Goal: Transaction & Acquisition: Purchase product/service

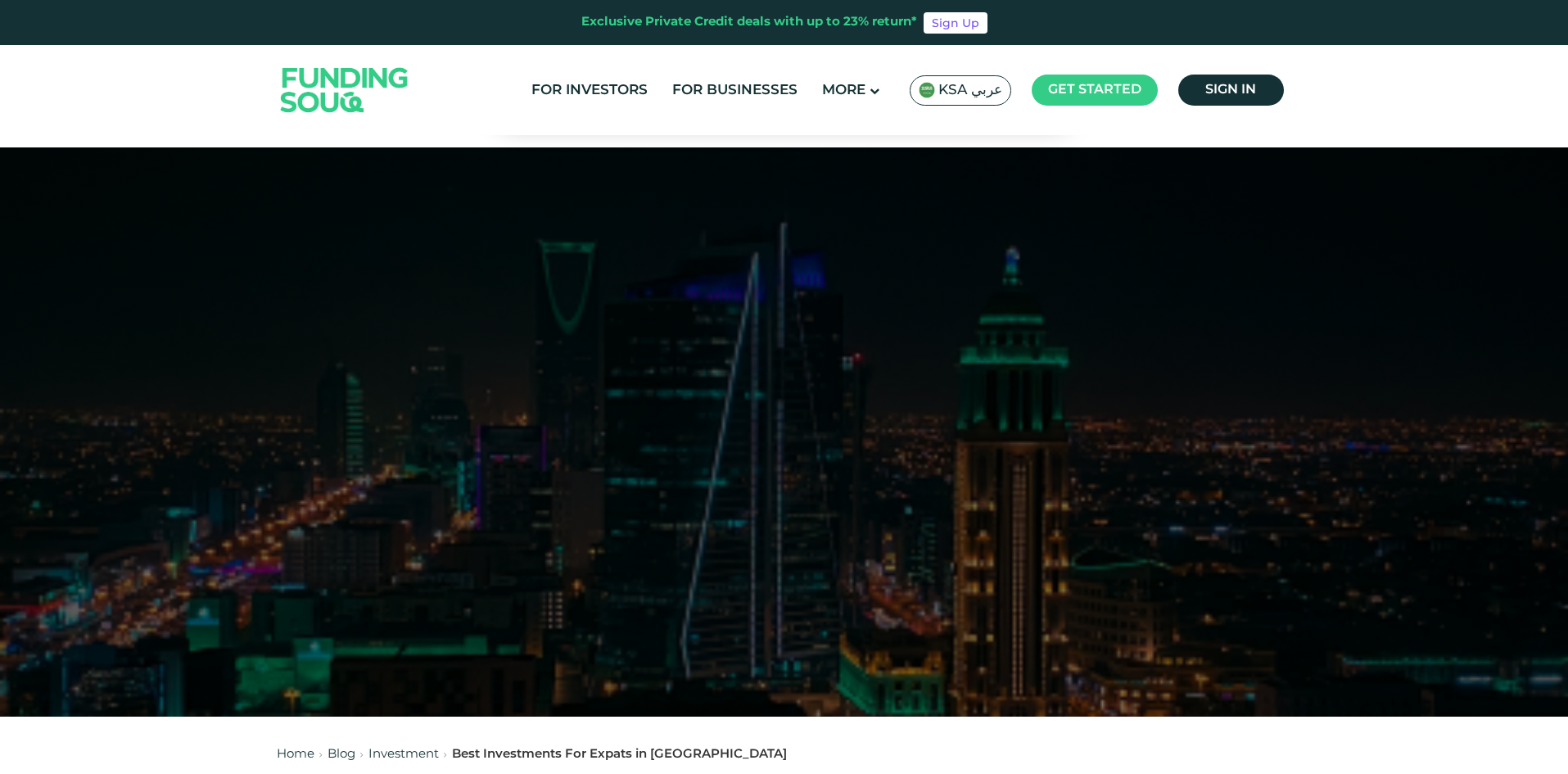
scroll to position [2420, 0]
click at [1375, 122] on header "Exclusive Private Credit deals with up to 23% return* Sign Up For Investors For…" at bounding box center [784, 67] width 1568 height 135
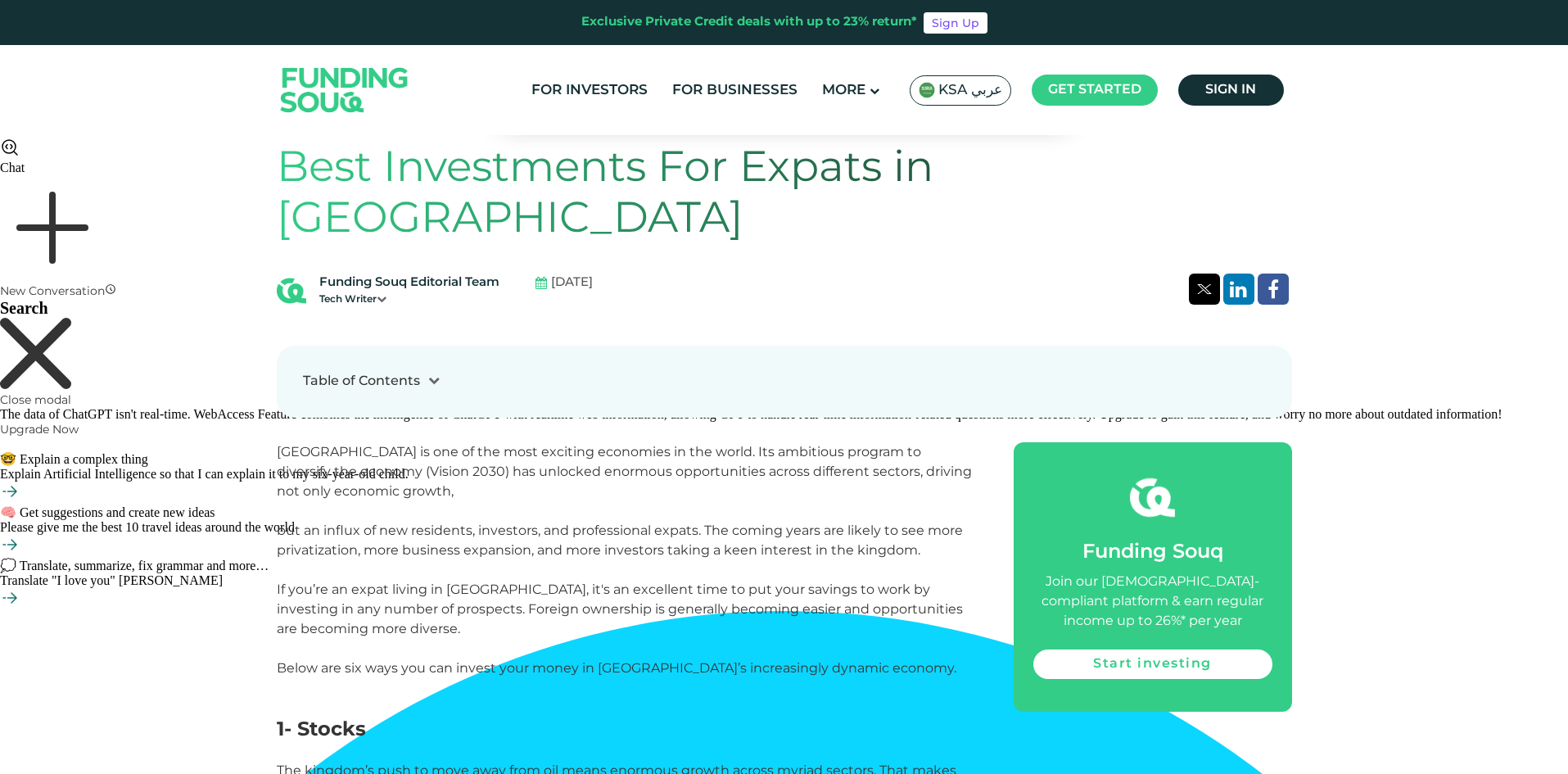
scroll to position [737, 0]
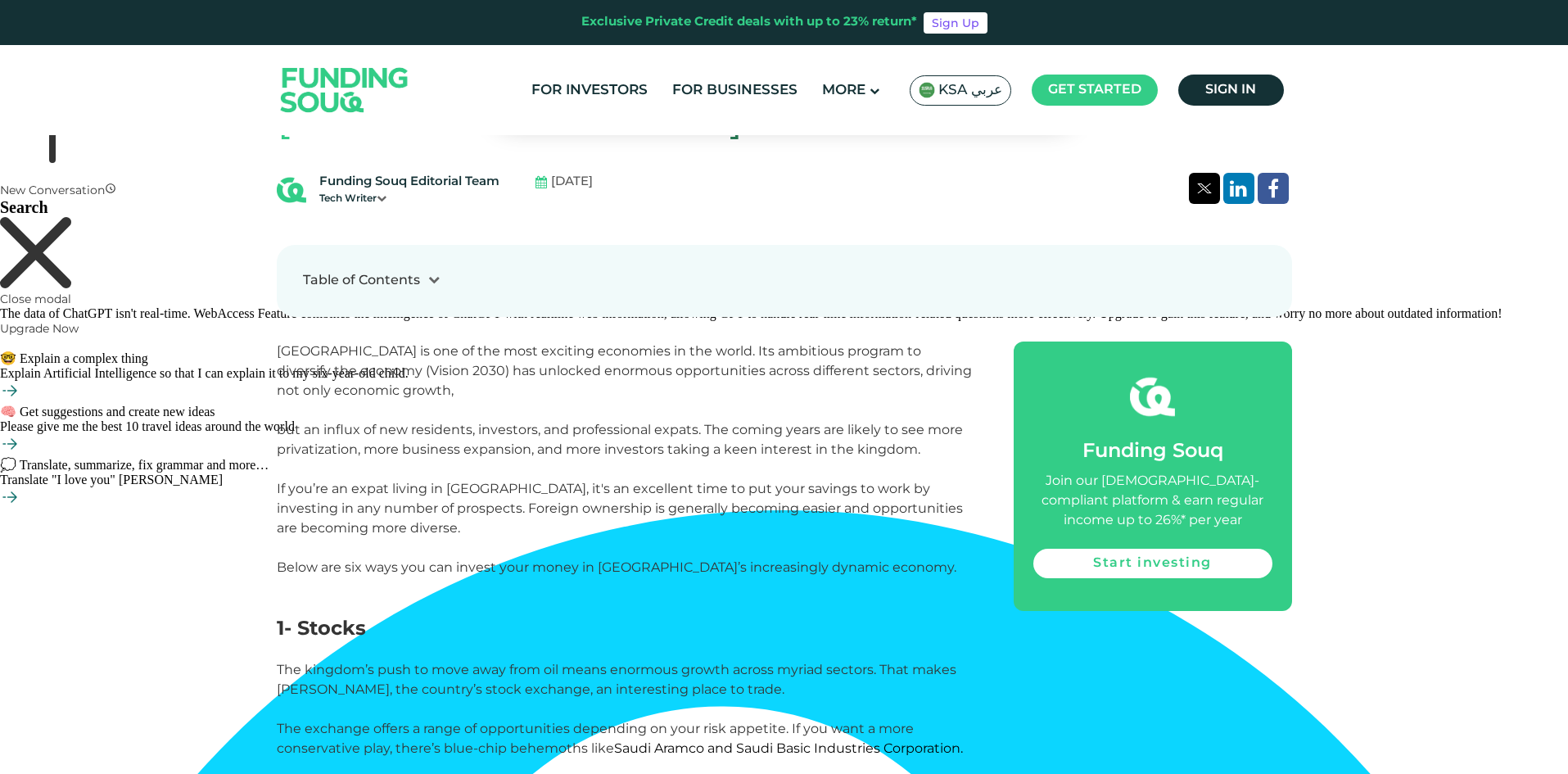
click at [517, 481] on span "If you’re an expat living in Saudi Arabia, it's an excellent time to put your s…" at bounding box center [620, 528] width 686 height 94
click at [945, 93] on span "KSA عربي" at bounding box center [970, 90] width 64 height 19
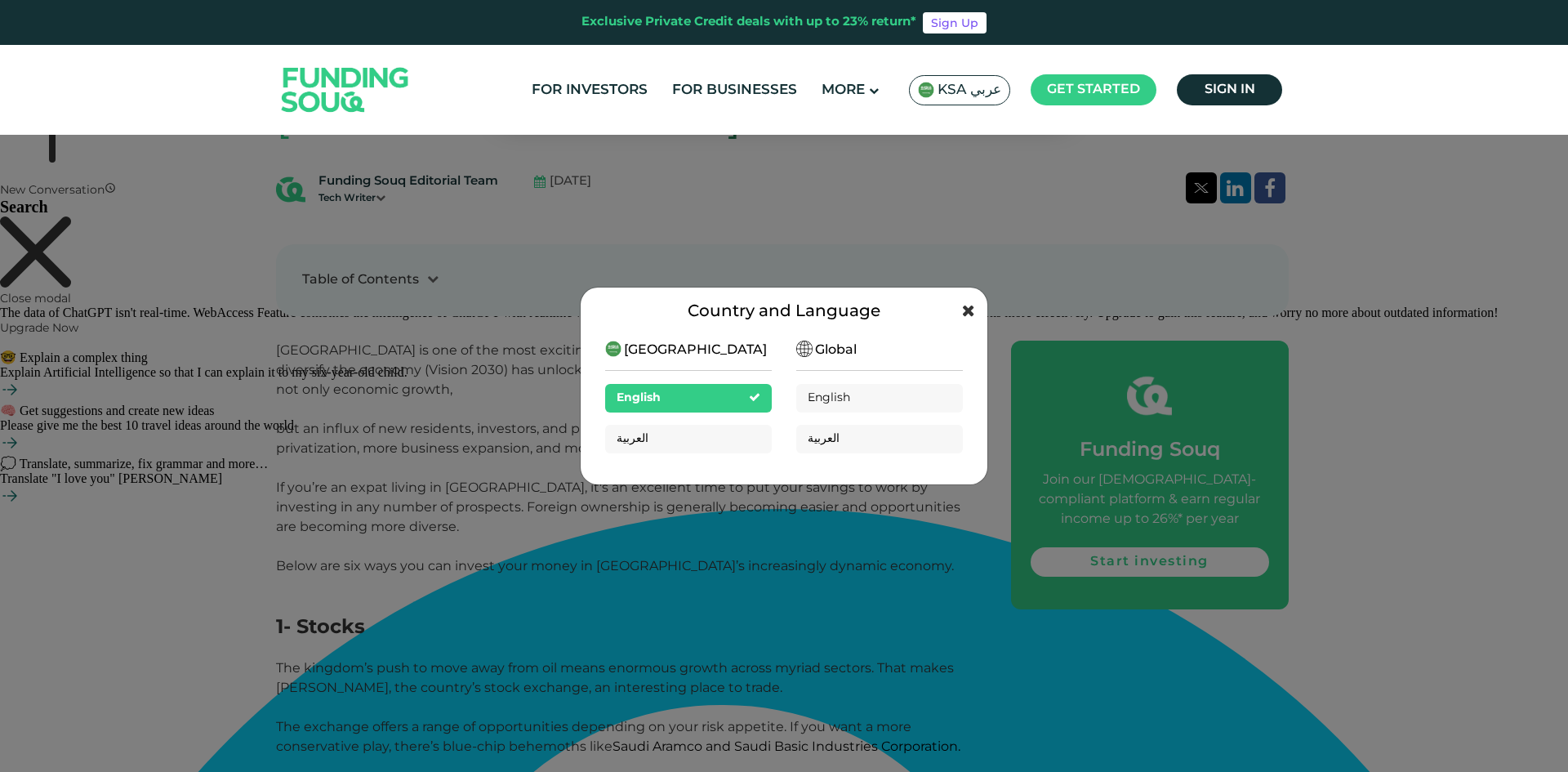
click at [974, 311] on icon at bounding box center [969, 310] width 13 height 17
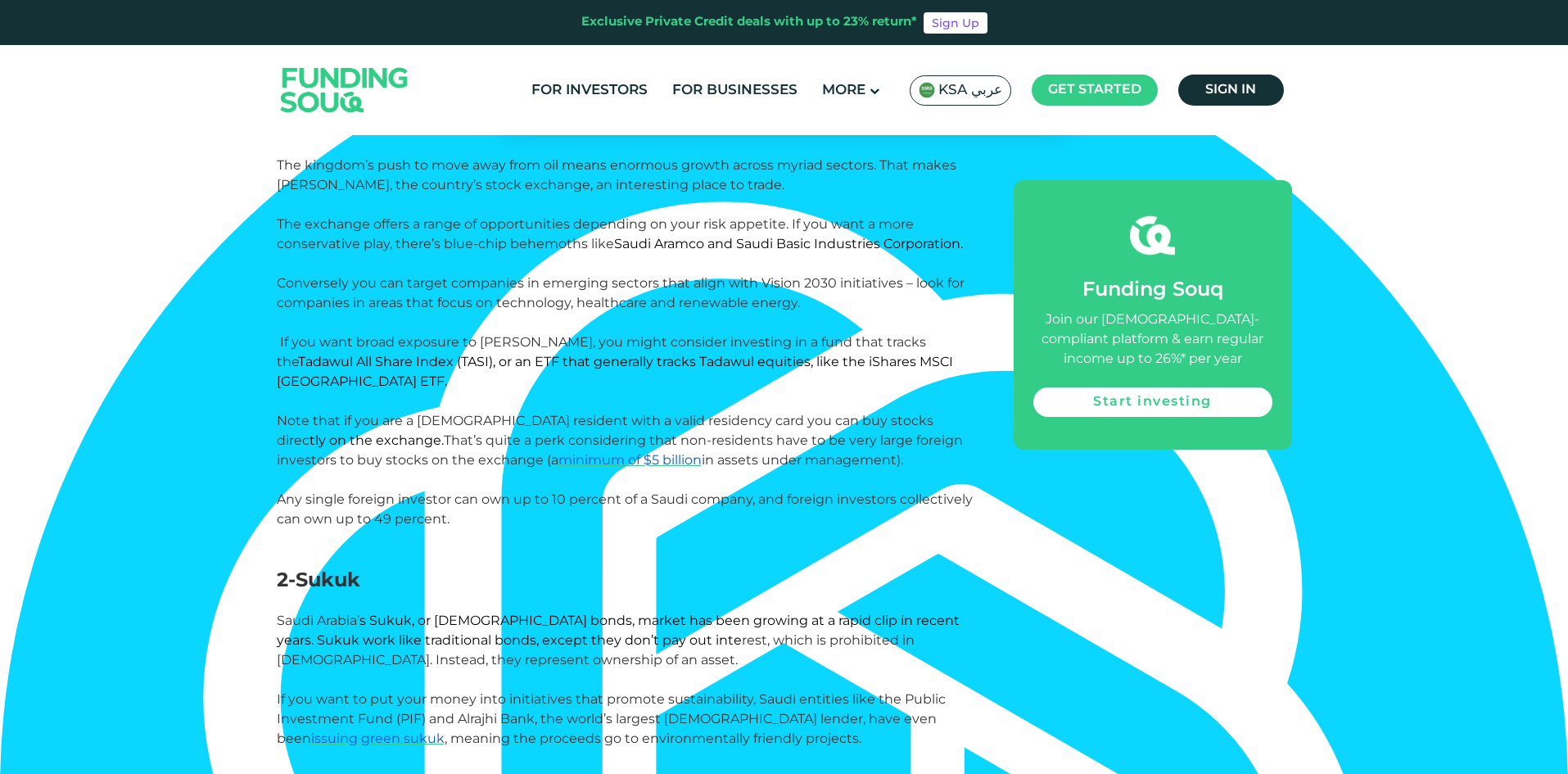
scroll to position [1310, 0]
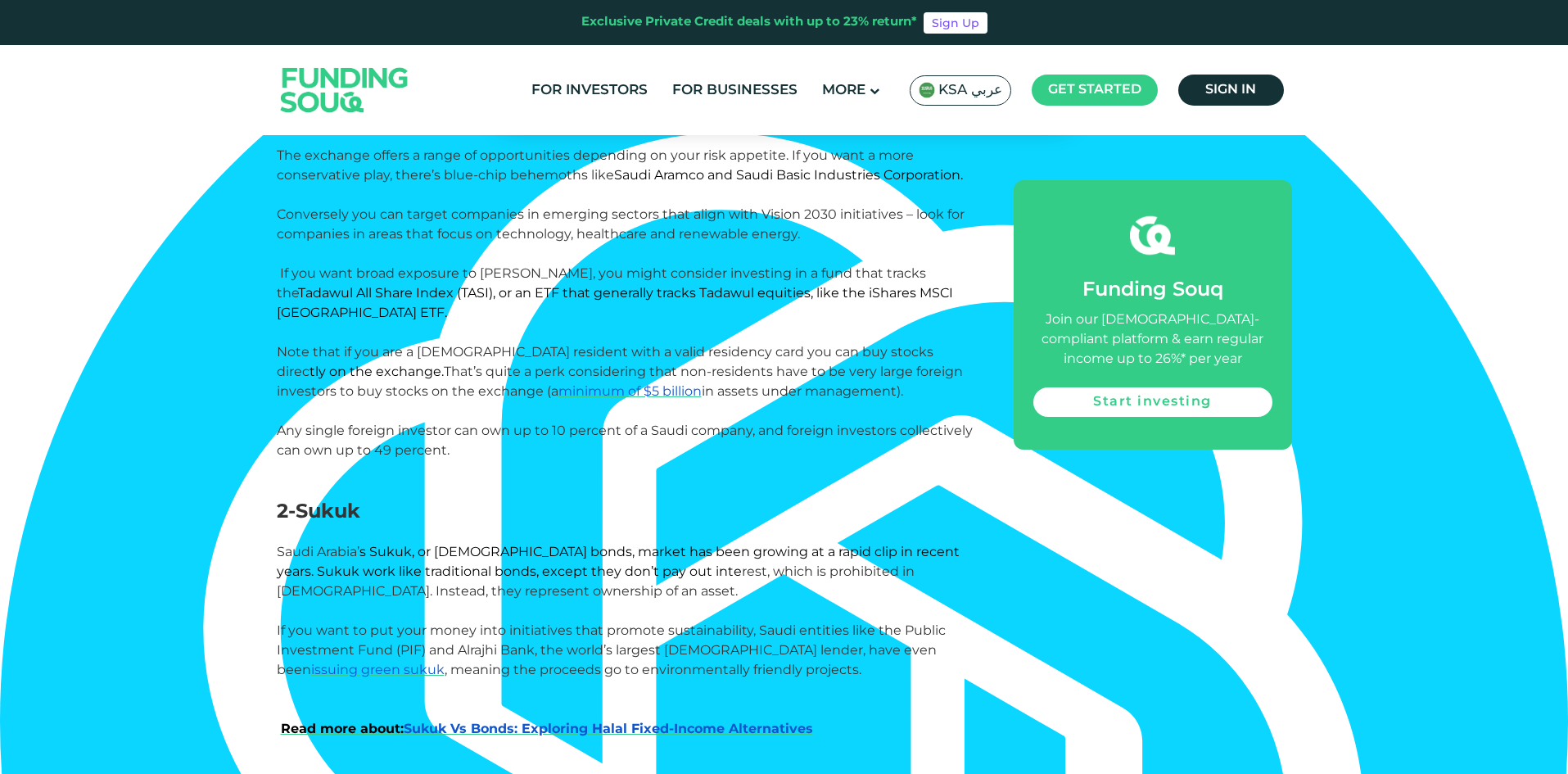
click at [857, 542] on p "Saudi Arabia’ s Sukuk, or Islamic bonds, market has been growing at a rapid cli…" at bounding box center [627, 571] width 700 height 59
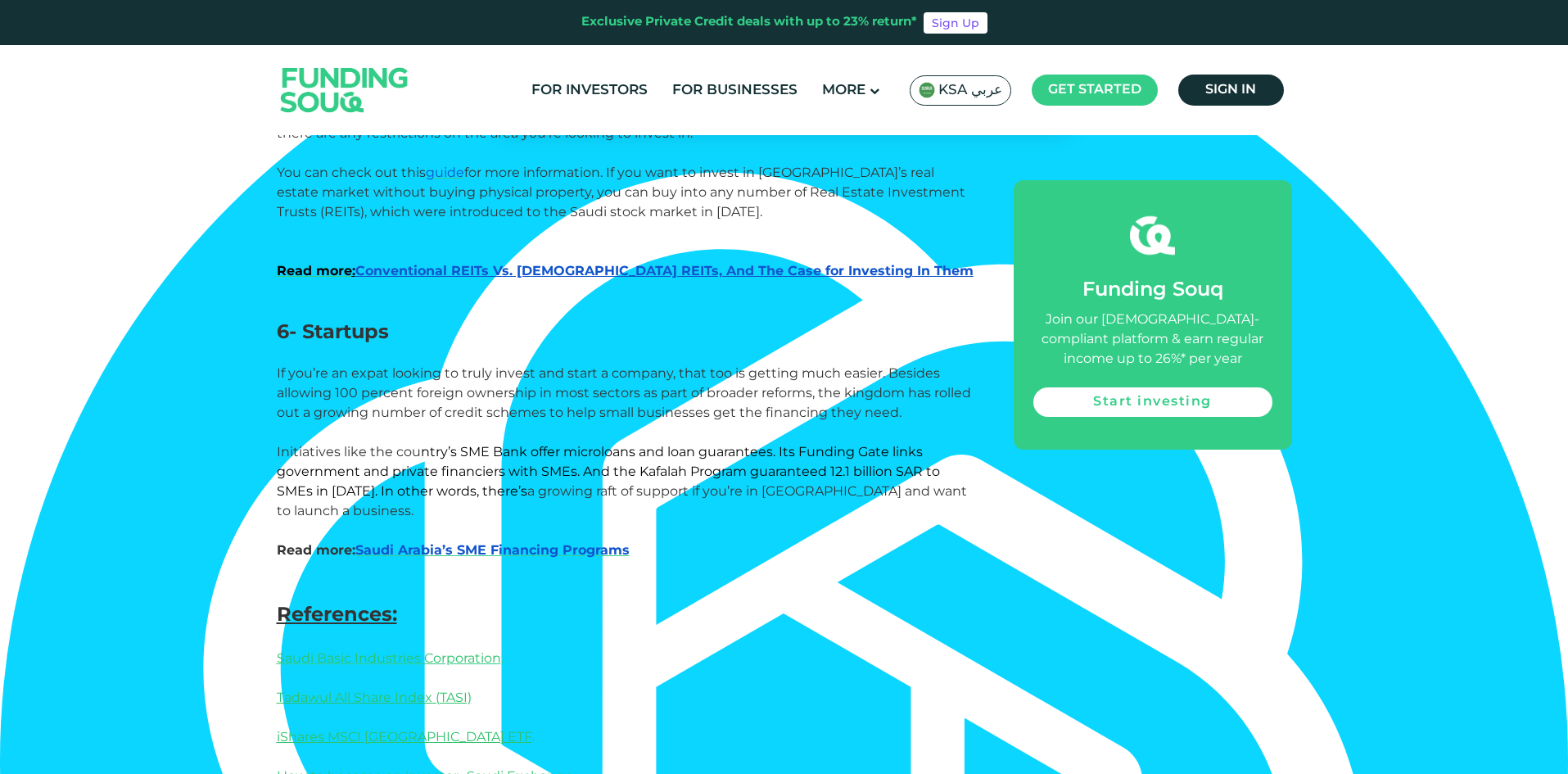
scroll to position [2948, 0]
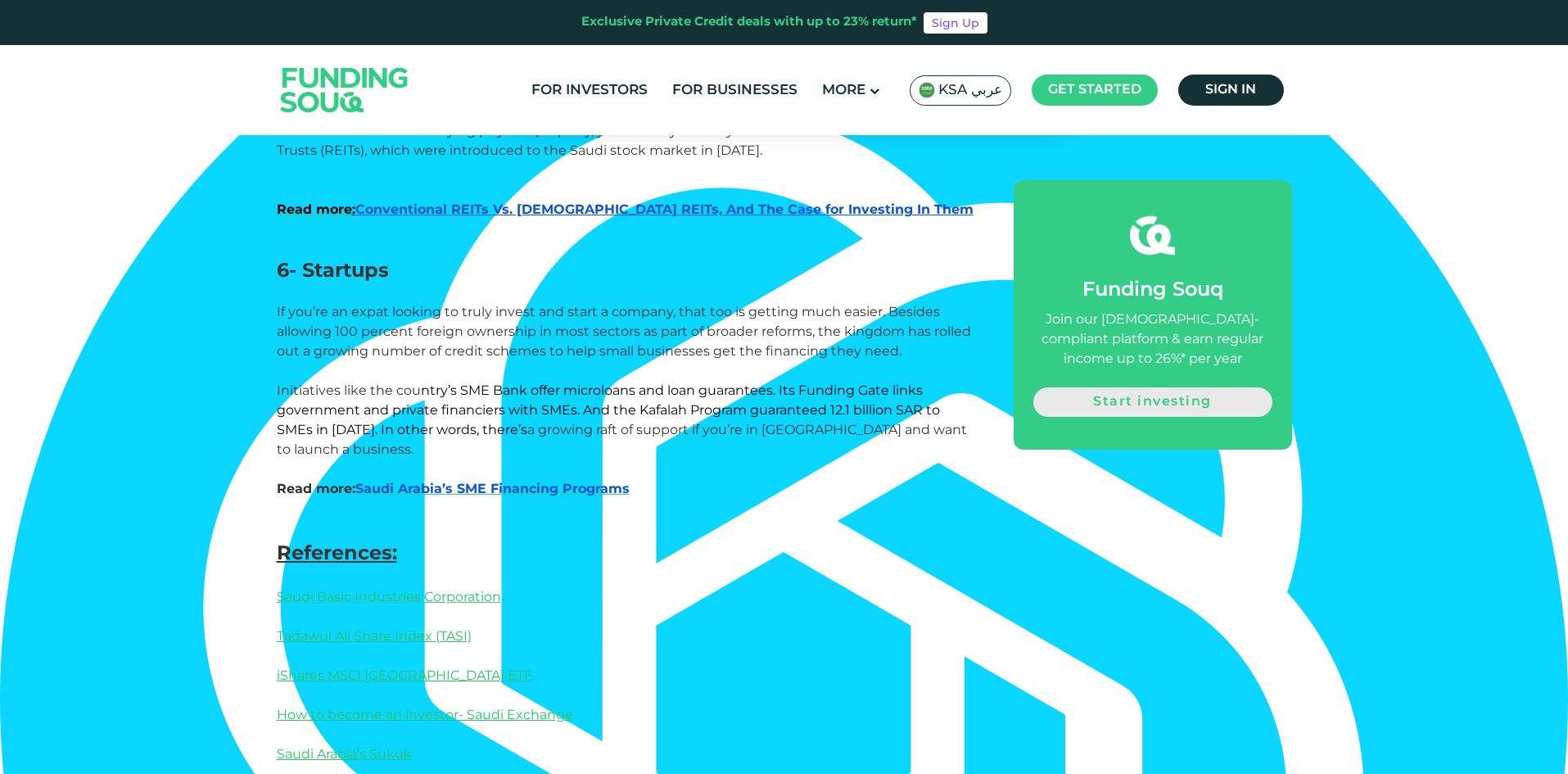
click at [1188, 404] on link "Start investing" at bounding box center [1153, 401] width 239 height 29
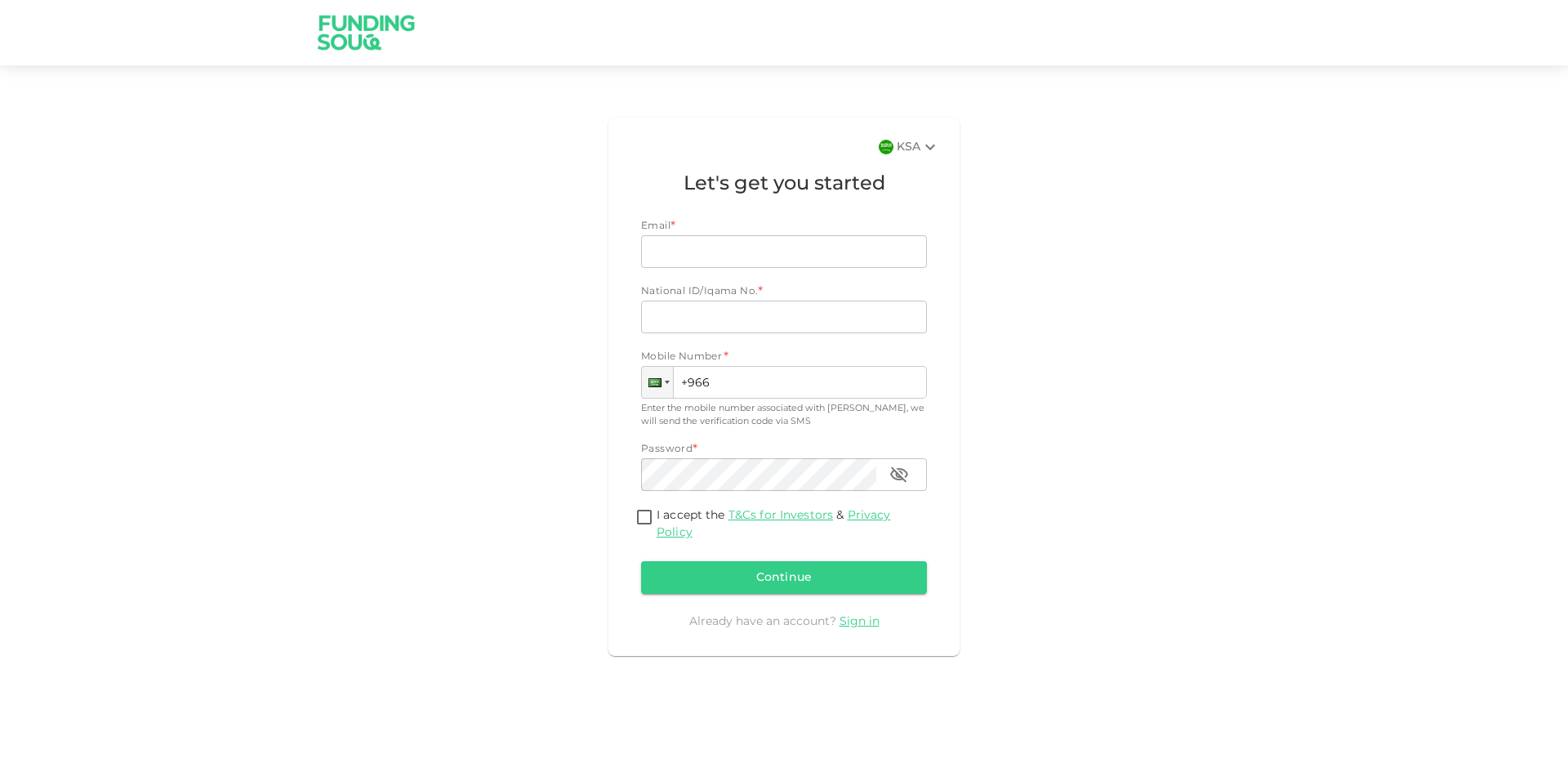
scroll to position [2554, 0]
click at [710, 242] on input "Email" at bounding box center [774, 251] width 268 height 32
paste input "Investment opportunities"
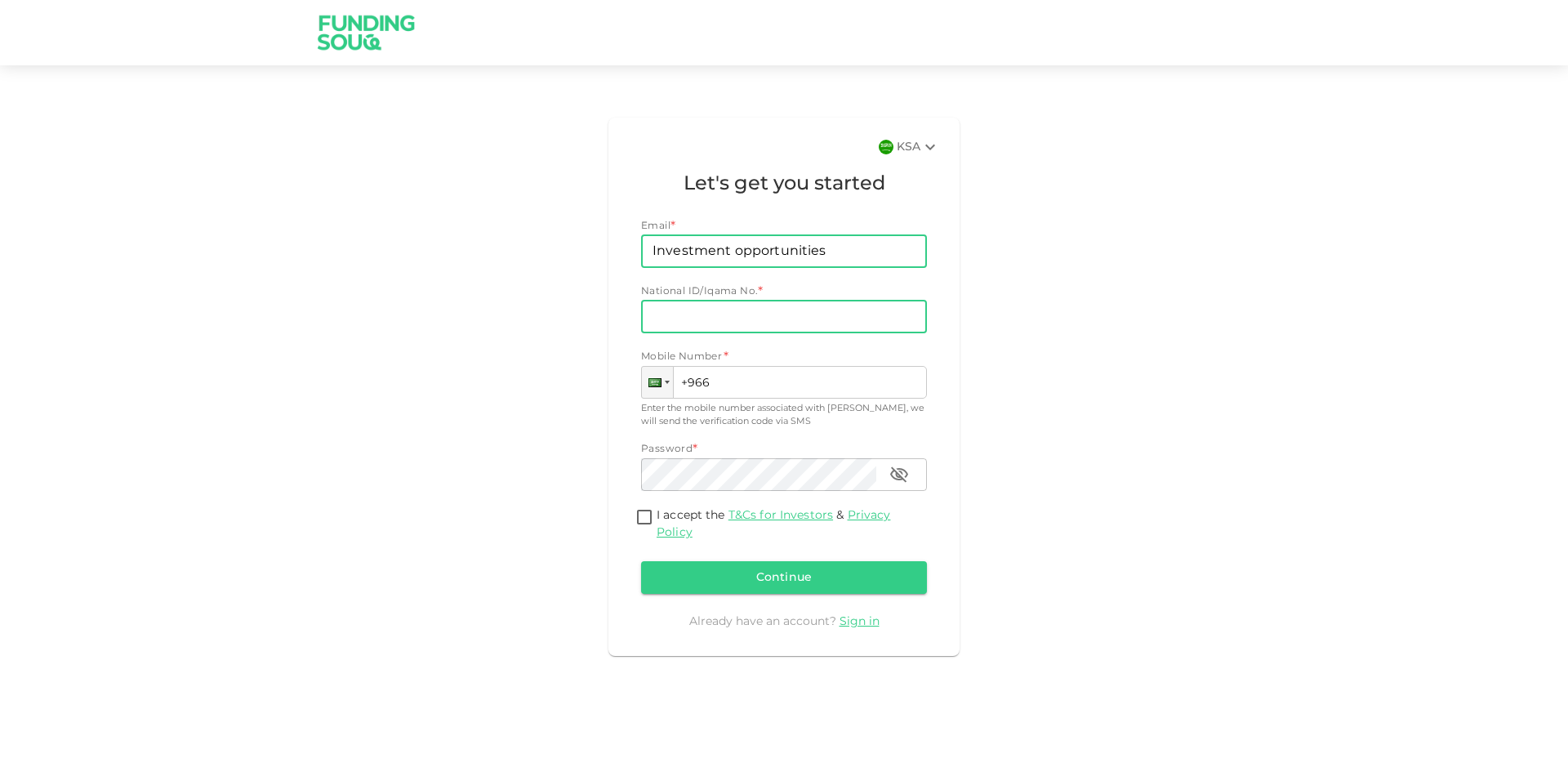
type input "Investment opportunities"
click at [729, 317] on input "National ID/Iqama No." at bounding box center [784, 316] width 286 height 32
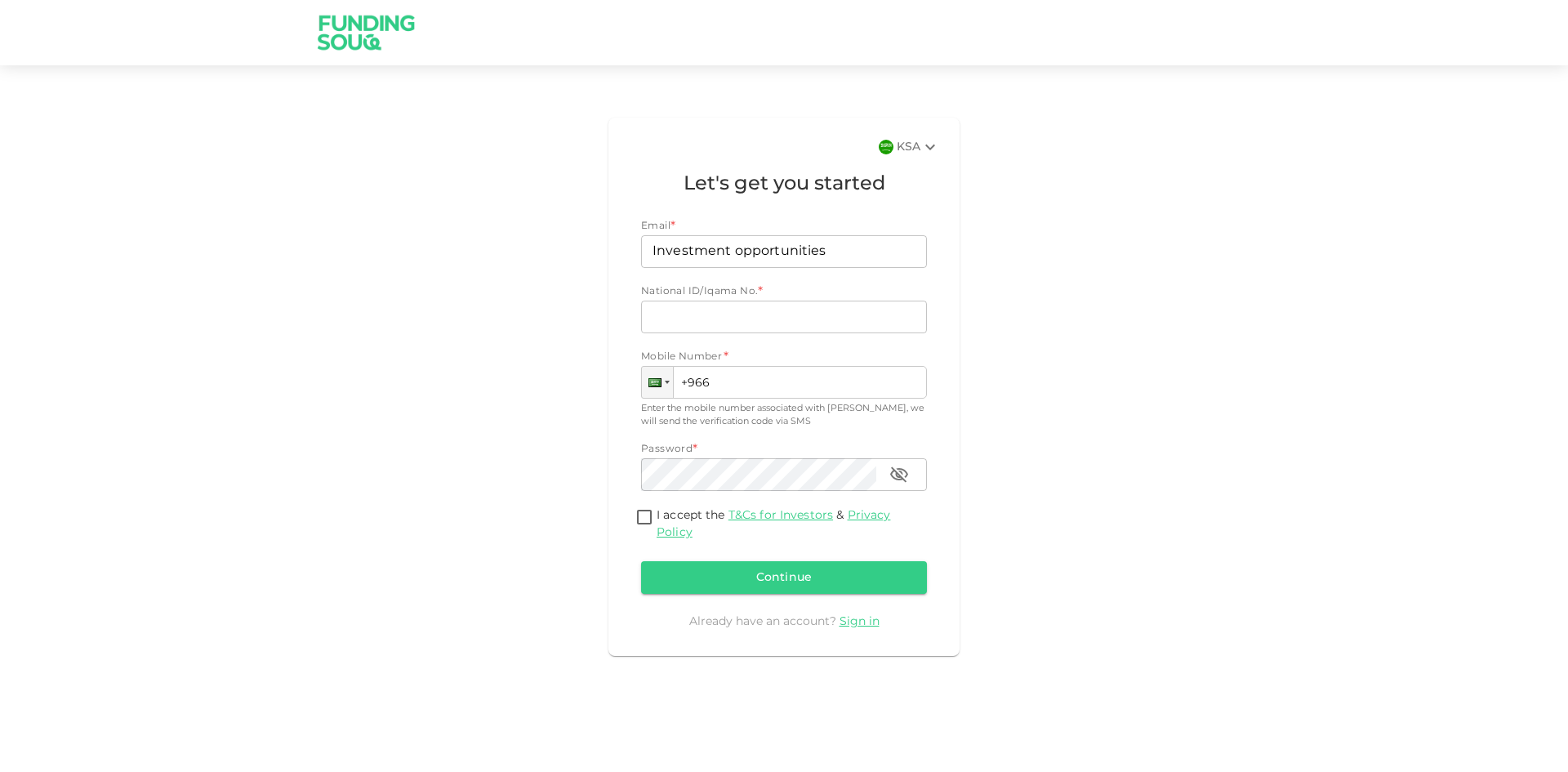
drag, startPoint x: 781, startPoint y: 310, endPoint x: 833, endPoint y: 287, distance: 56.9
click at [781, 310] on input "National ID/Iqama No." at bounding box center [784, 316] width 286 height 32
paste input "2528666122"
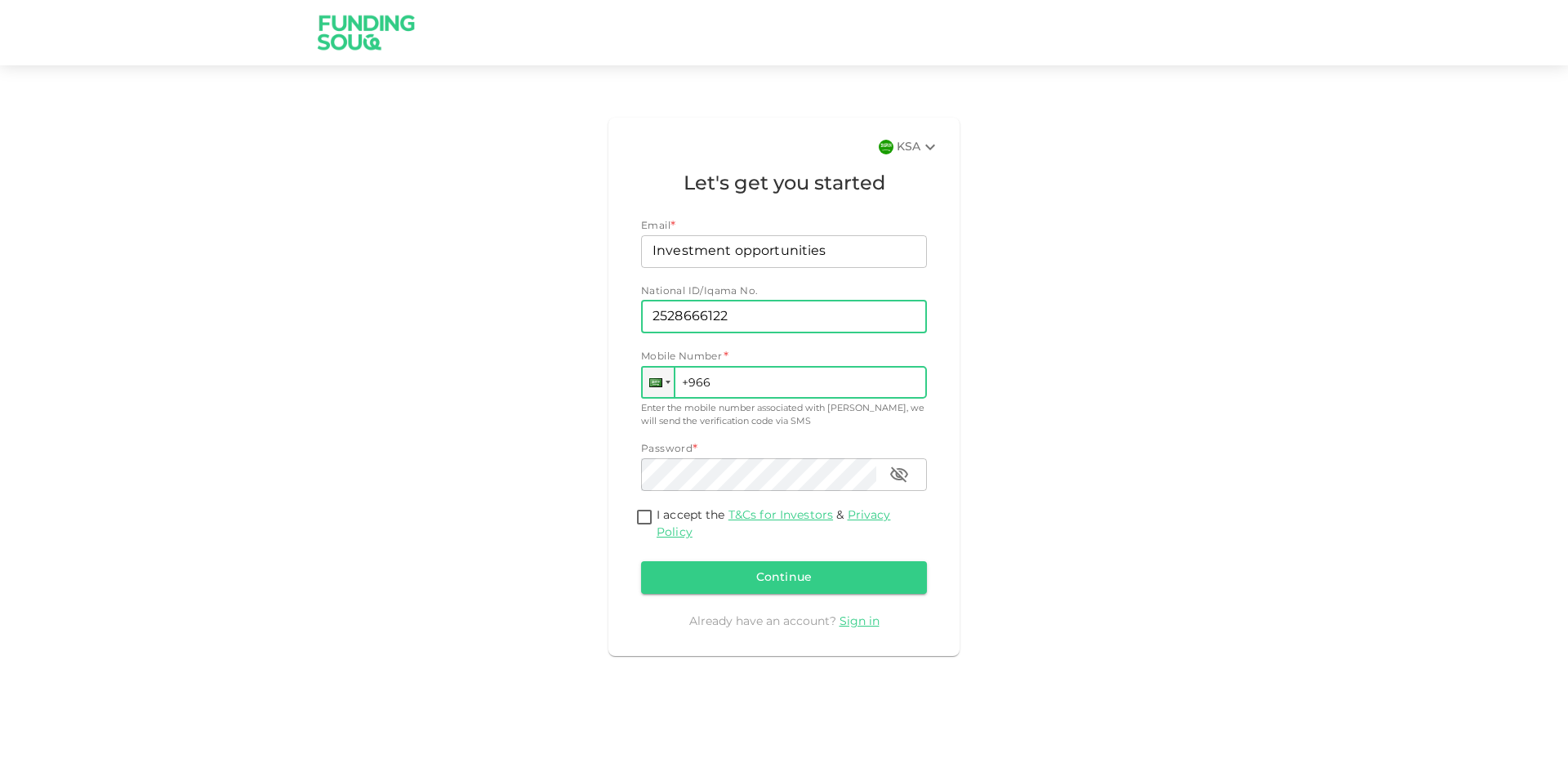
type input "2528666122"
click at [833, 382] on input "+966" at bounding box center [784, 382] width 286 height 32
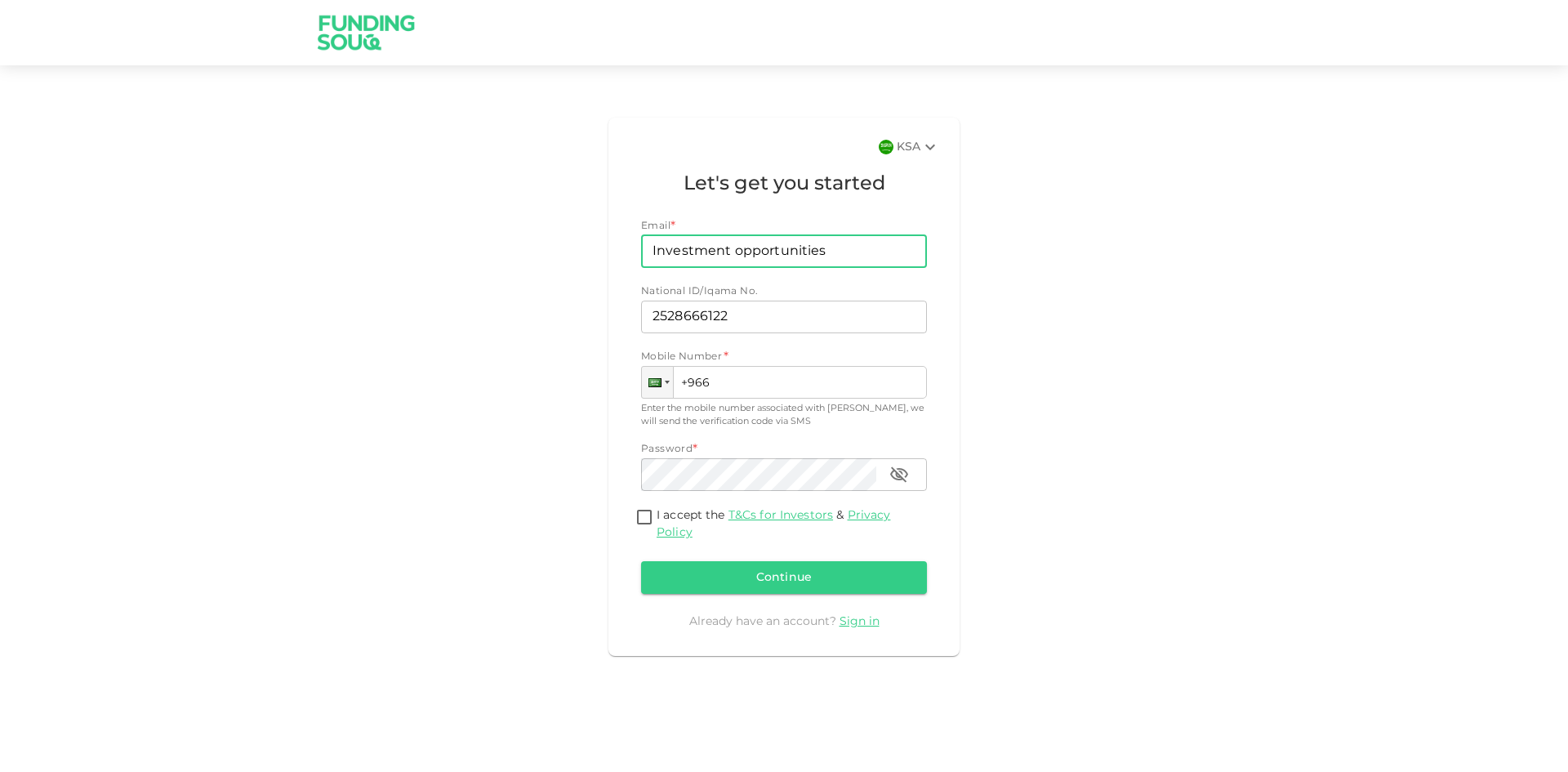
click at [834, 253] on input "Investment opportunities" at bounding box center [774, 251] width 268 height 32
drag, startPoint x: 834, startPoint y: 253, endPoint x: 579, endPoint y: 259, distance: 255.1
click at [579, 259] on div "KSA Let's get you started Email * Email Investment opportunities Email National…" at bounding box center [784, 387] width 931 height 551
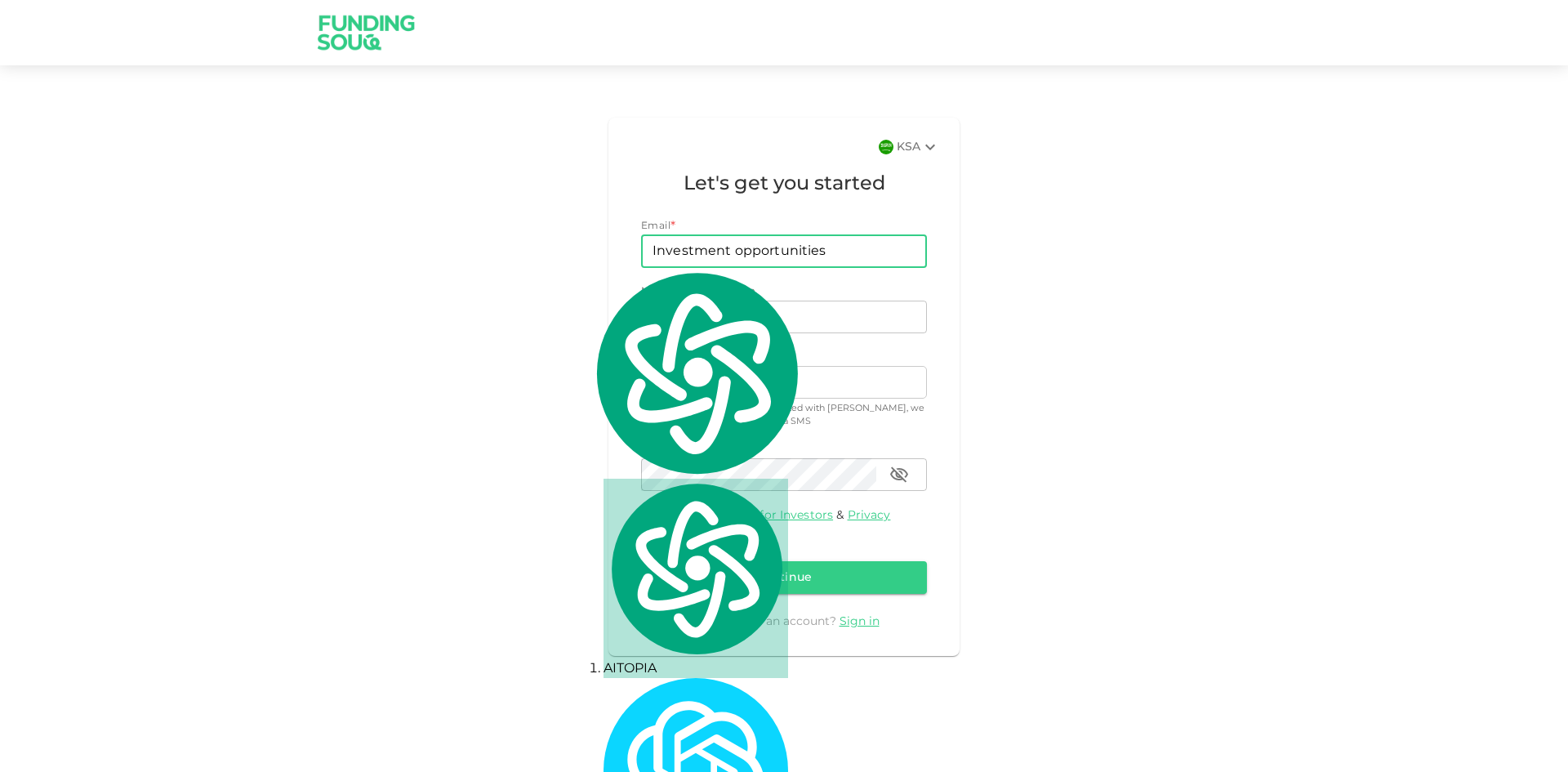
paste input "nnawaz4@gmail.com"
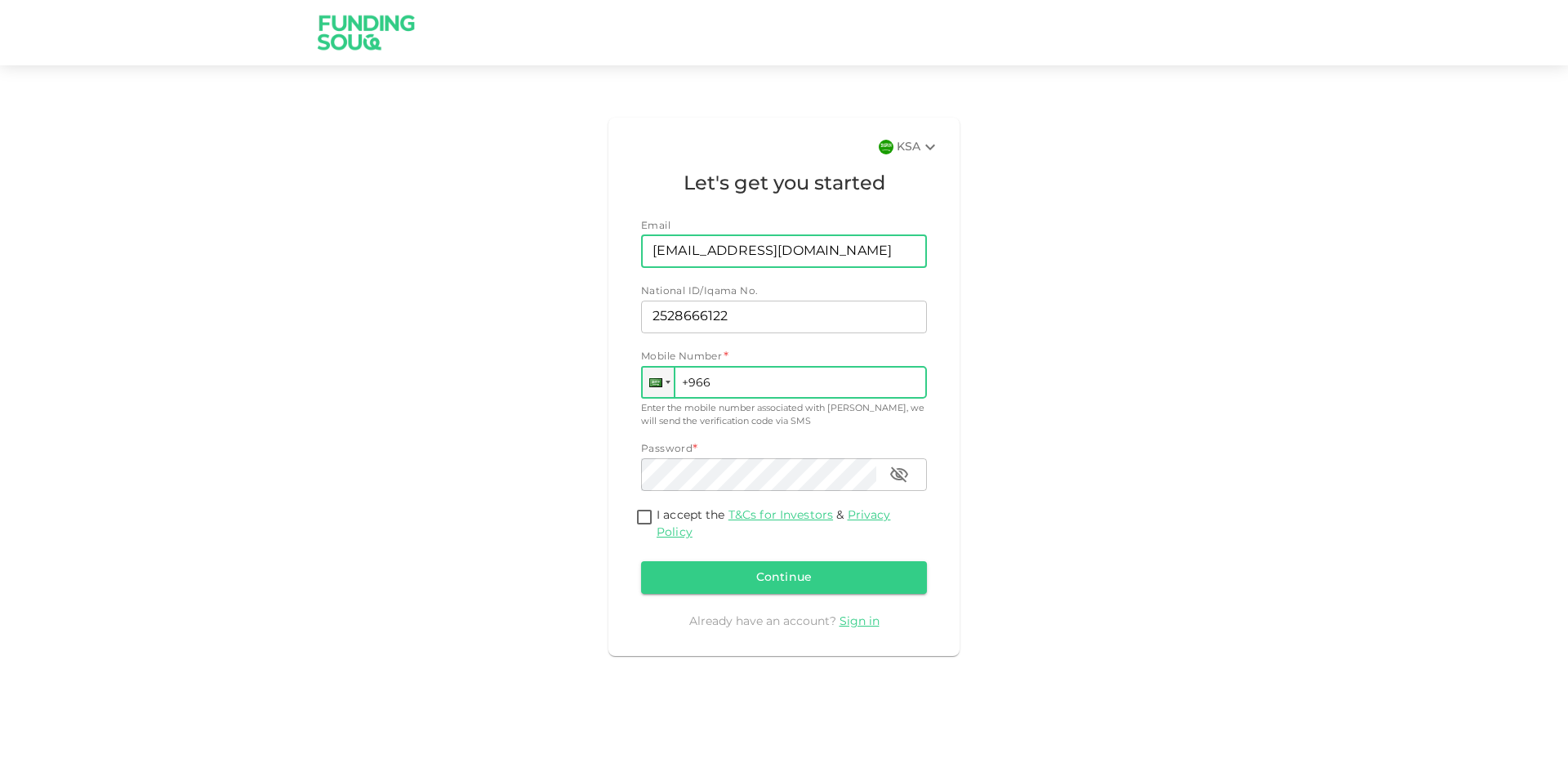
type input "nnawaz4@gmail.com"
click at [735, 384] on input "+966" at bounding box center [784, 382] width 286 height 32
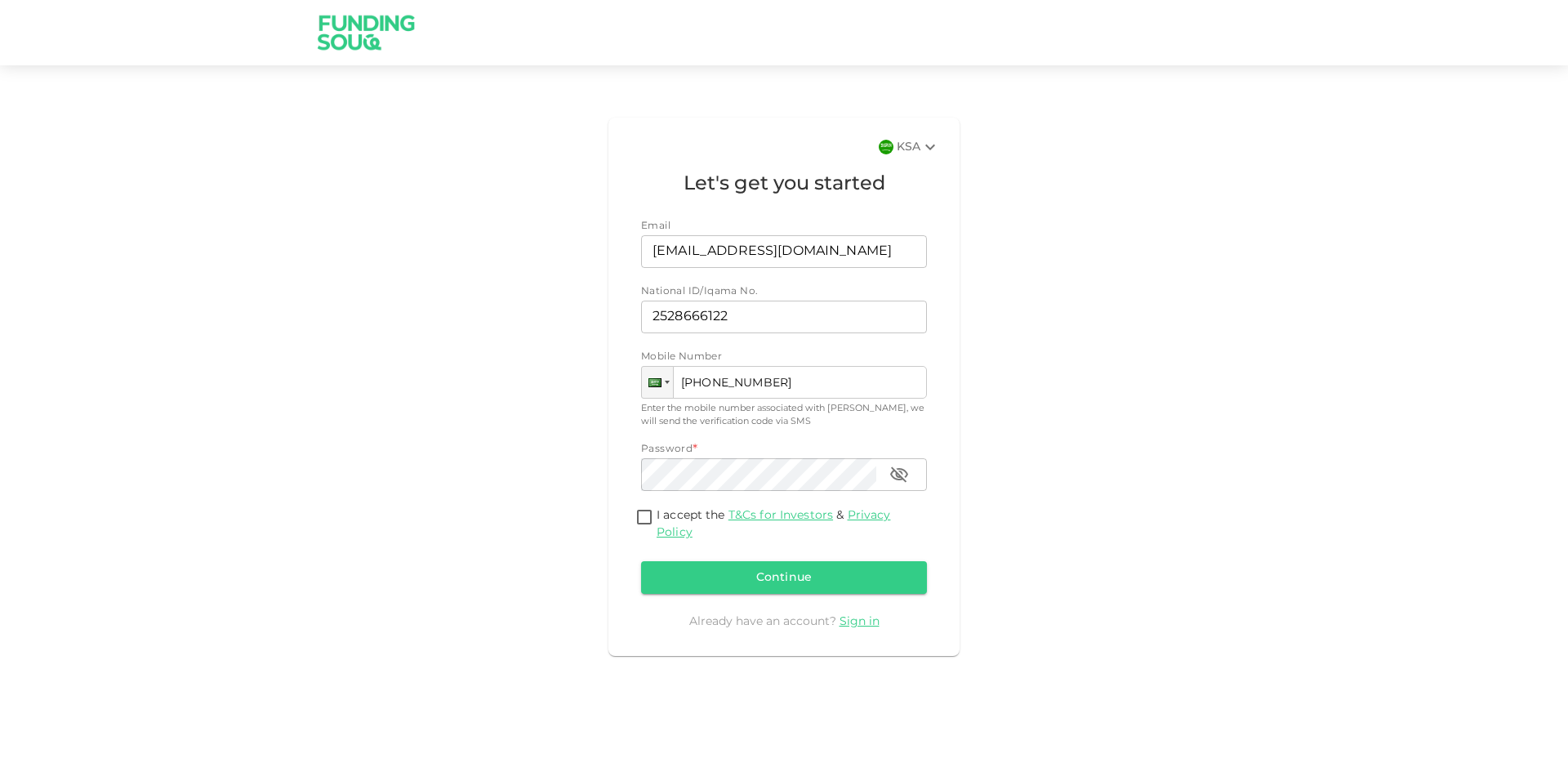
type input "+966 510 912 123"
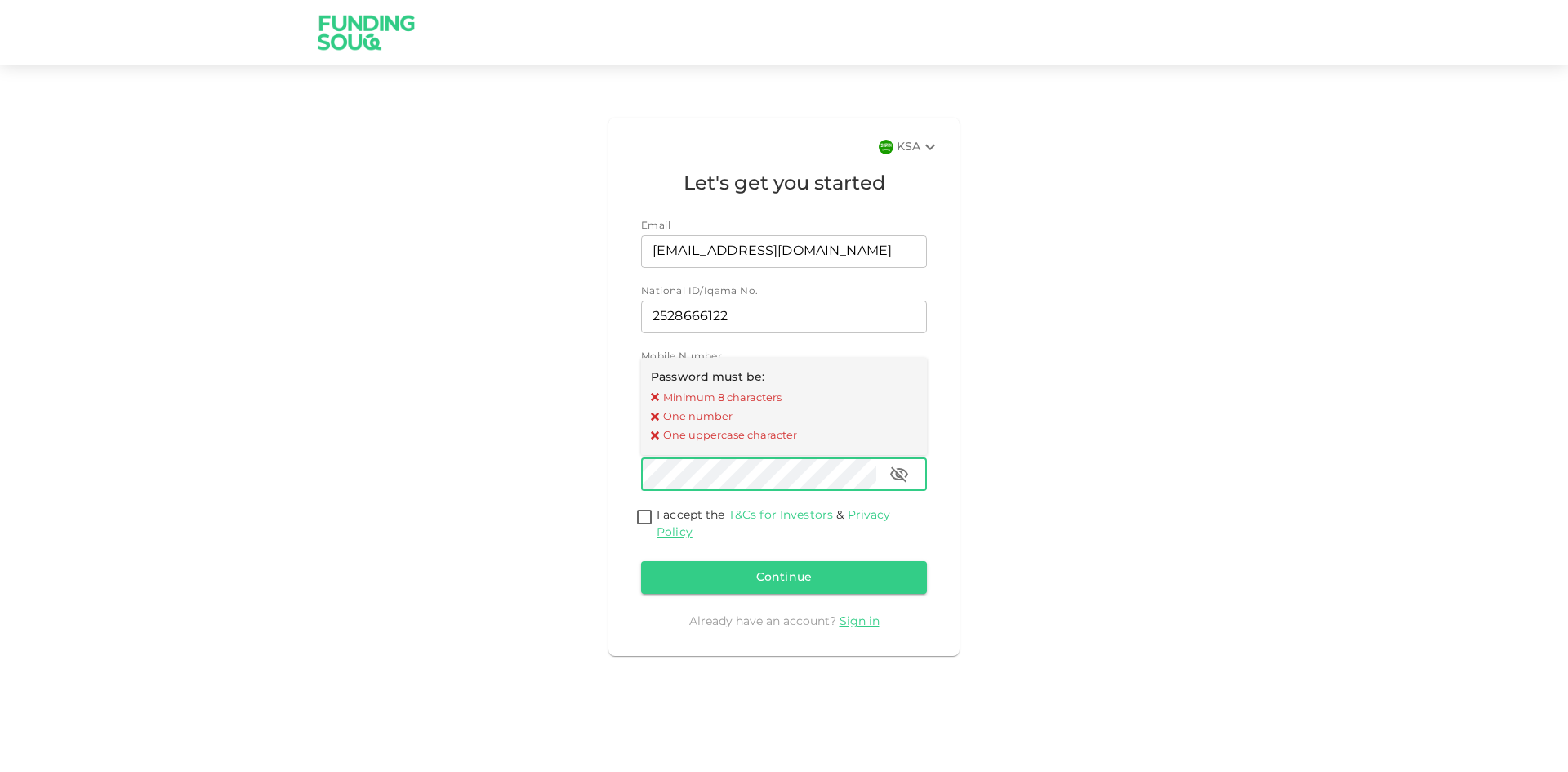
click at [896, 475] on icon "button" at bounding box center [899, 474] width 18 height 16
click at [644, 519] on input "I accept the T&Cs for Investors & Privacy Policy" at bounding box center [644, 518] width 25 height 22
checkbox input "true"
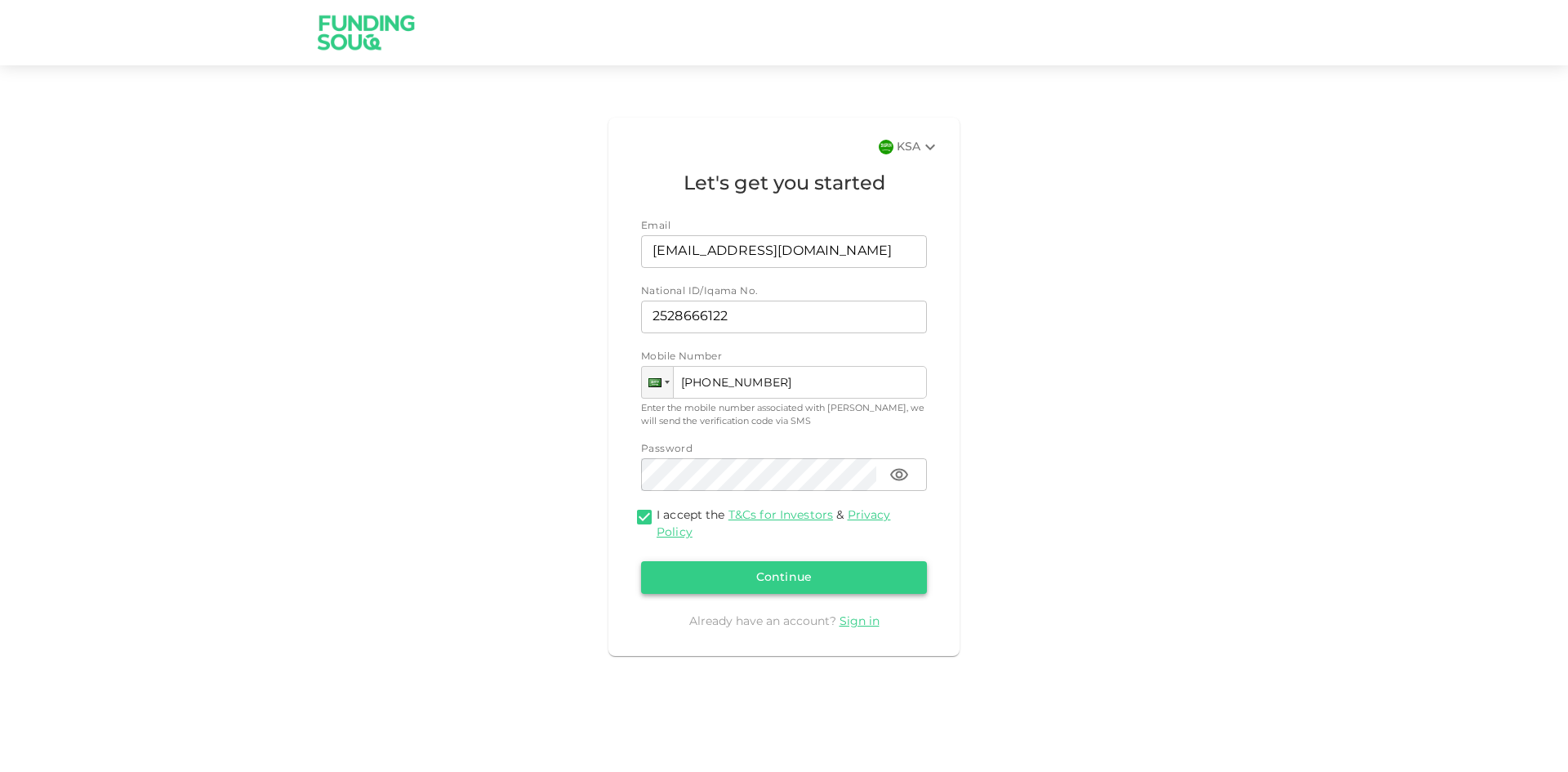
click at [797, 580] on button "Continue" at bounding box center [784, 577] width 286 height 32
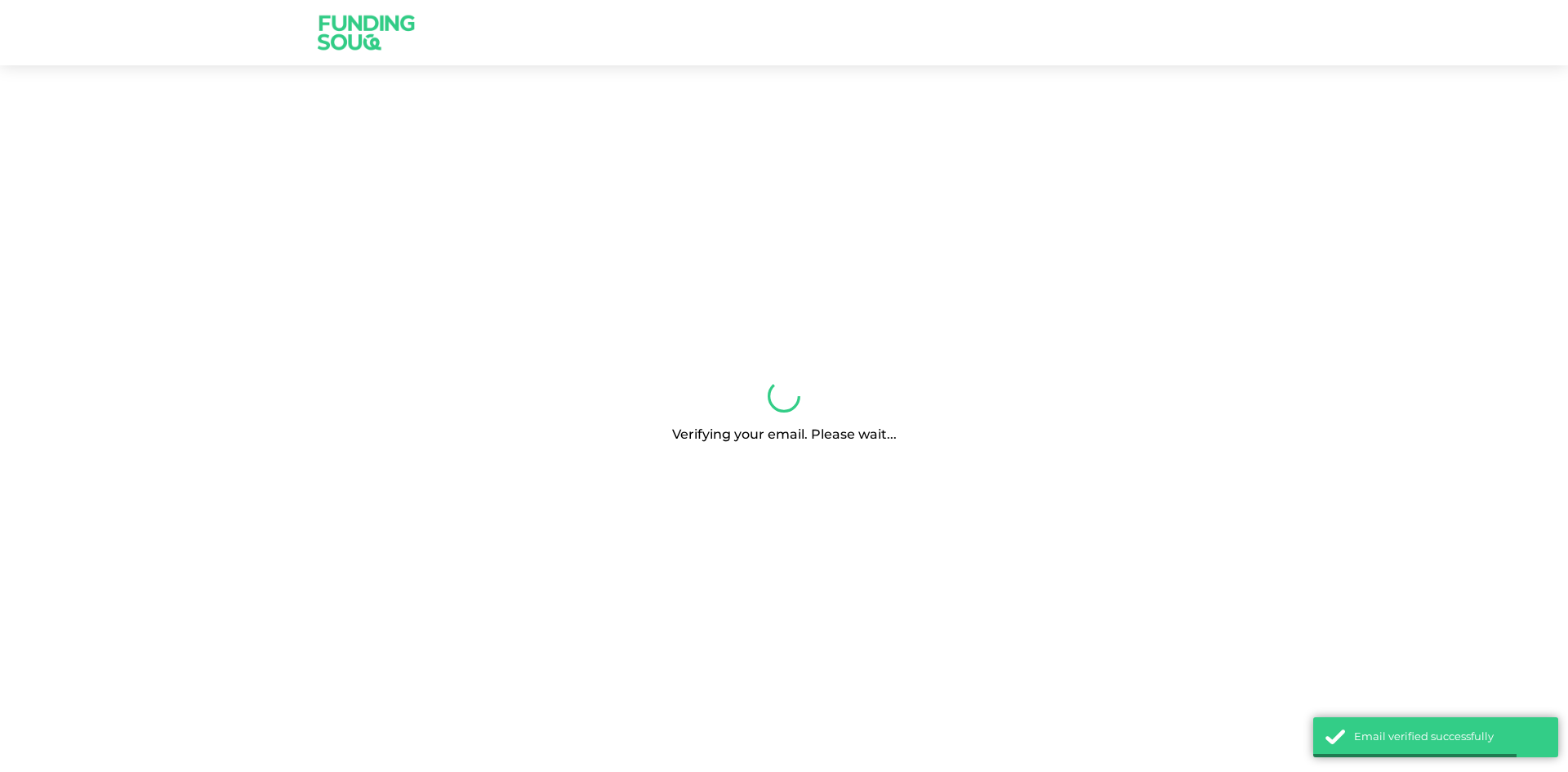
scroll to position [2554, 0]
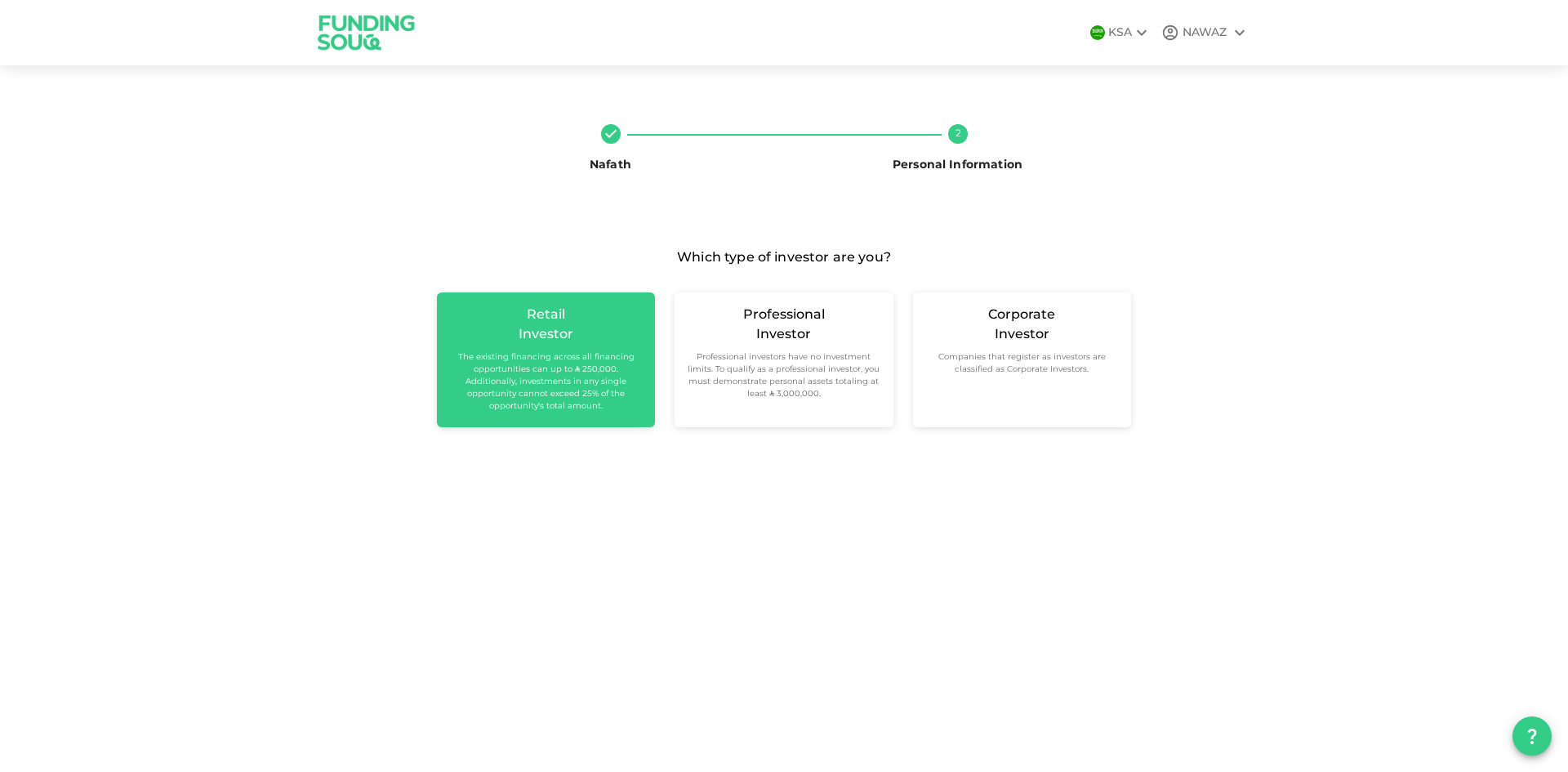
click at [579, 379] on small "The existing financing across all financing opportunities can up to ʢ 250,000. …" at bounding box center [545, 382] width 192 height 61
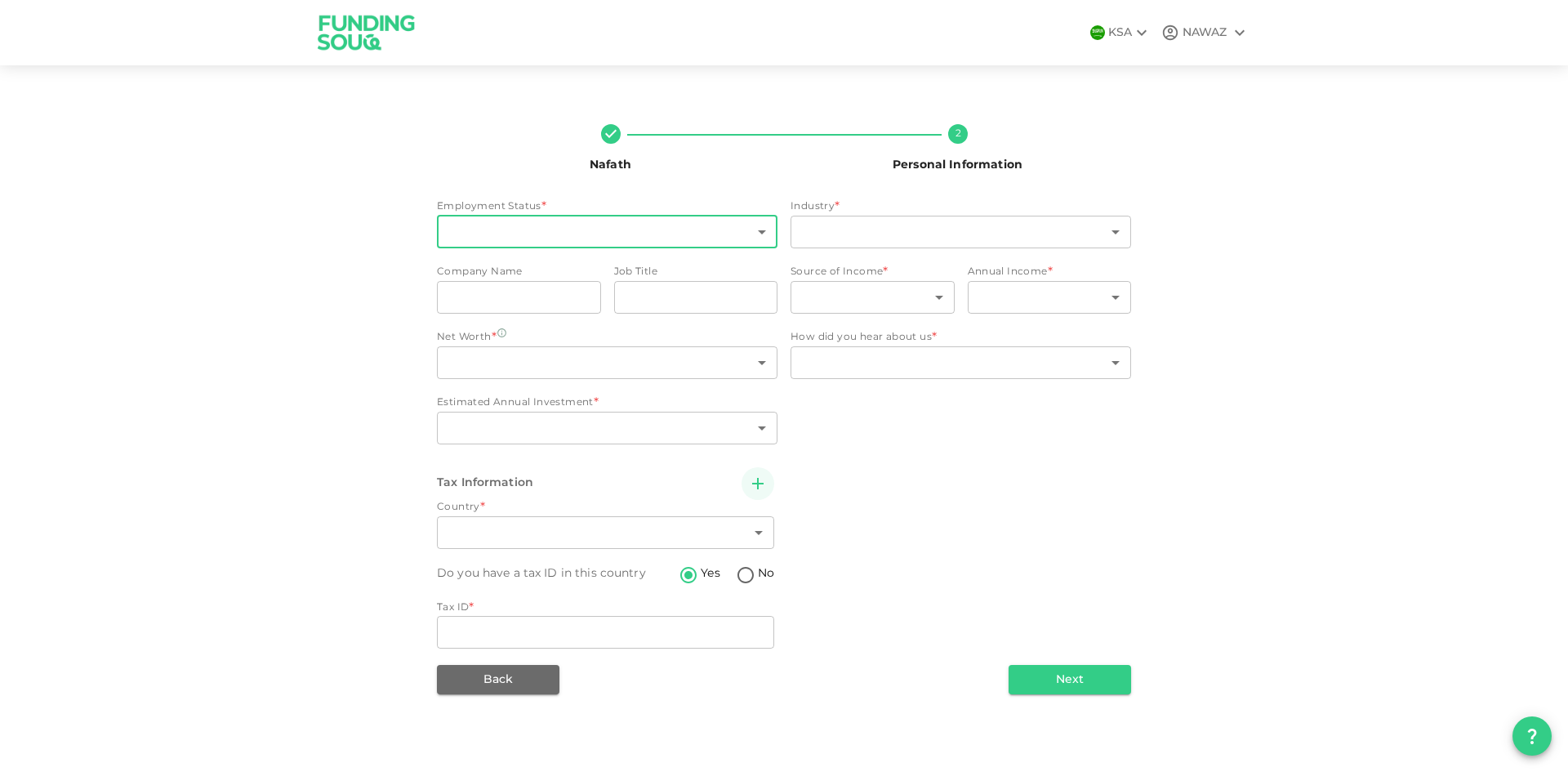
click at [530, 230] on body "KSA NAWAZ Nafath 2 Personal Information Employment Status * ​ ​ Industry * ​ ​ …" at bounding box center [784, 386] width 1568 height 772
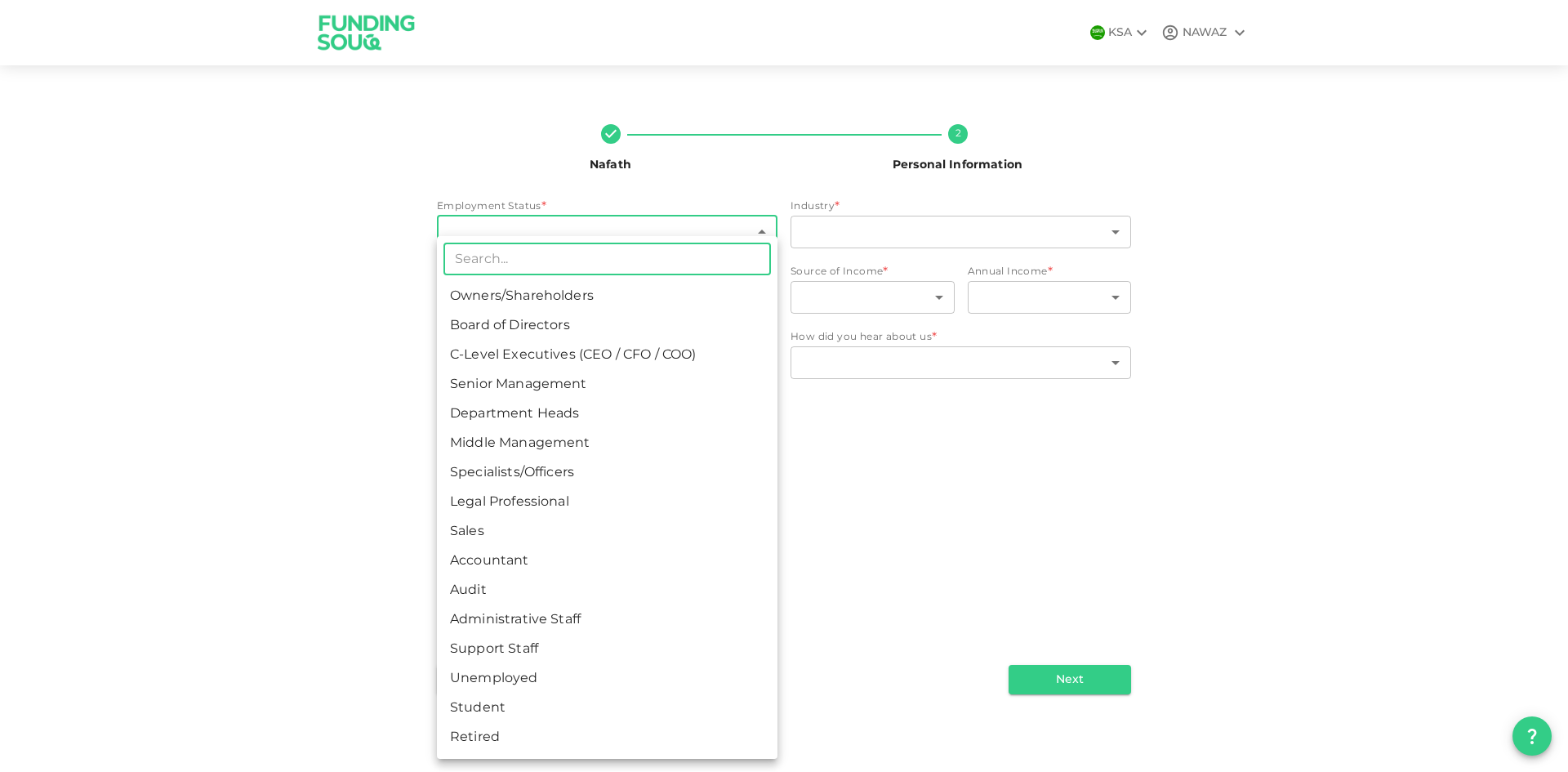
click at [574, 619] on li "Administrative Staff" at bounding box center [607, 619] width 340 height 29
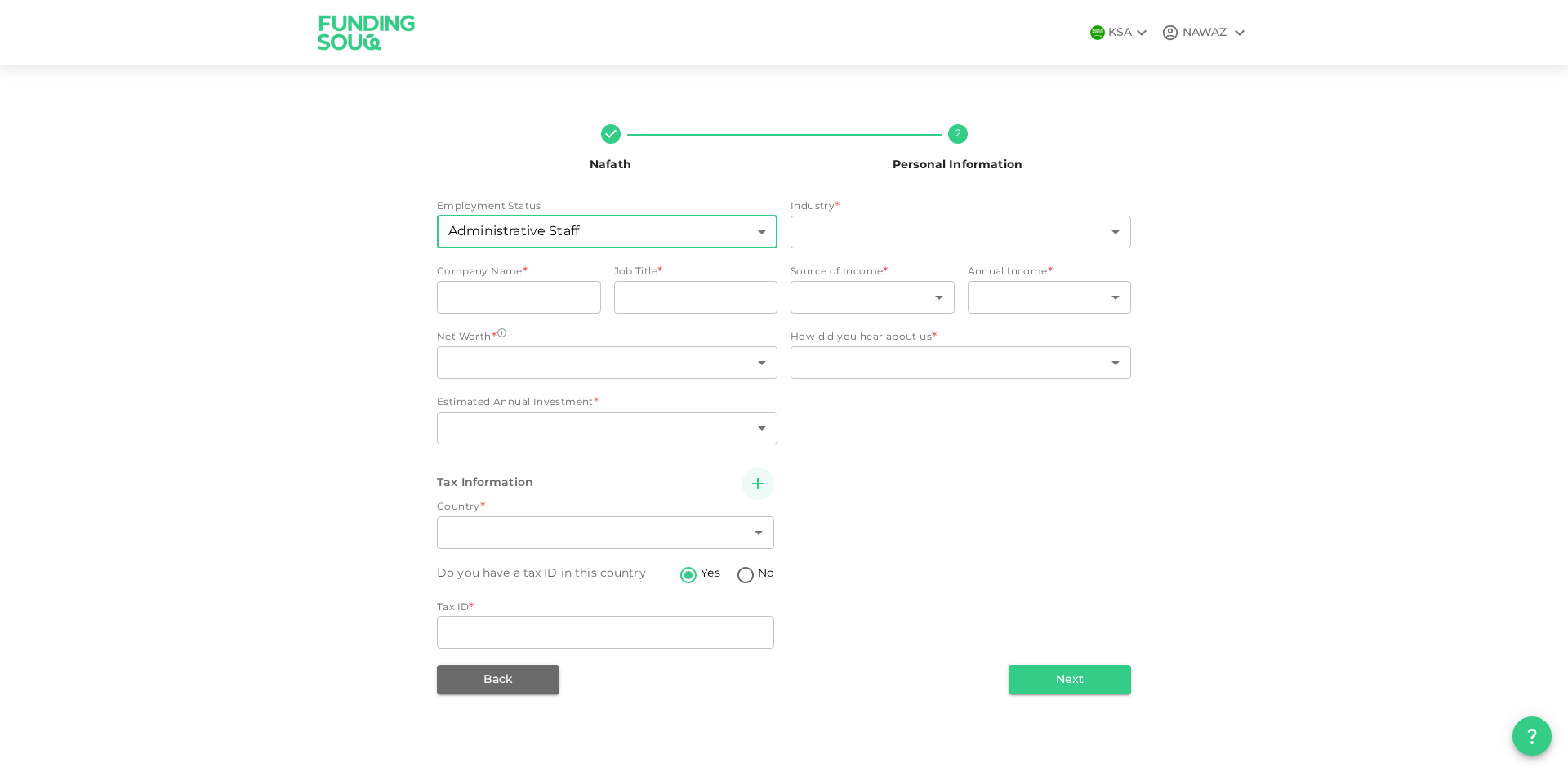
type input "12"
click at [910, 219] on body "KSA NAWAZ Nafath 2 Personal Information Employment Status Administrative Staff …" at bounding box center [784, 386] width 1568 height 772
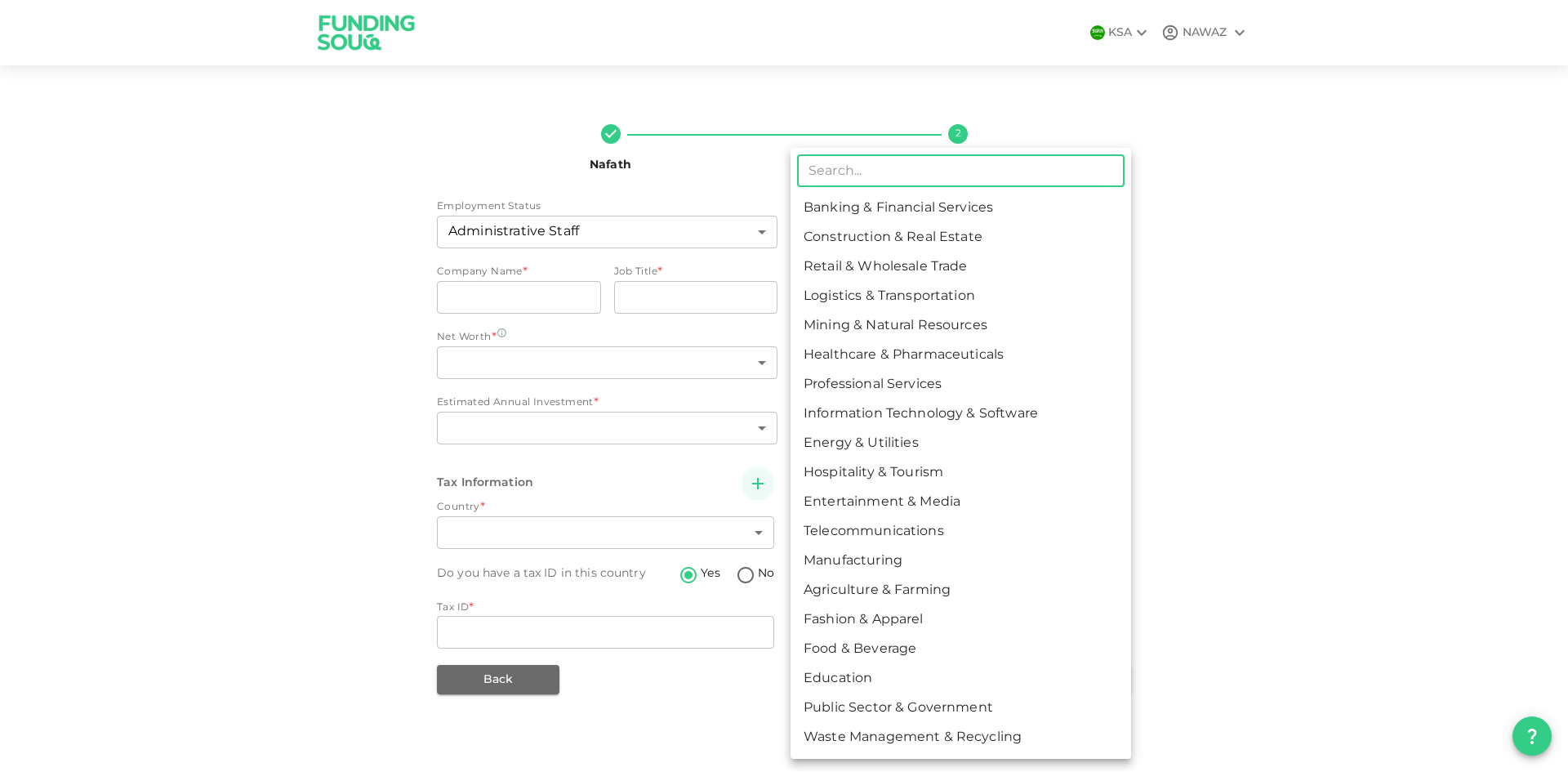
click at [925, 439] on li "Energy & Utilities" at bounding box center [960, 443] width 340 height 29
type input "9"
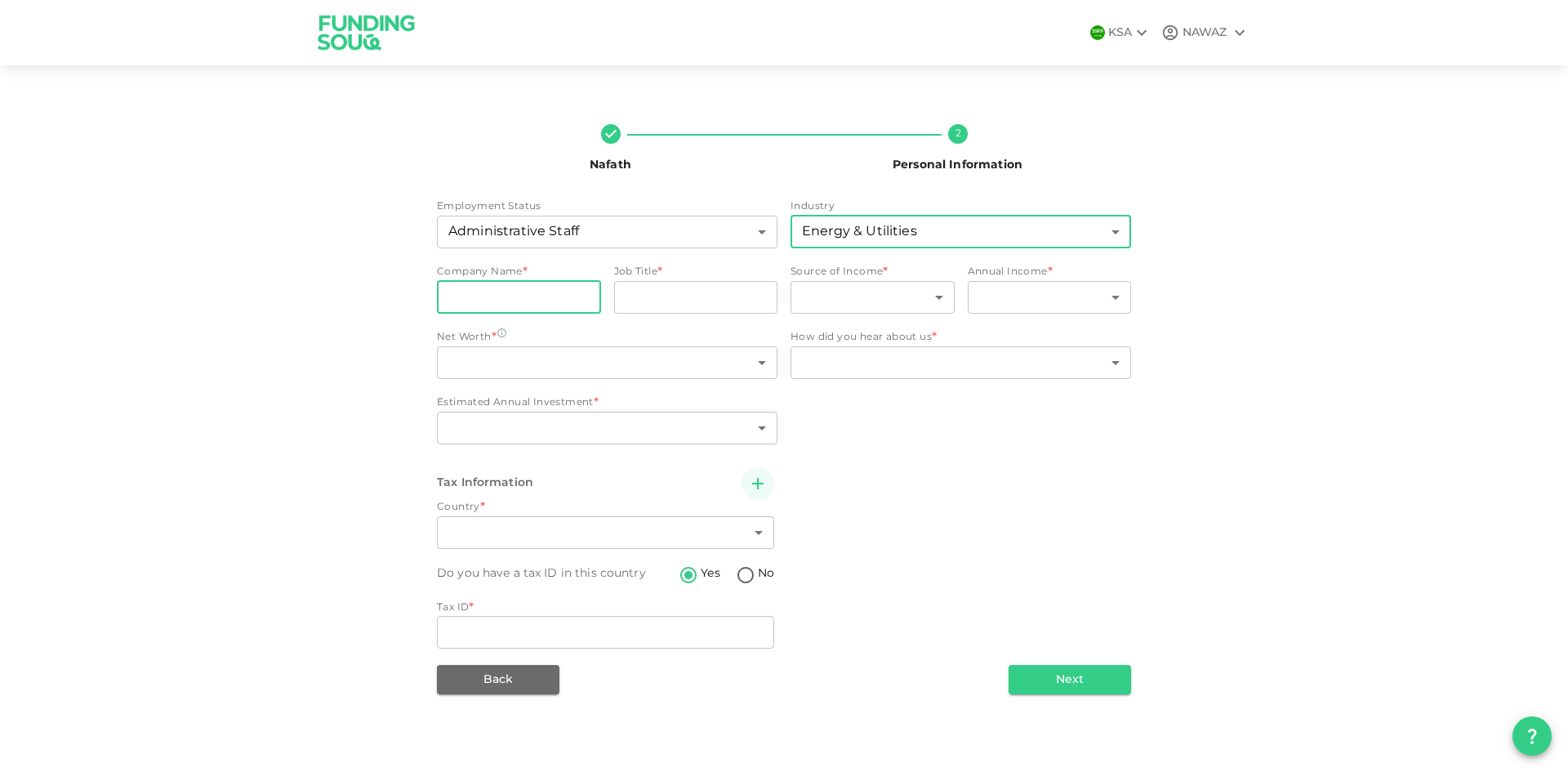
click at [554, 292] on input "companyName" at bounding box center [519, 296] width 164 height 32
type input "M"
type input "ESOM"
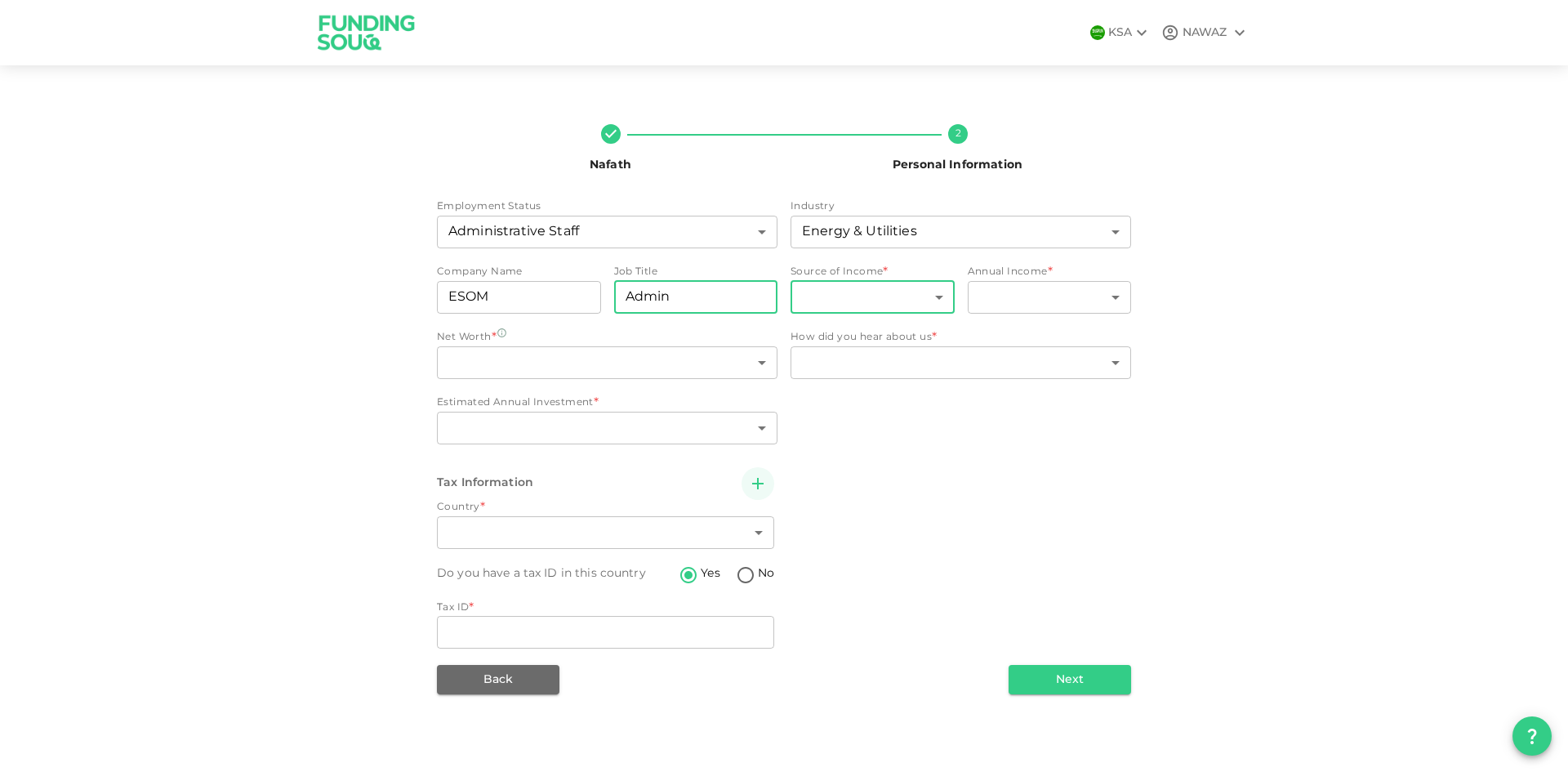
type input "Admin"
click at [901, 303] on body "KSA NAWAZ Nafath 2 Personal Information Employment Status Administrative Staff …" at bounding box center [784, 386] width 1568 height 772
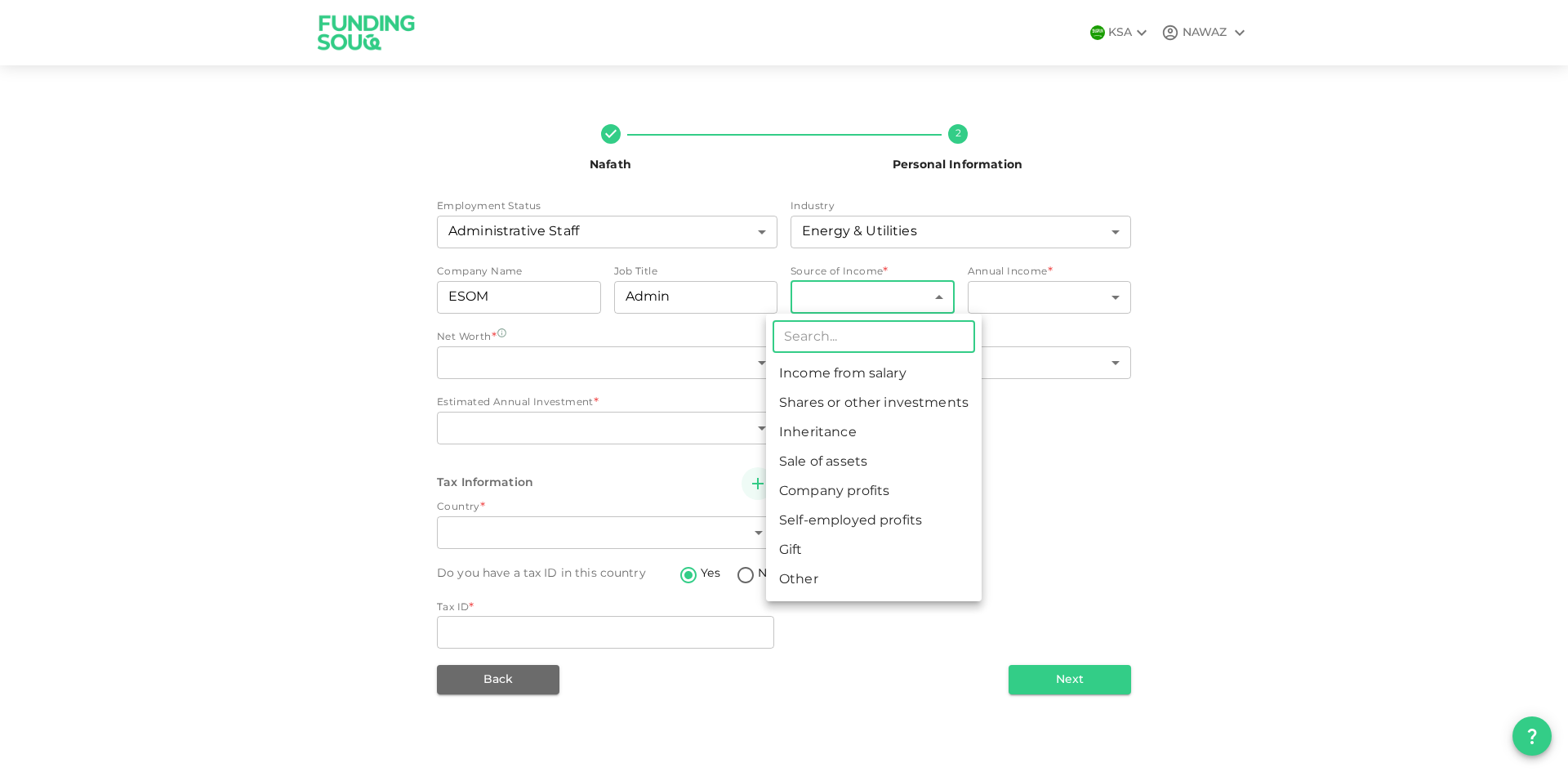
click at [912, 373] on li "Income from salary" at bounding box center [874, 374] width 216 height 29
type input "1"
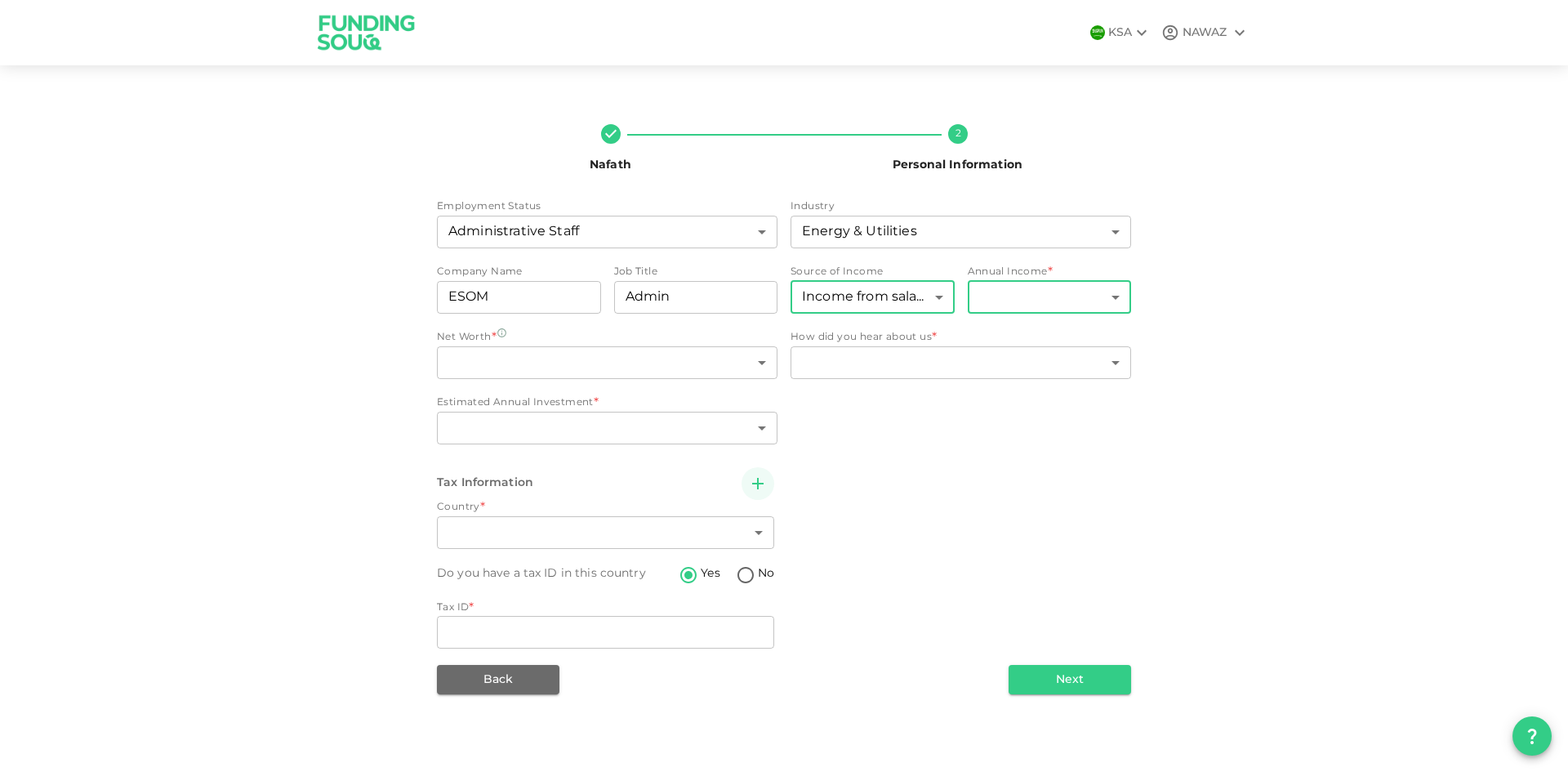
click at [1036, 297] on body "KSA NAWAZ Nafath 2 Personal Information Employment Status Administrative Staff …" at bounding box center [784, 386] width 1568 height 772
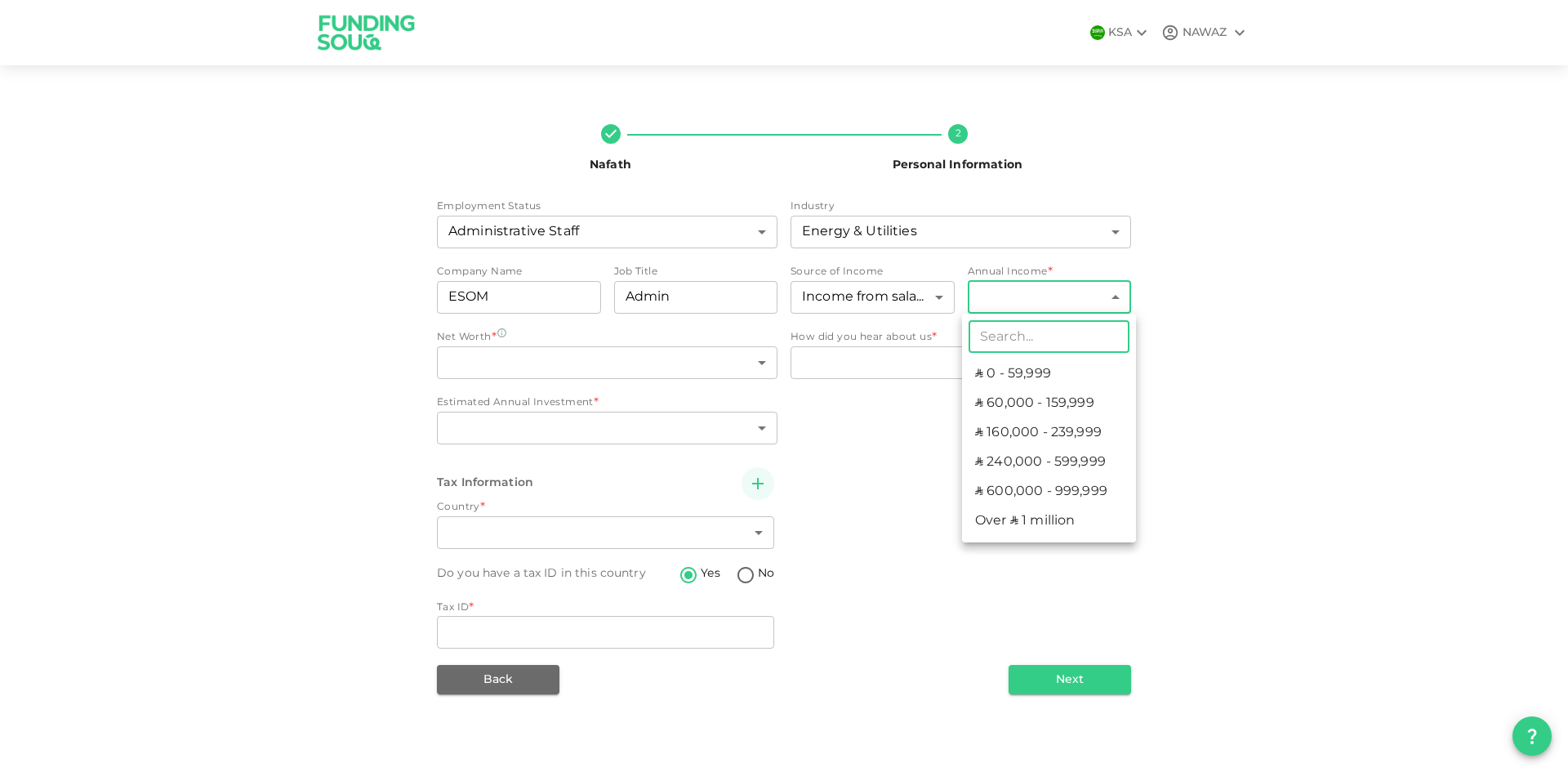
click at [1050, 374] on li "ʢ 0 - 59,999" at bounding box center [1049, 374] width 174 height 29
type input "1"
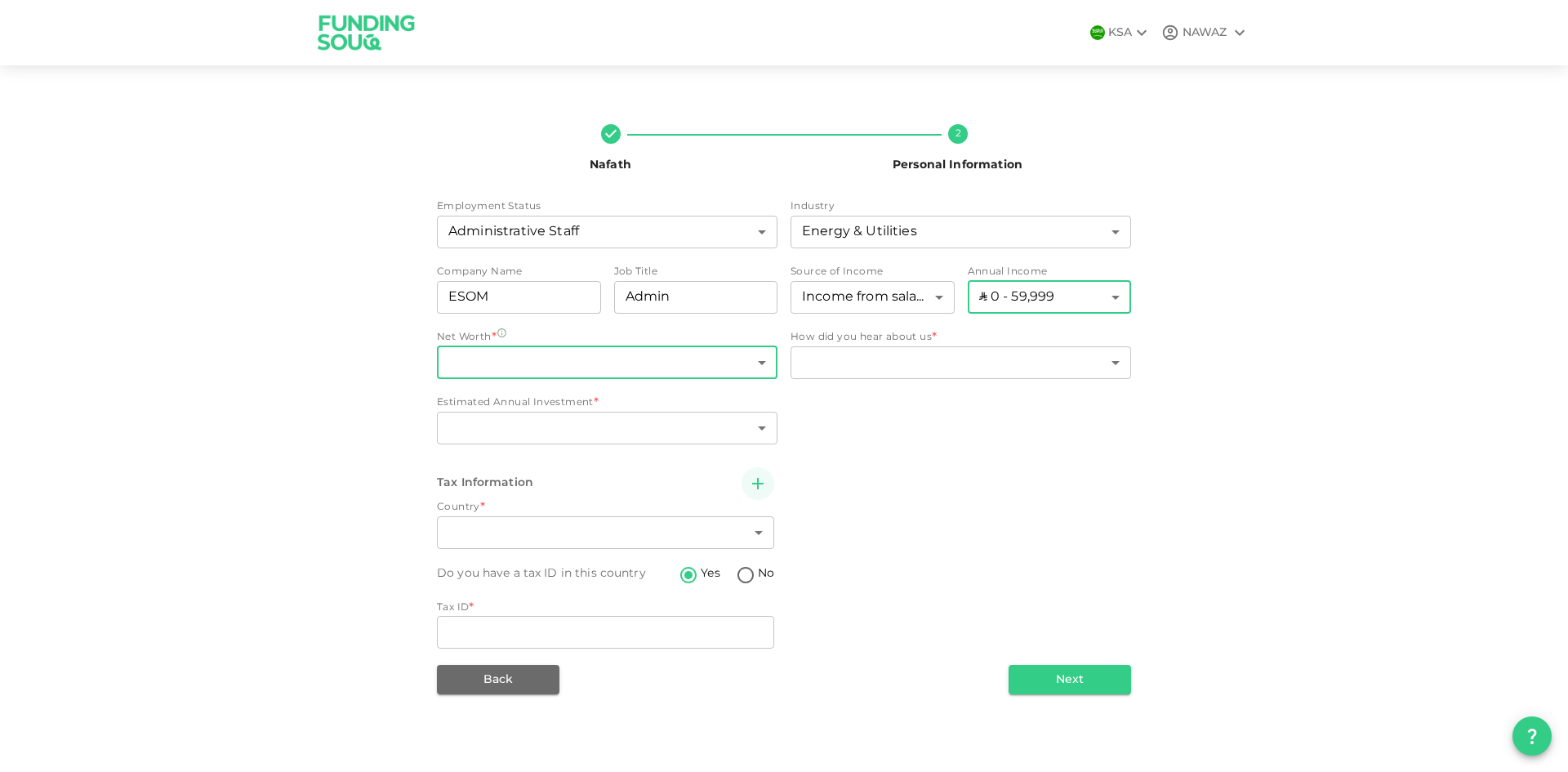
click at [653, 352] on body "KSA NAWAZ Nafath 2 Personal Information Employment Status Administrative Staff …" at bounding box center [784, 386] width 1568 height 772
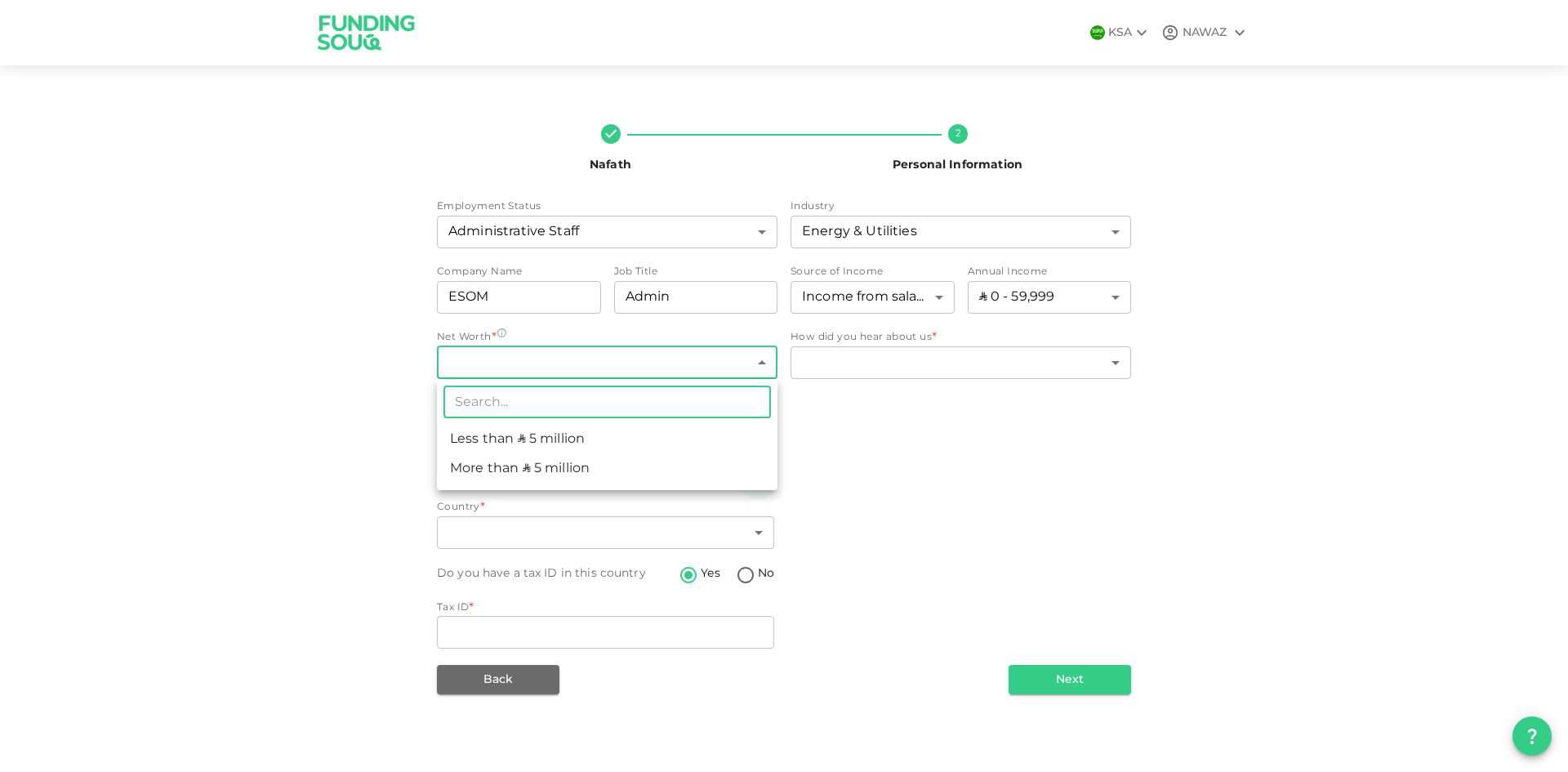
click at [604, 440] on li "Less than ʢ 5 million" at bounding box center [607, 439] width 340 height 29
type input "1"
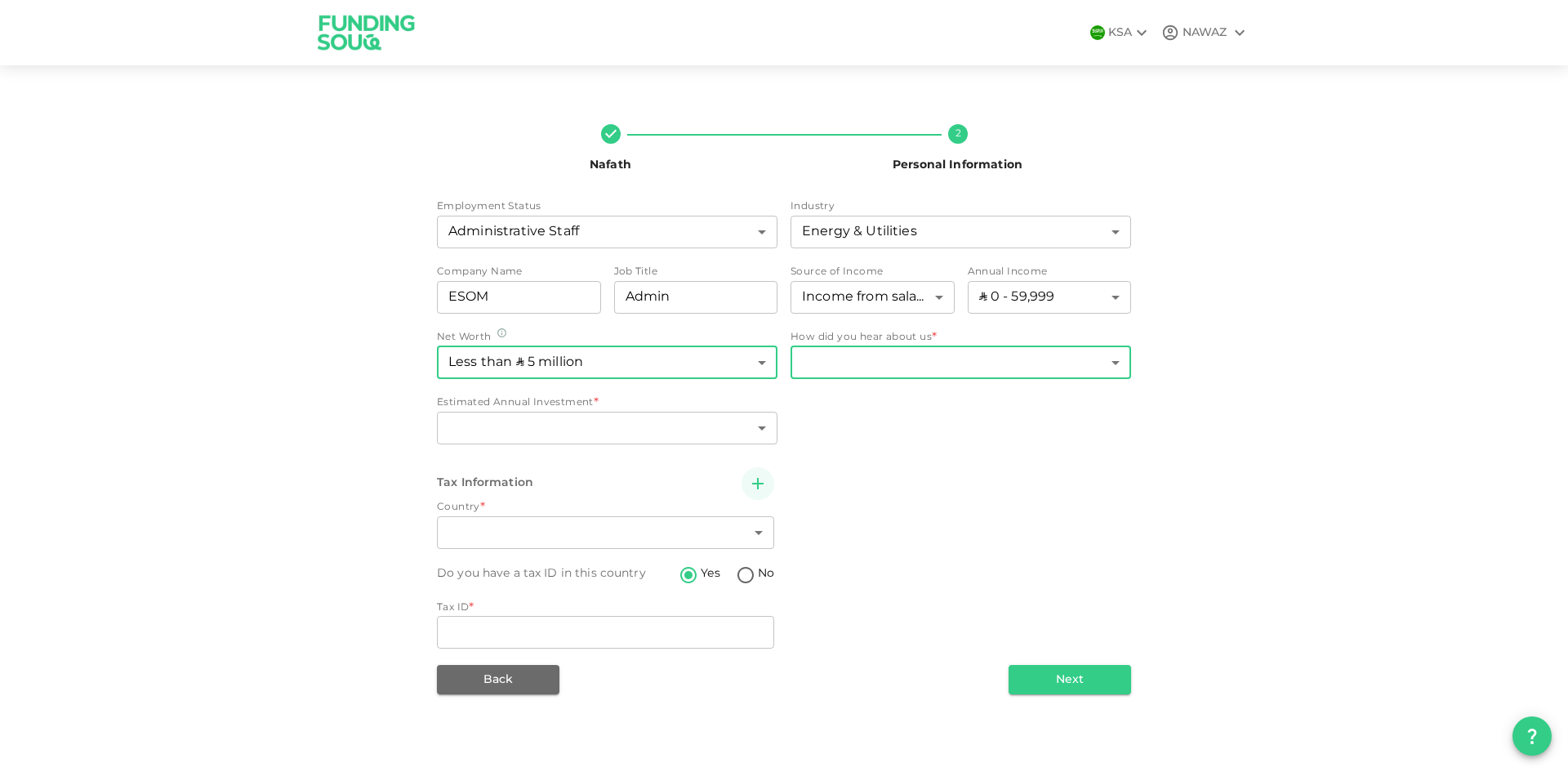
click at [912, 365] on body "KSA NAWAZ Nafath 2 Personal Information Employment Status Administrative Staff …" at bounding box center [784, 386] width 1568 height 772
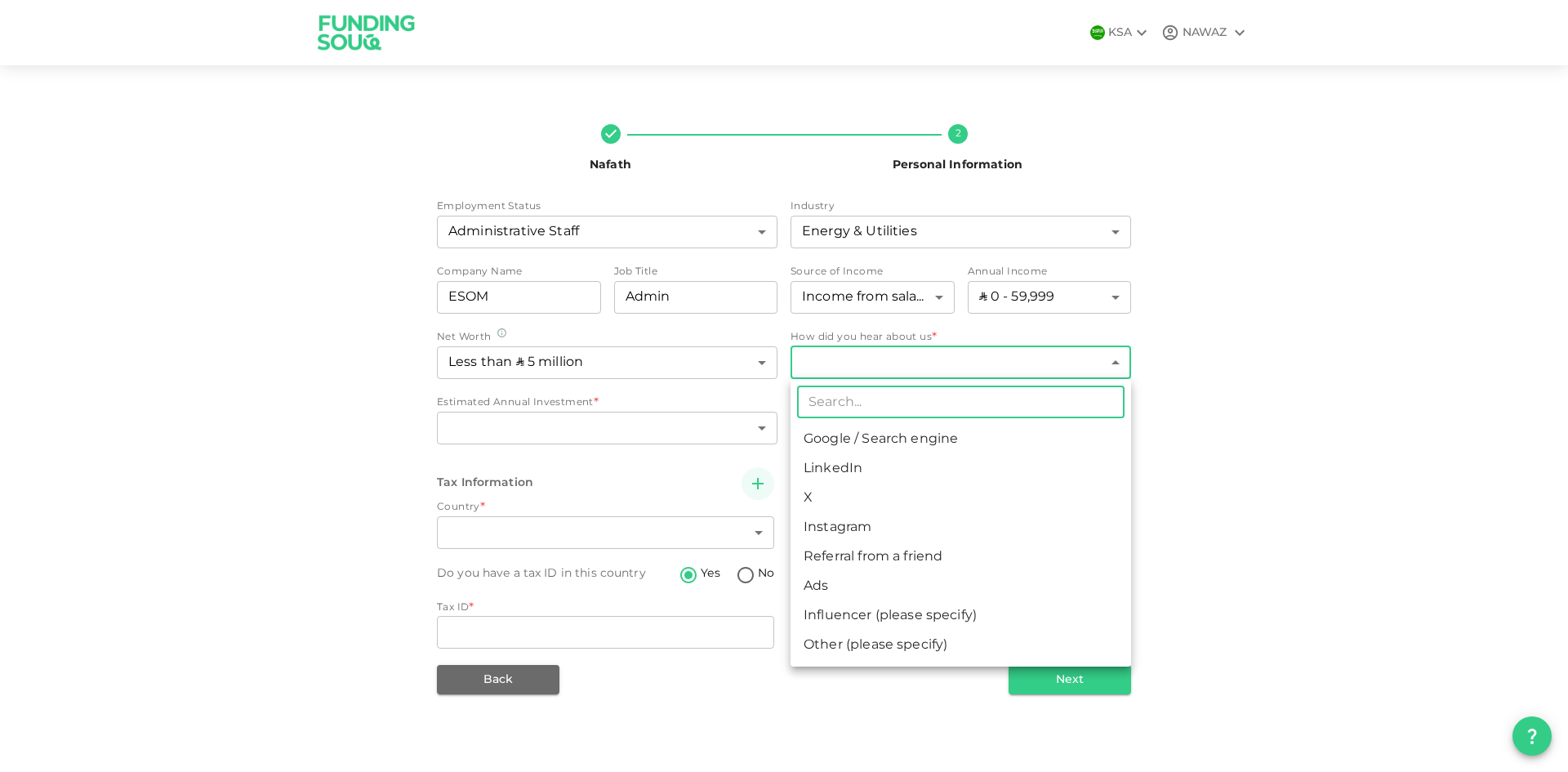
click at [905, 434] on li "Google / Search engine" at bounding box center [960, 439] width 340 height 29
type input "1"
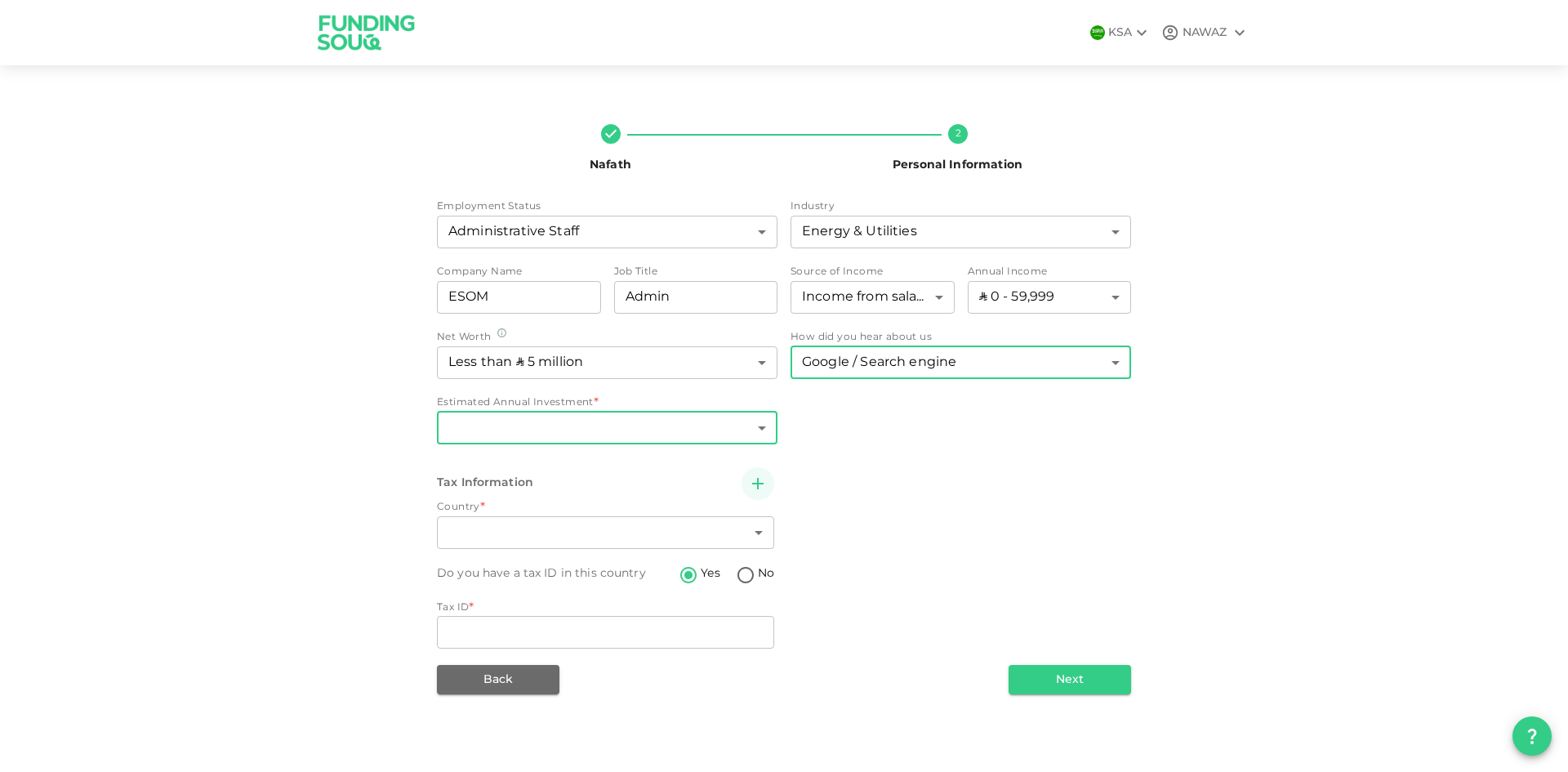
click at [600, 424] on body "KSA NAWAZ Nafath 2 Personal Information Employment Status Administrative Staff …" at bounding box center [784, 386] width 1568 height 772
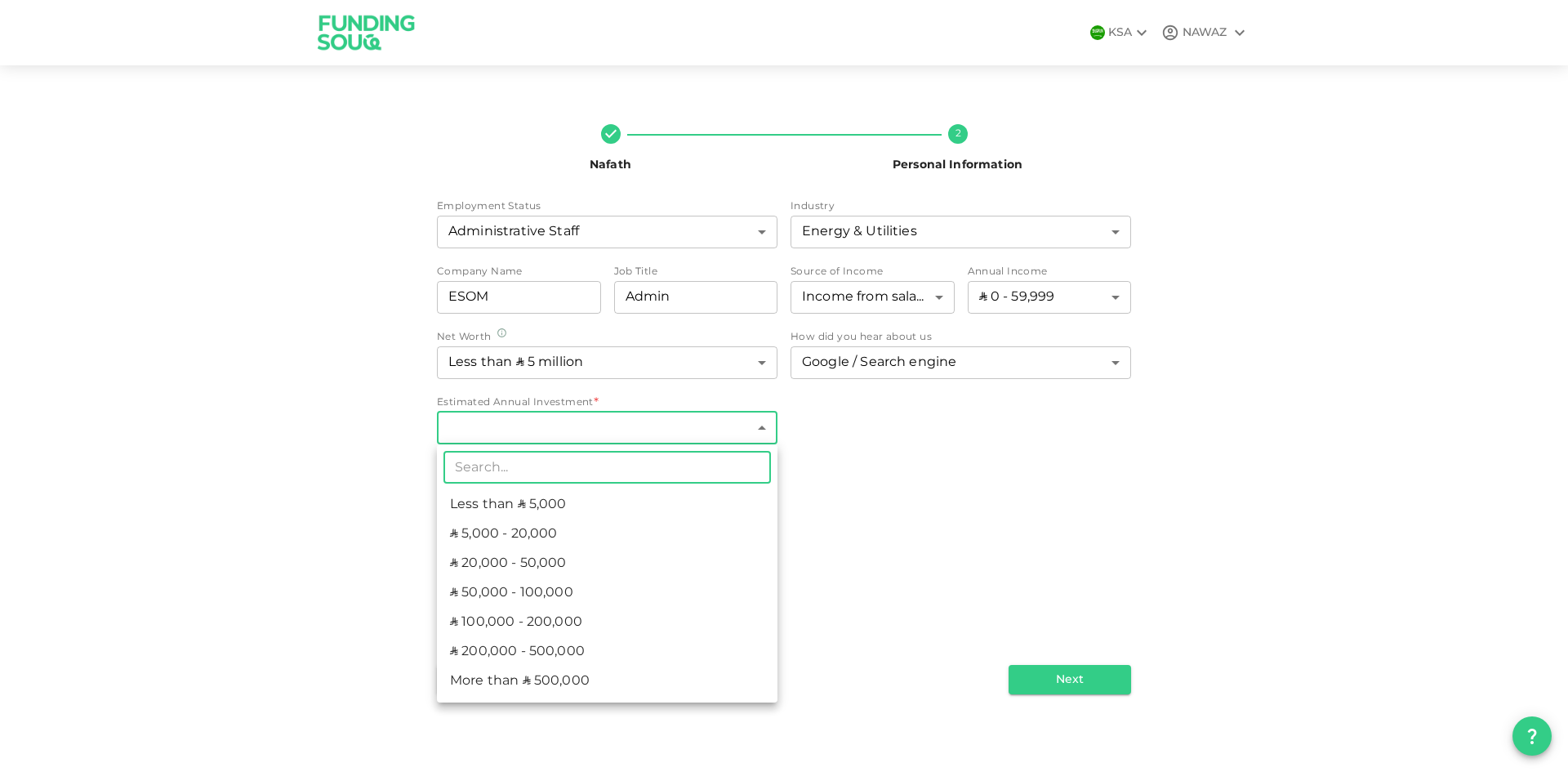
click at [558, 590] on li "ʢ 50,000 - 100,000" at bounding box center [607, 593] width 340 height 29
type input "4"
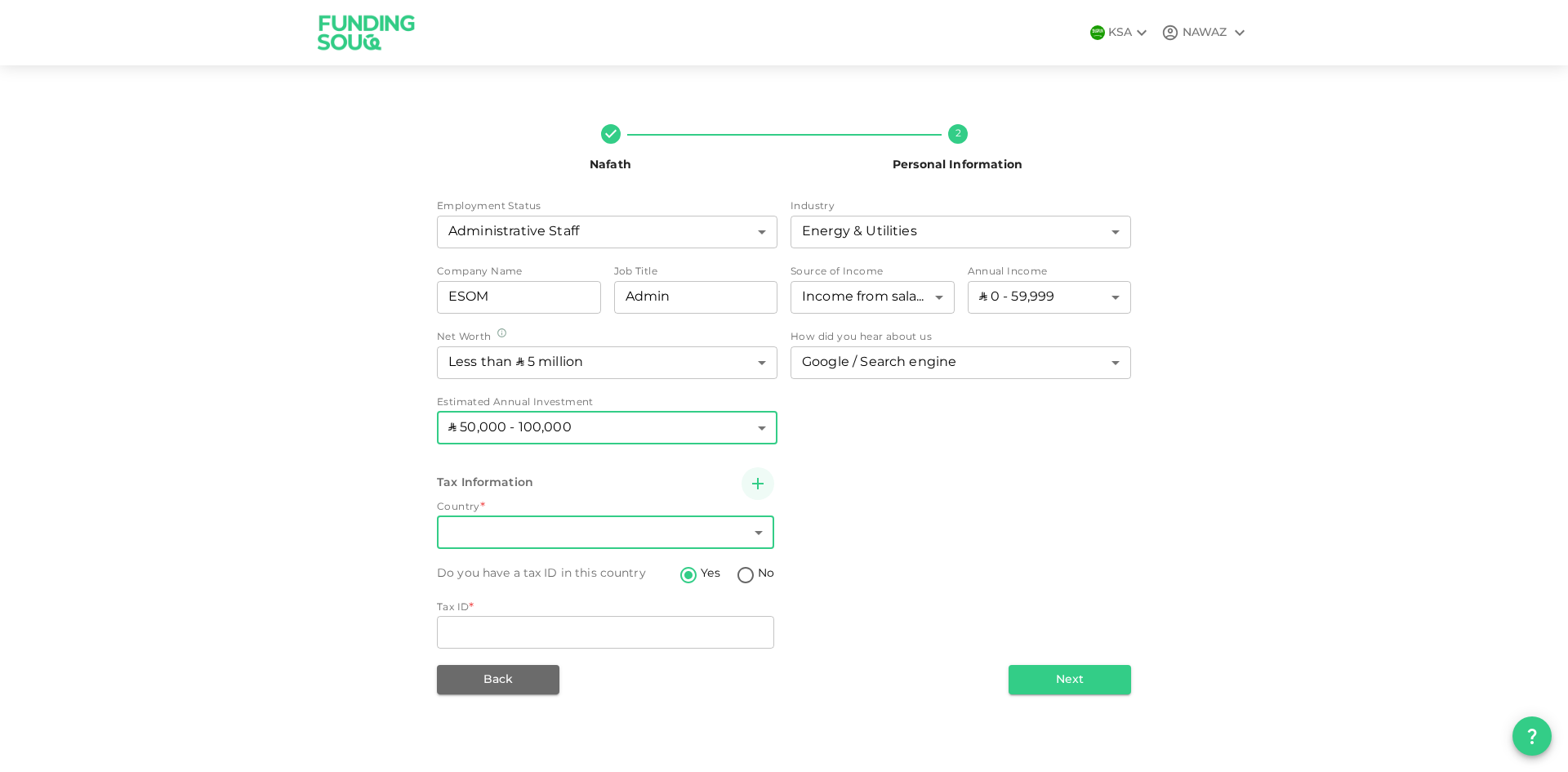
click at [686, 527] on body "KSA NAWAZ Nafath 2 Personal Information Employment Status Administrative Staff …" at bounding box center [784, 386] width 1568 height 772
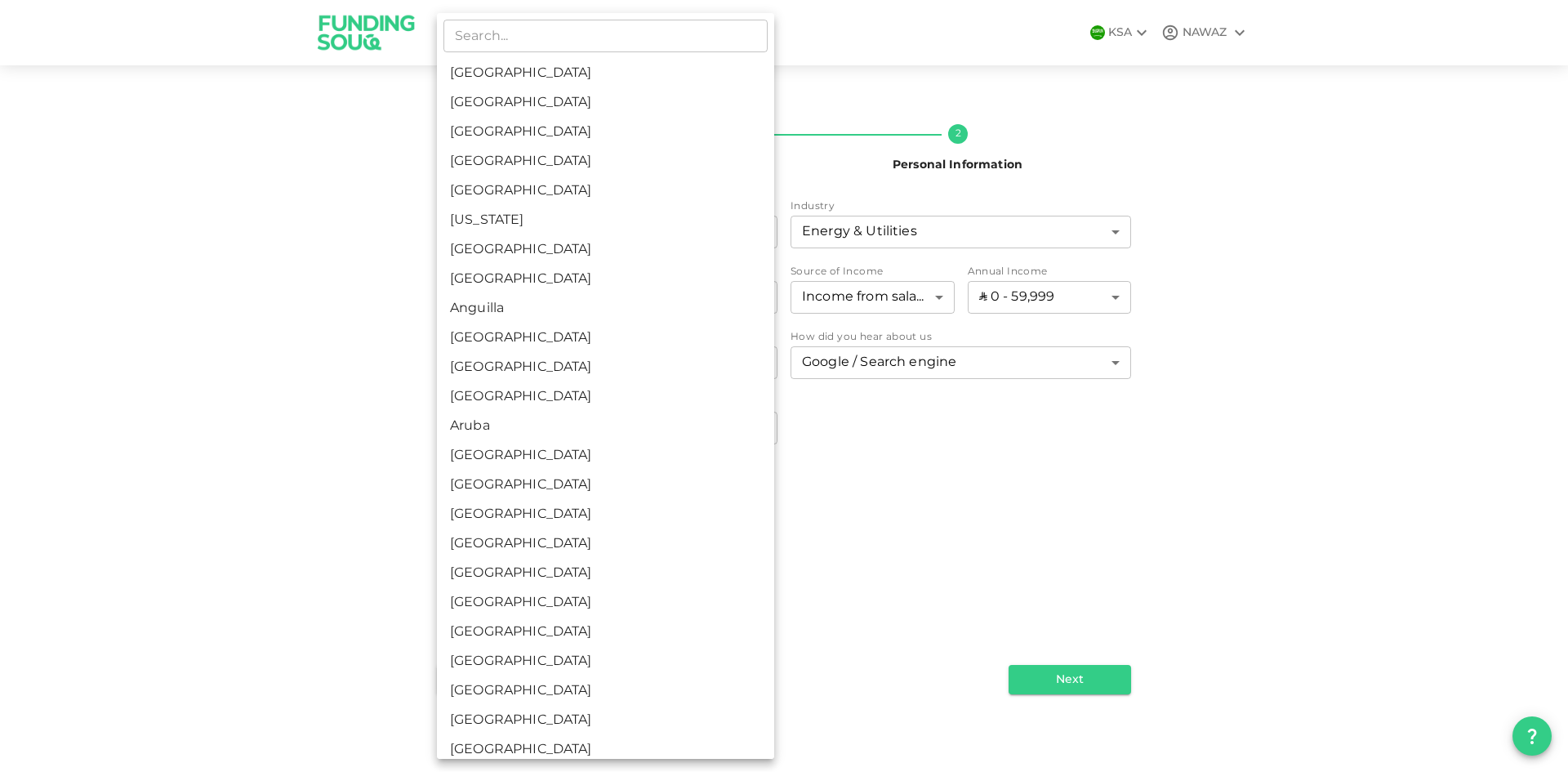
click at [893, 527] on div at bounding box center [784, 386] width 1568 height 772
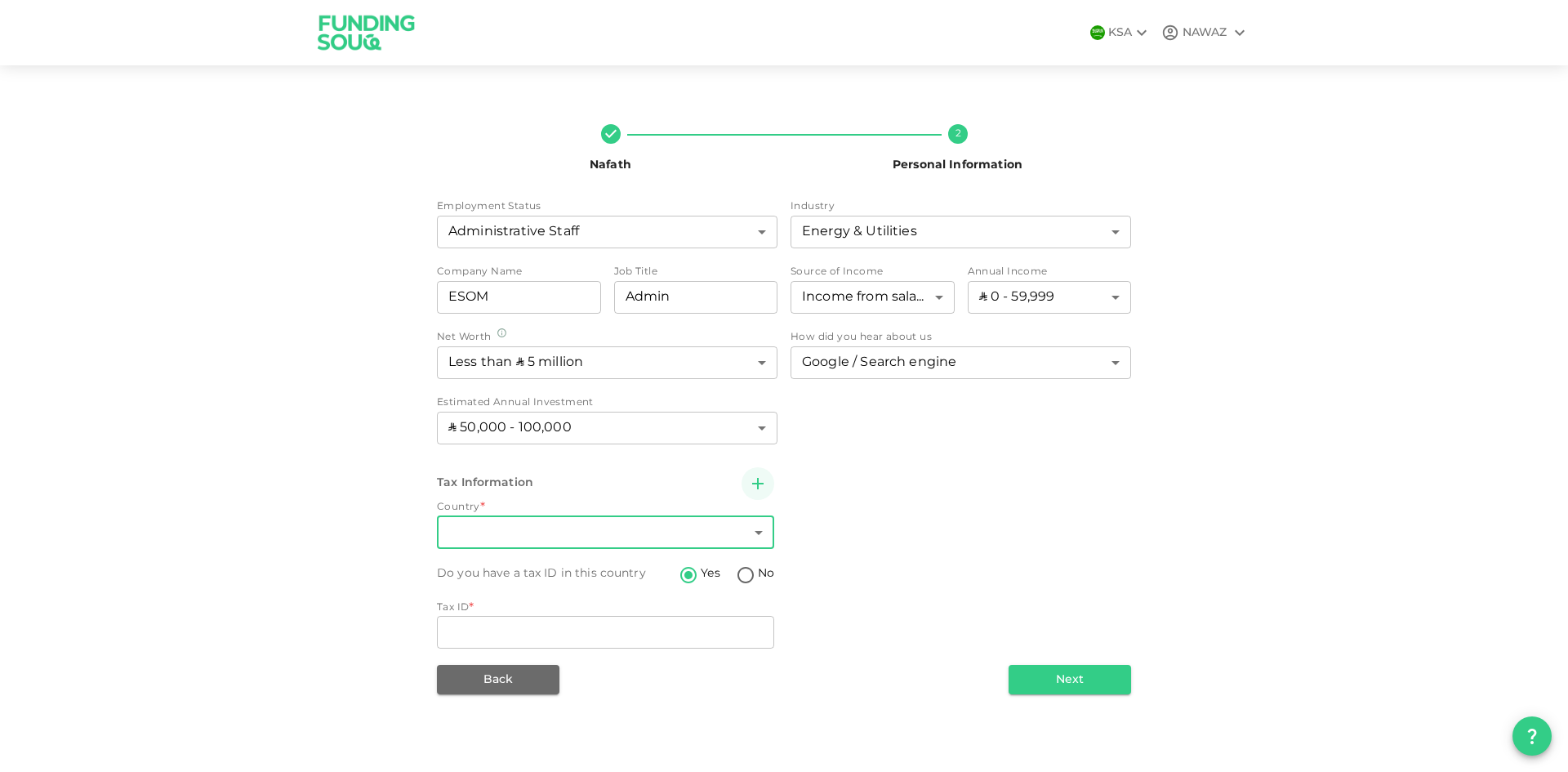
click at [747, 574] on input "No" at bounding box center [745, 576] width 25 height 22
radio input "true"
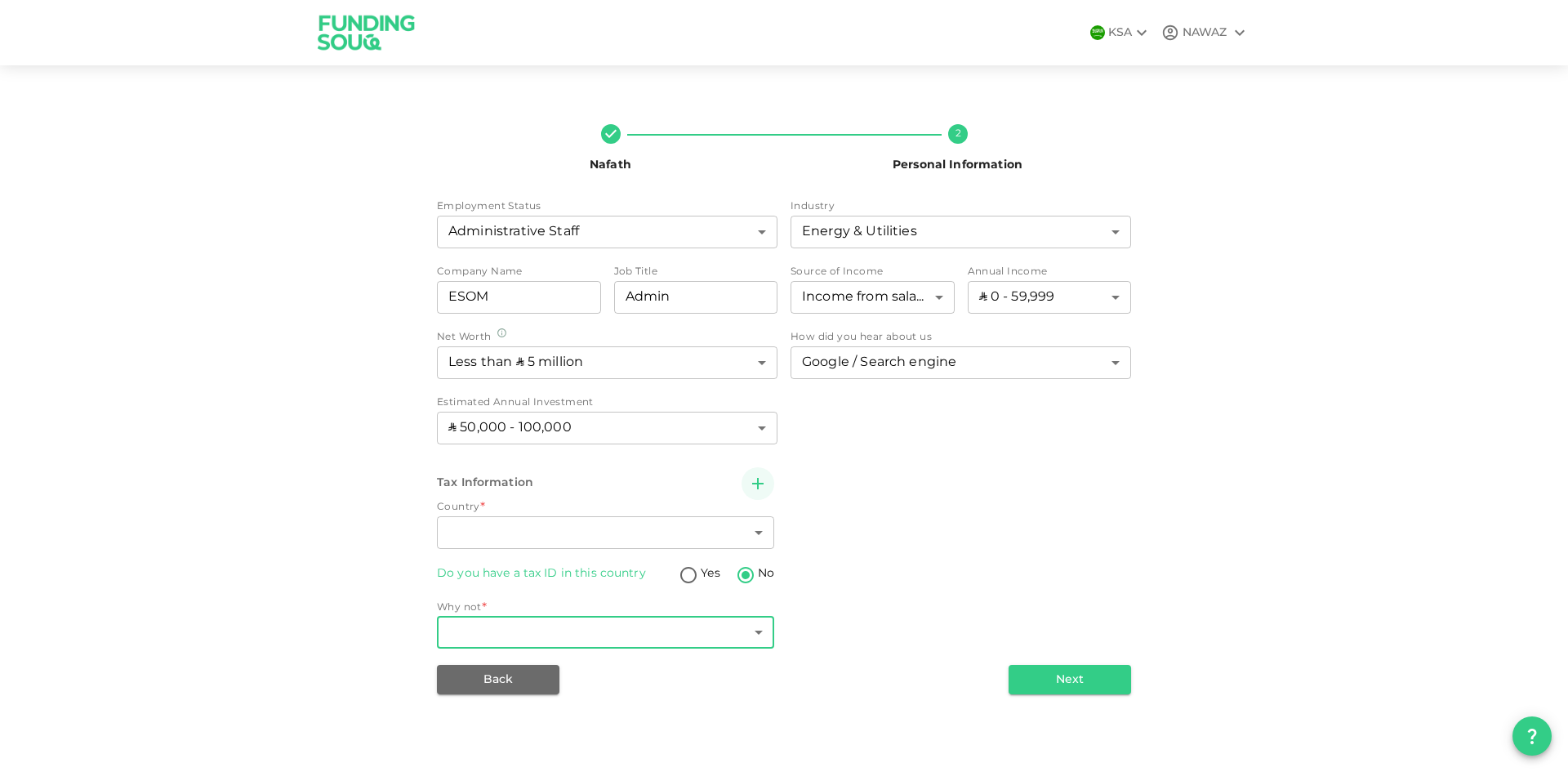
click at [636, 630] on body "KSA NAWAZ Nafath 2 Personal Information Employment Status Administrative Staff …" at bounding box center [784, 386] width 1568 height 772
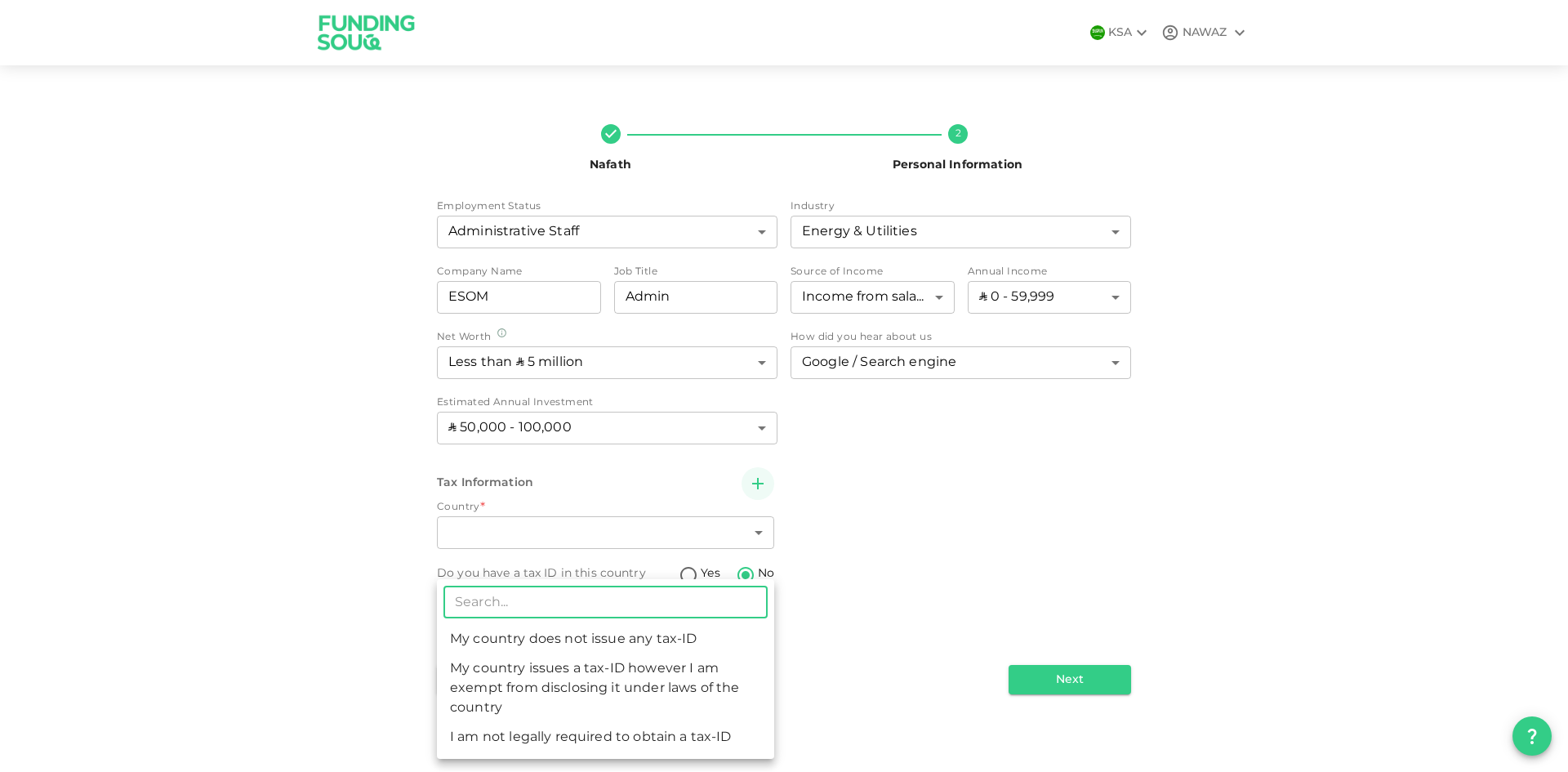
click at [579, 742] on li "I am not legally required to obtain a tax-ID" at bounding box center [605, 737] width 337 height 29
type input "3"
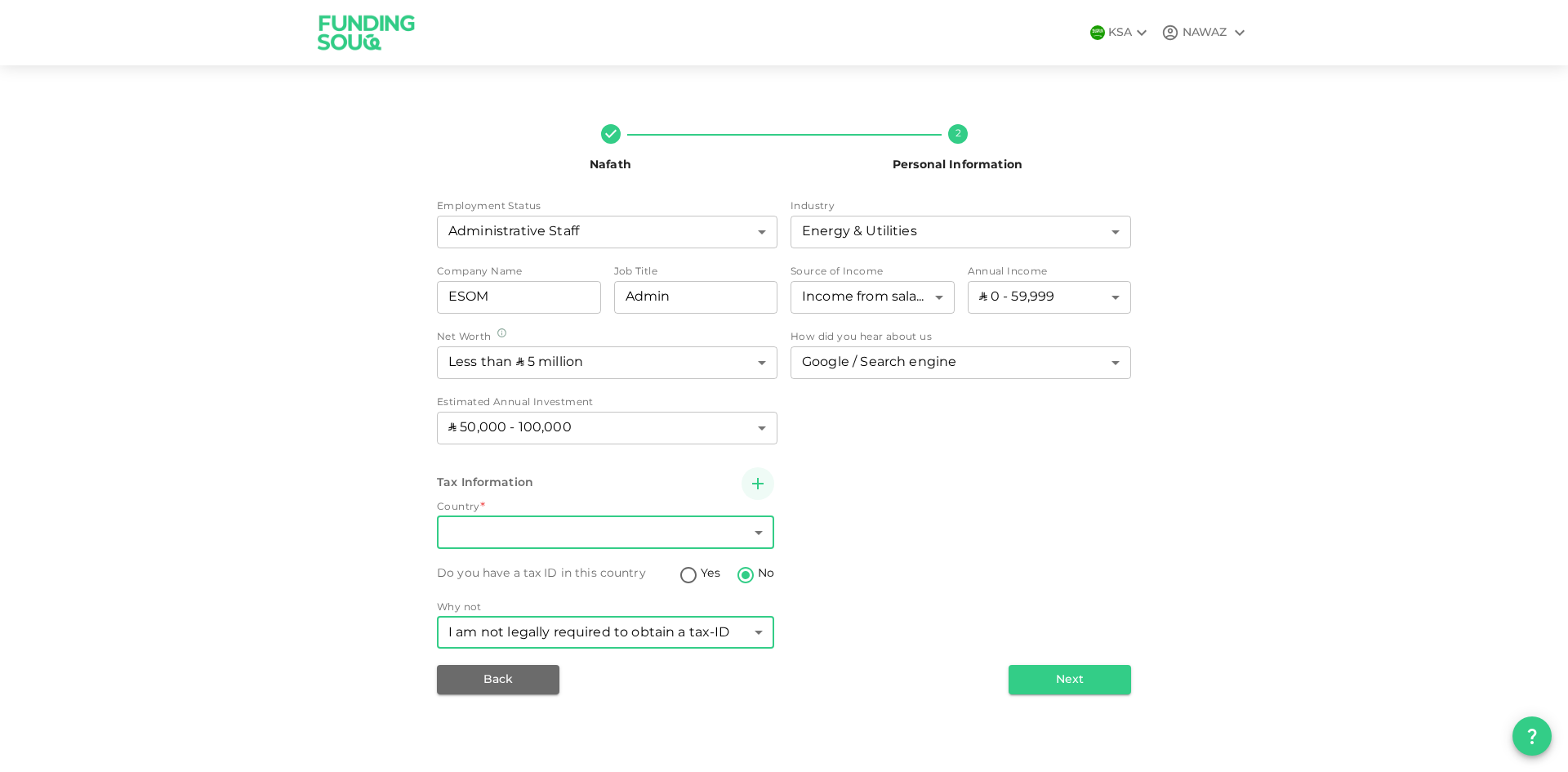
click at [583, 525] on body "KSA NAWAZ Nafath 2 Personal Information Employment Status Administrative Staff …" at bounding box center [784, 386] width 1568 height 772
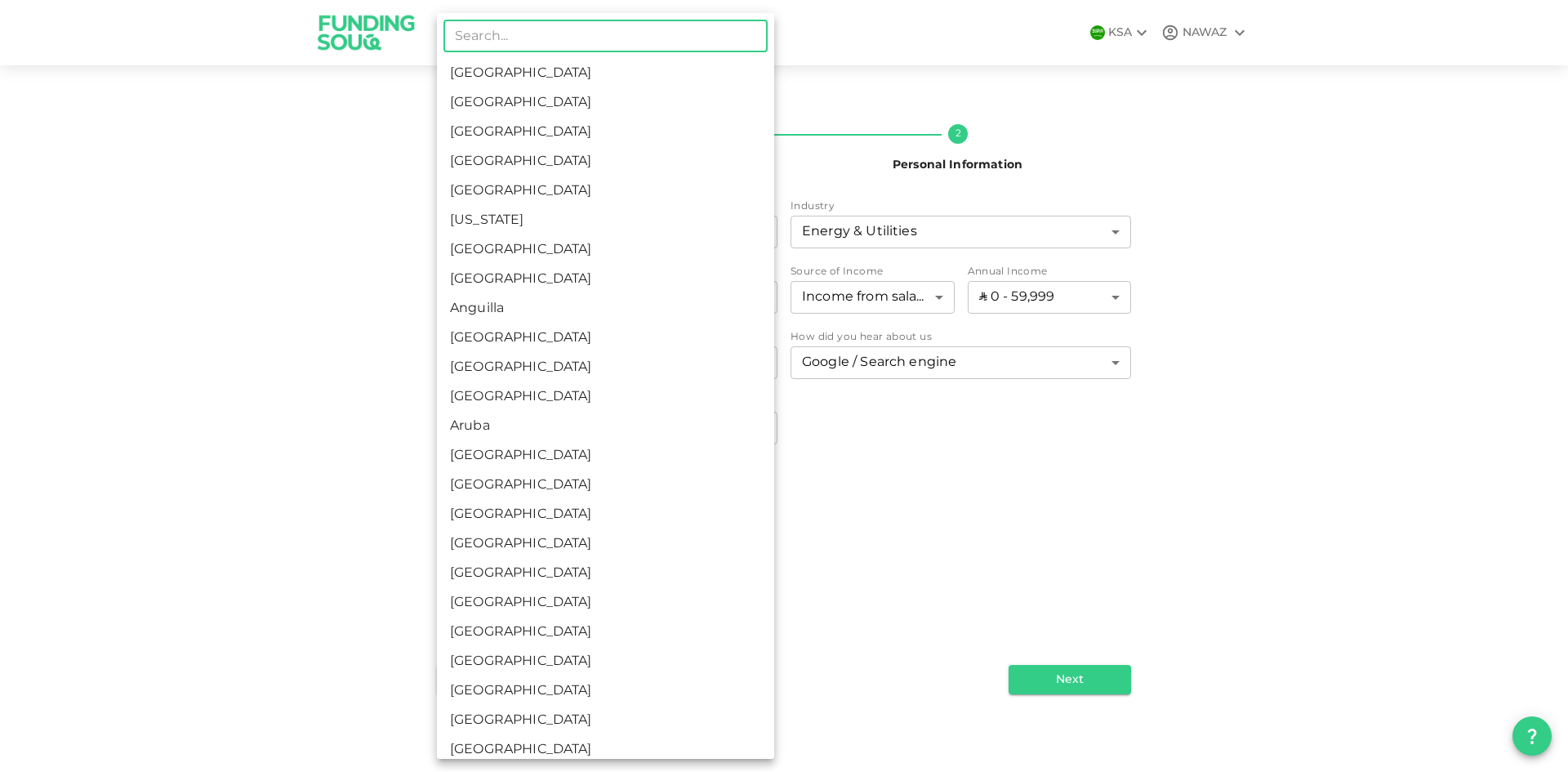
click at [615, 77] on li "Saudi Arabia" at bounding box center [605, 73] width 337 height 29
type input "1"
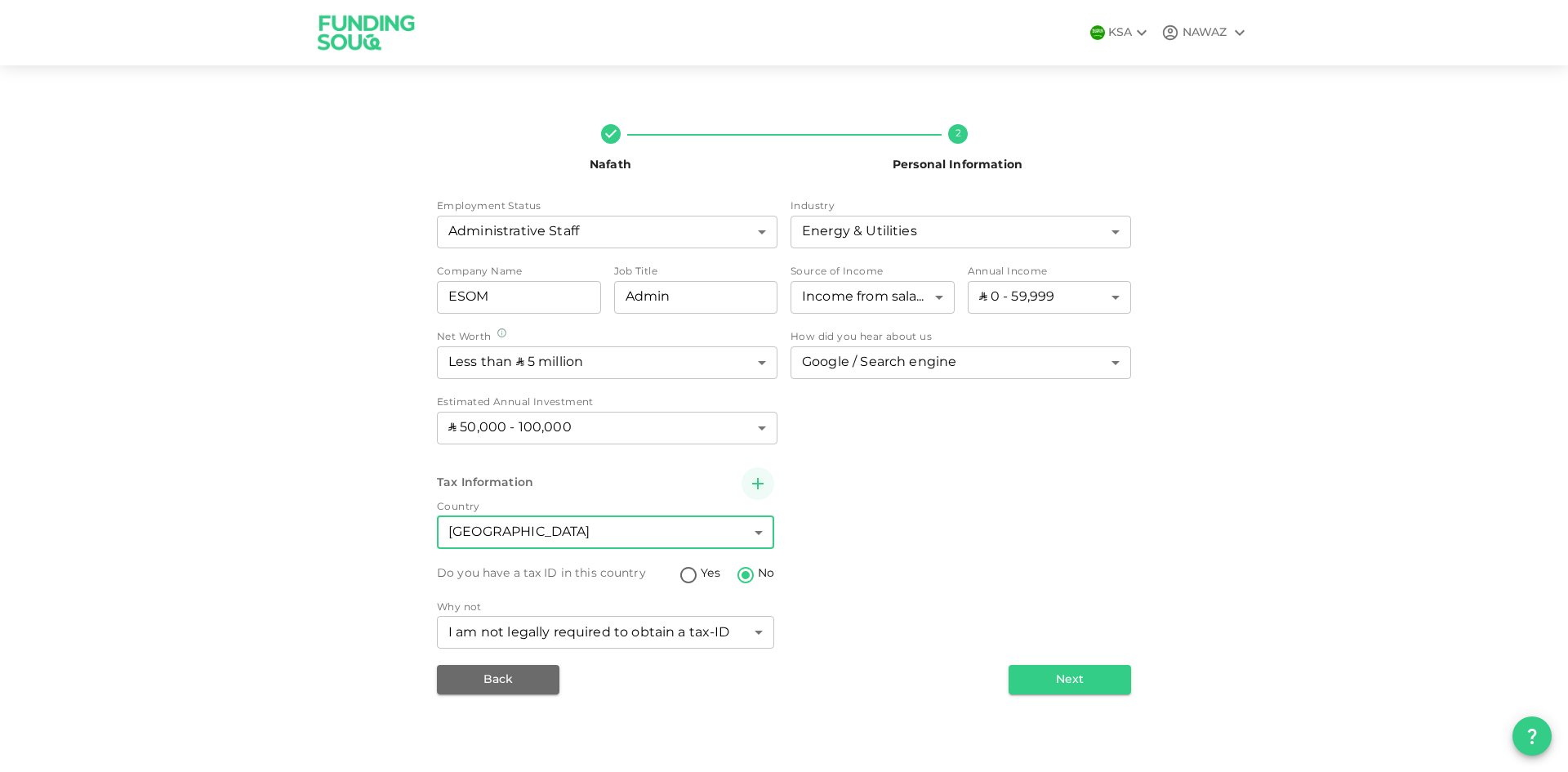
click at [512, 530] on body "KSA NAWAZ Nafath 2 Personal Information Employment Status Administrative Staff …" at bounding box center [784, 386] width 1568 height 772
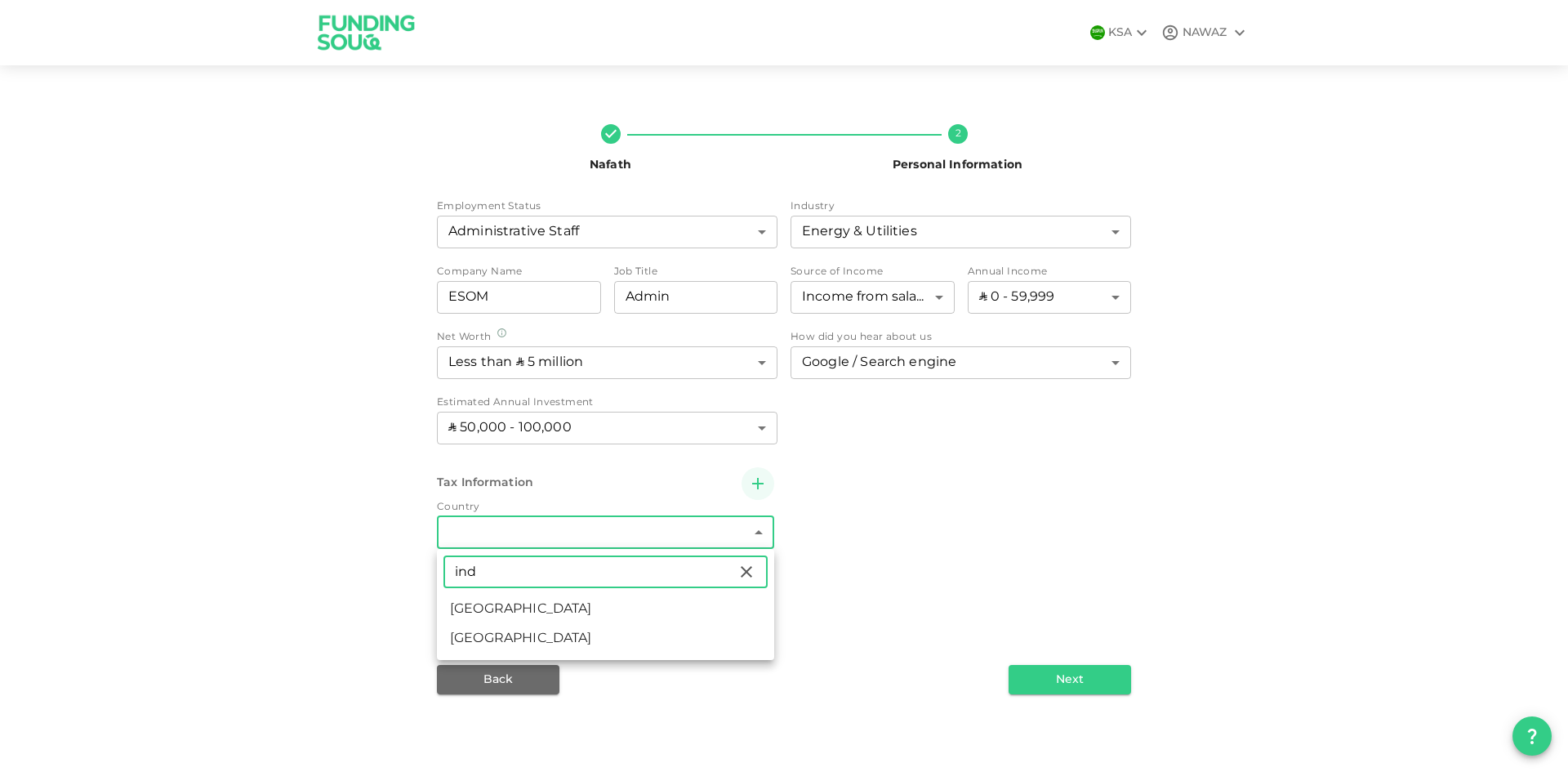
type input "ind"
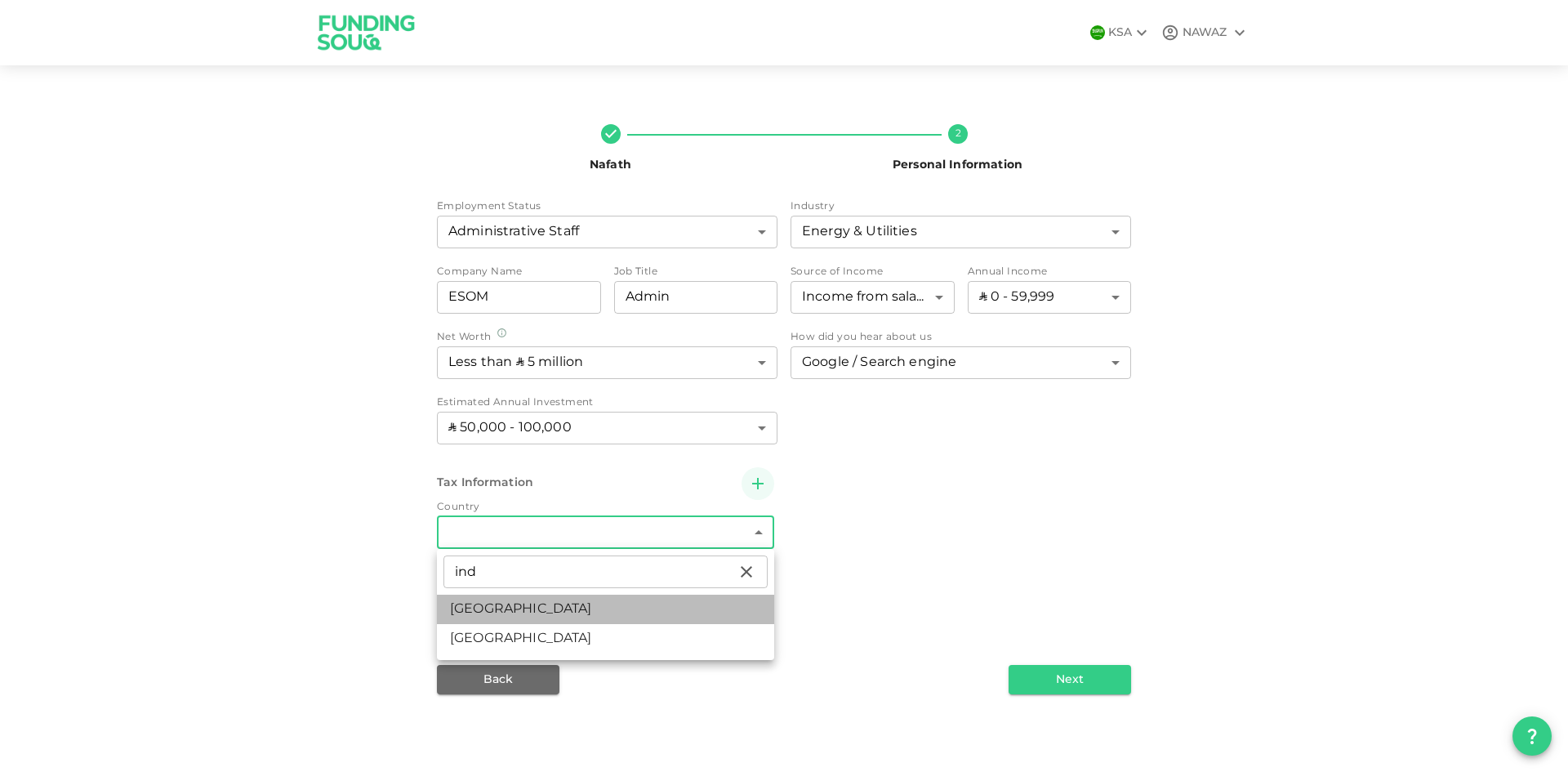
click at [515, 611] on li "India" at bounding box center [605, 608] width 337 height 29
type input "88"
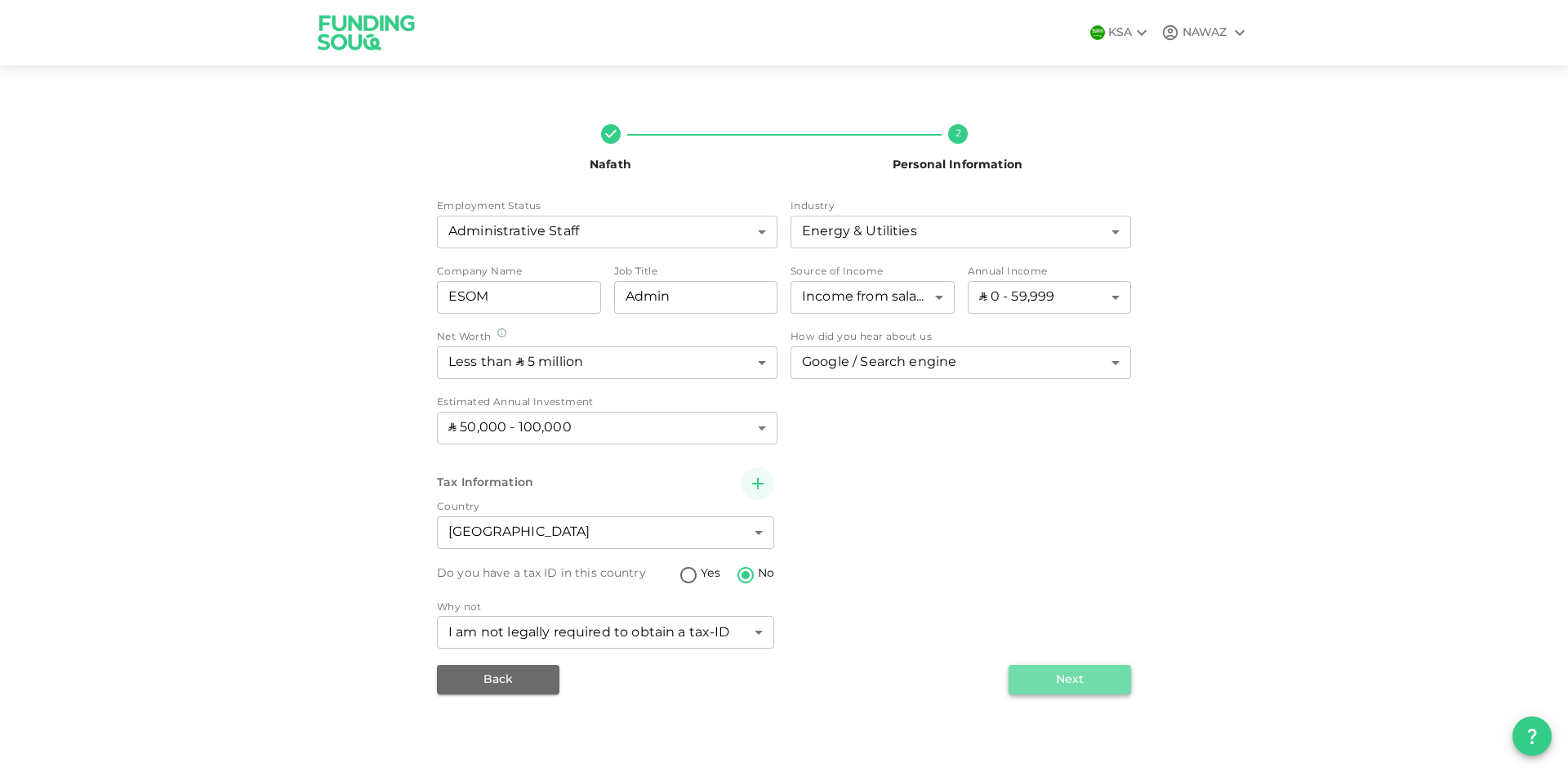
click at [1077, 677] on button "Next" at bounding box center [1070, 679] width 123 height 29
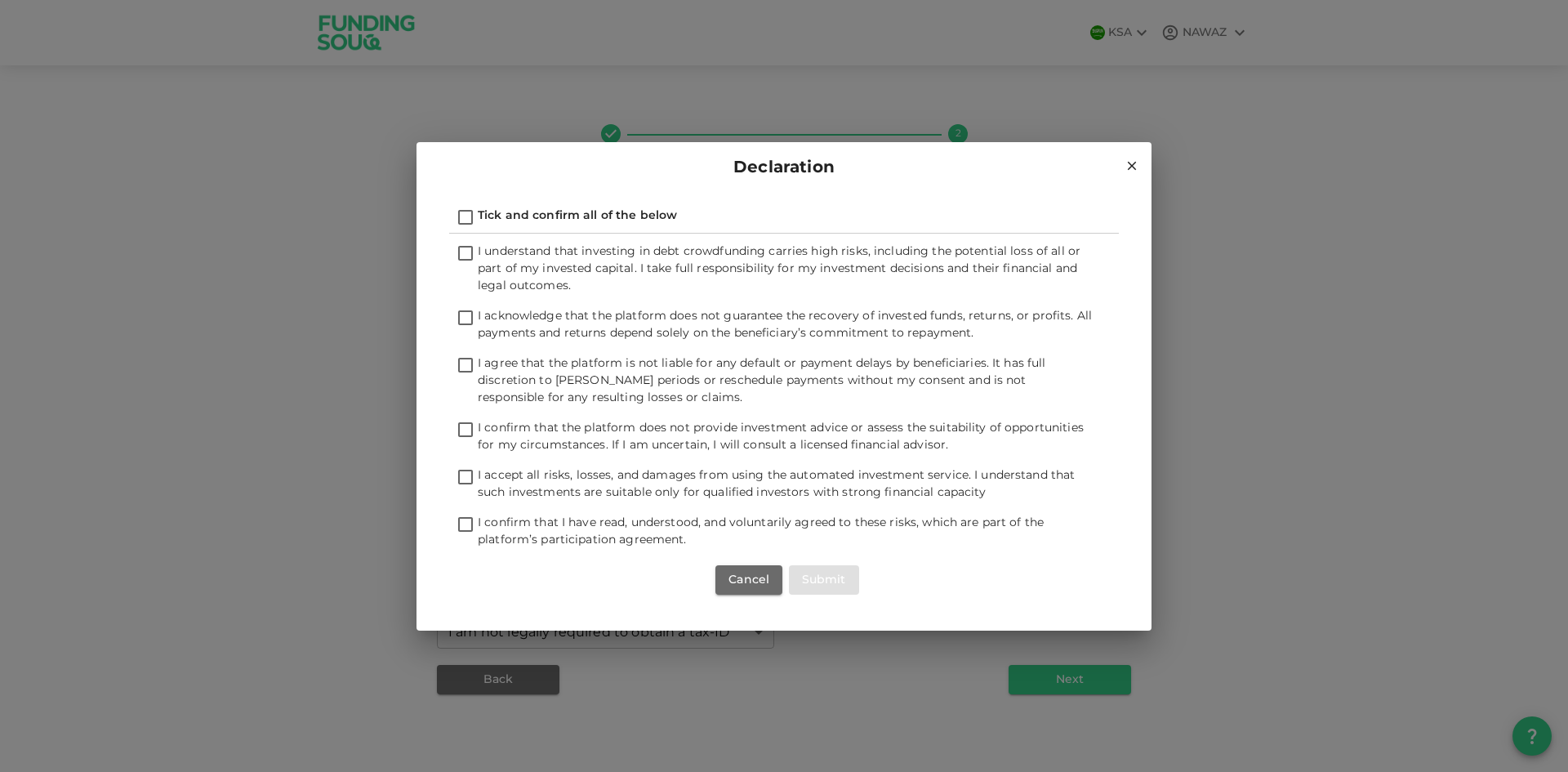
click at [462, 217] on input "Tick and confirm all of the below" at bounding box center [466, 218] width 25 height 22
checkbox input "true"
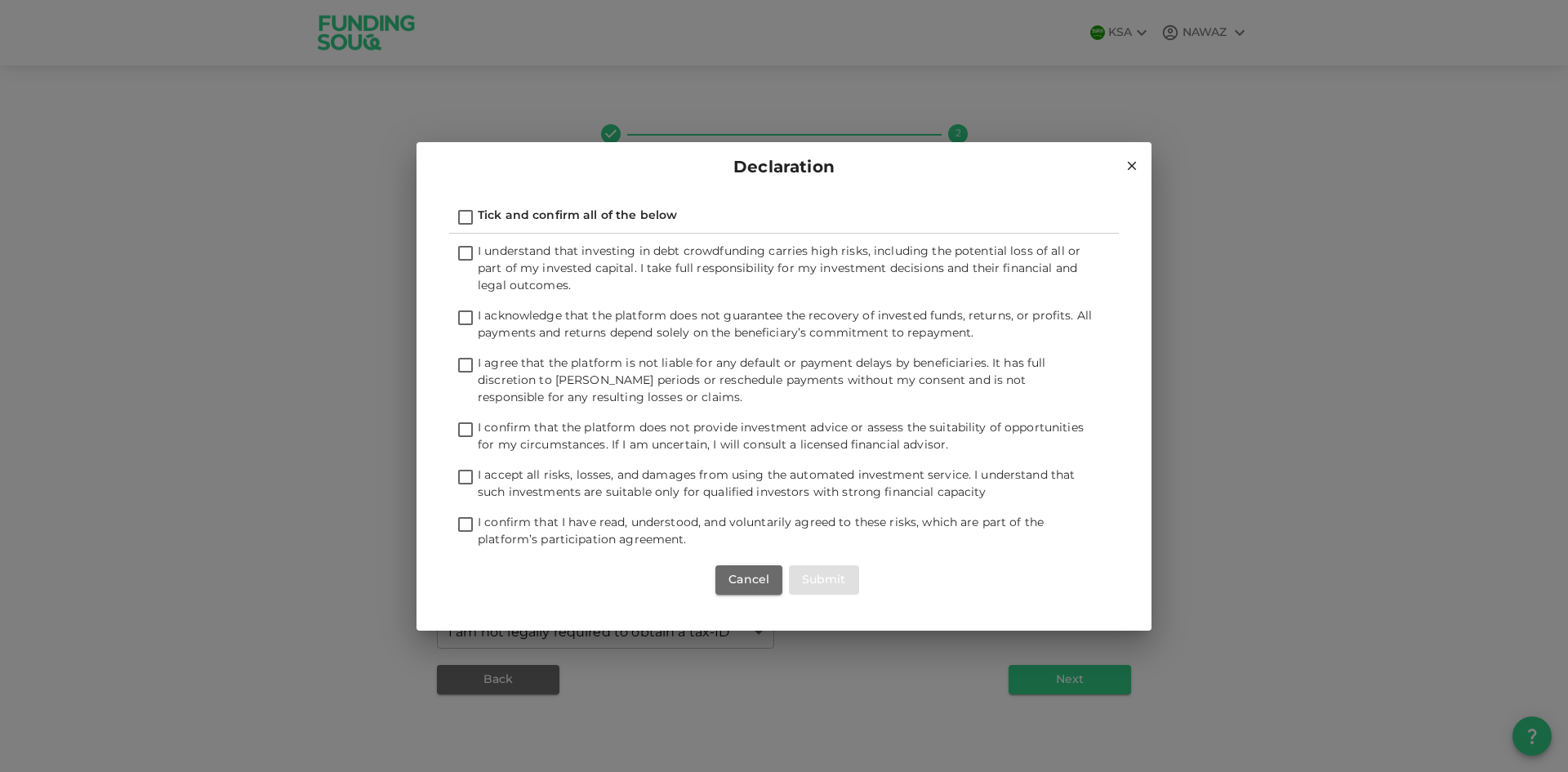
checkbox input "true"
click at [825, 578] on button "Submit" at bounding box center [823, 579] width 71 height 29
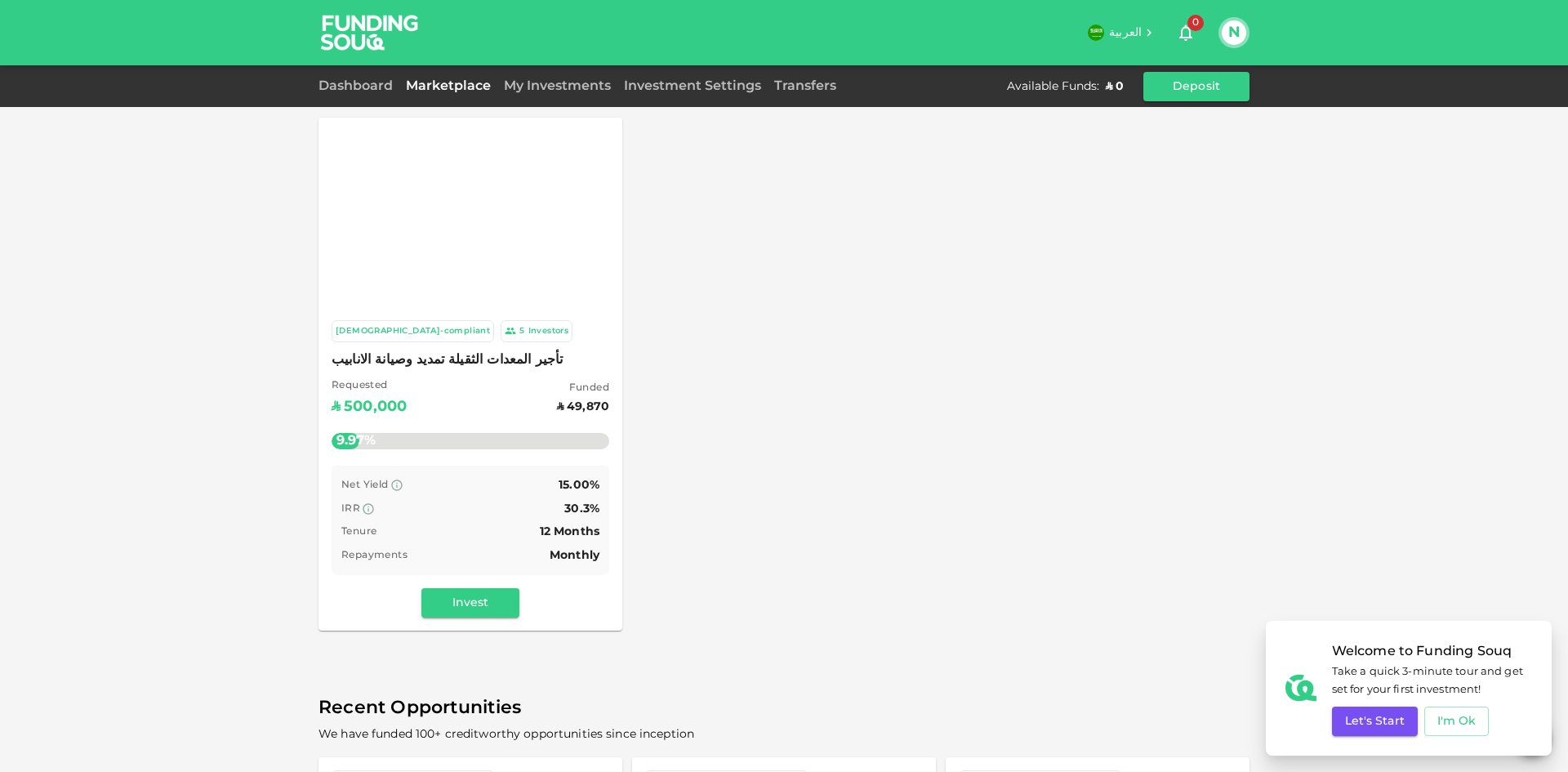
click at [1139, 35] on span "العربية" at bounding box center [1125, 32] width 32 height 12
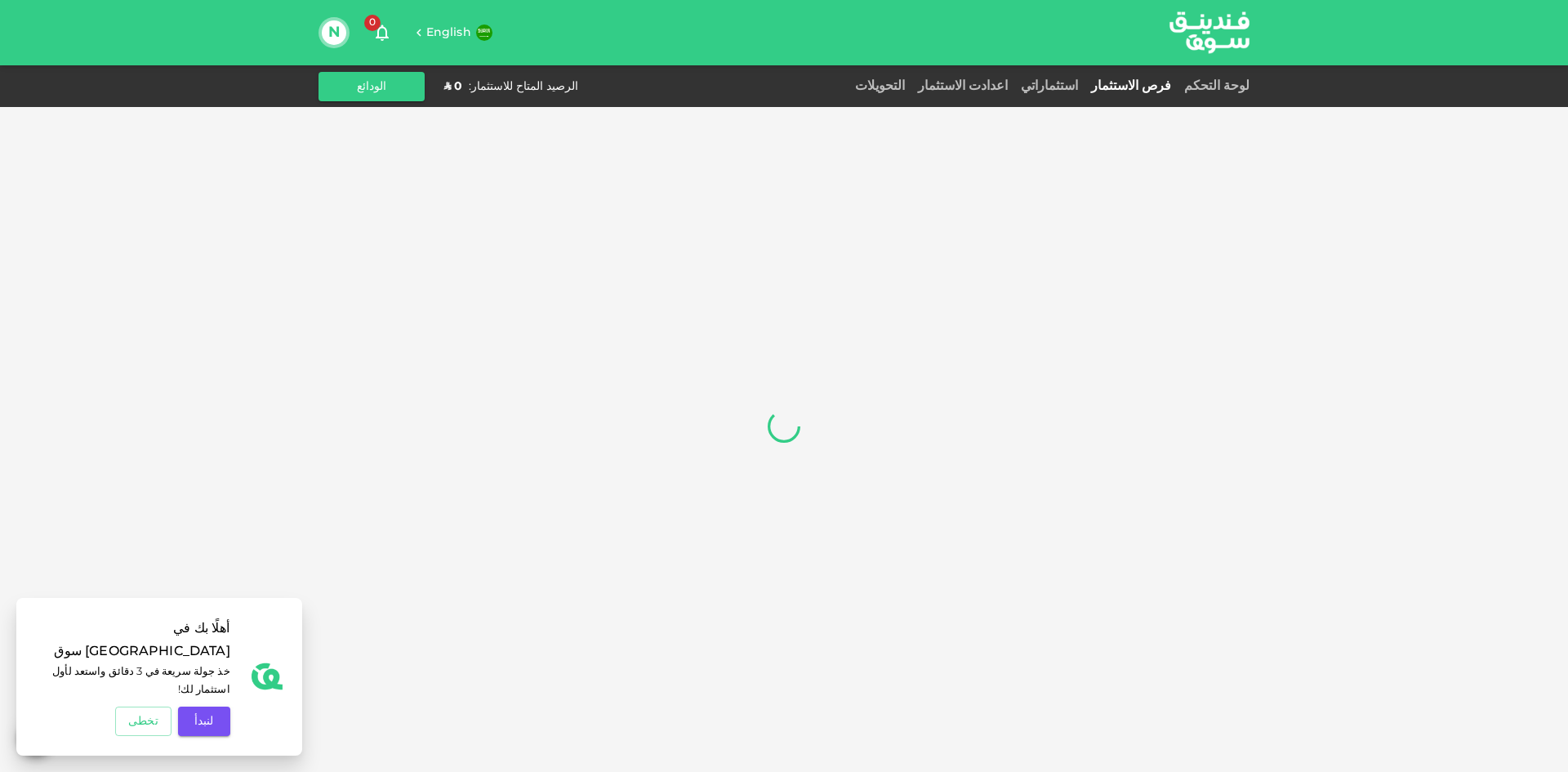
scroll to position [2554, 0]
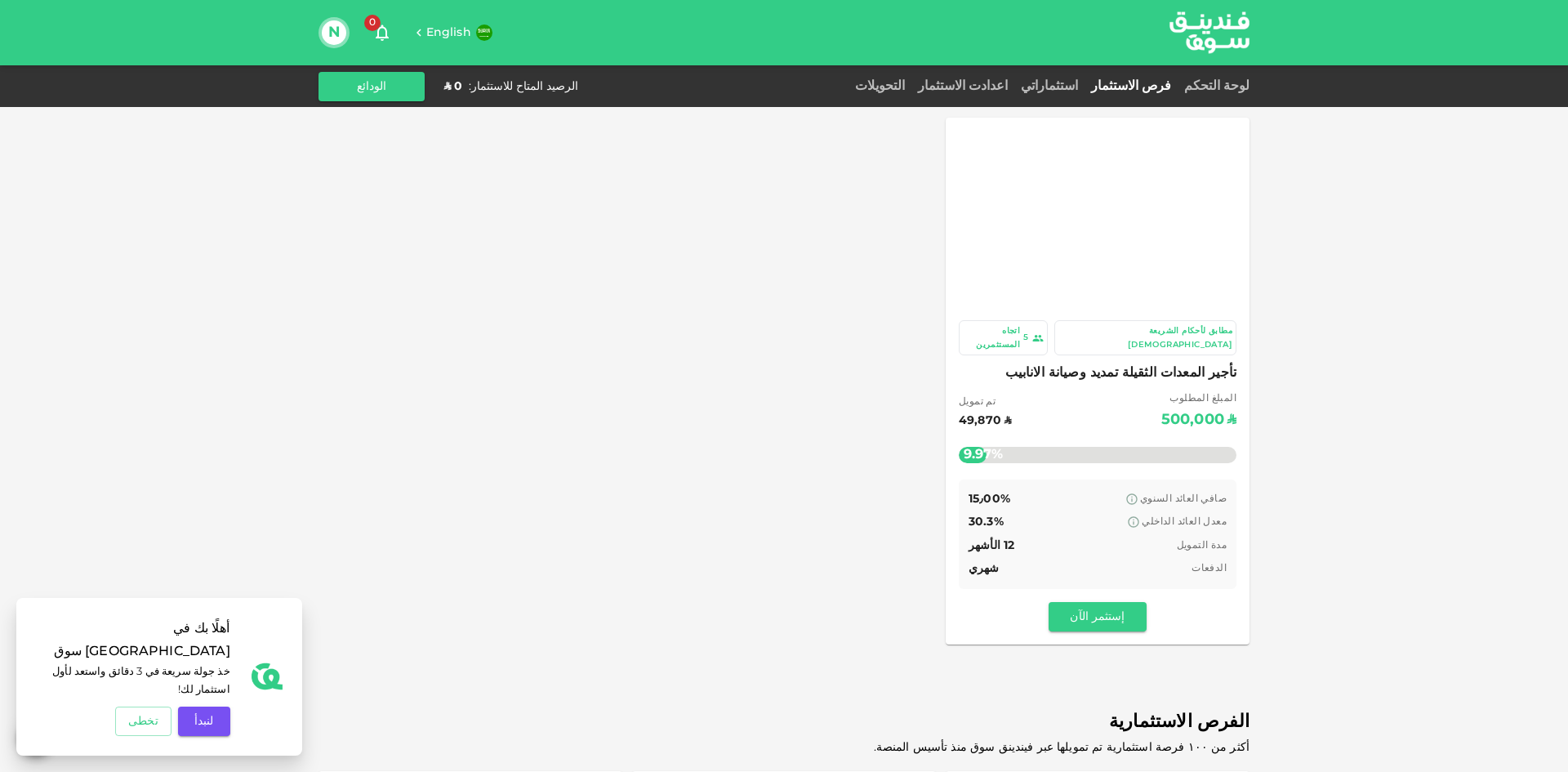
click at [432, 27] on h6 "English" at bounding box center [449, 34] width 45 height 18
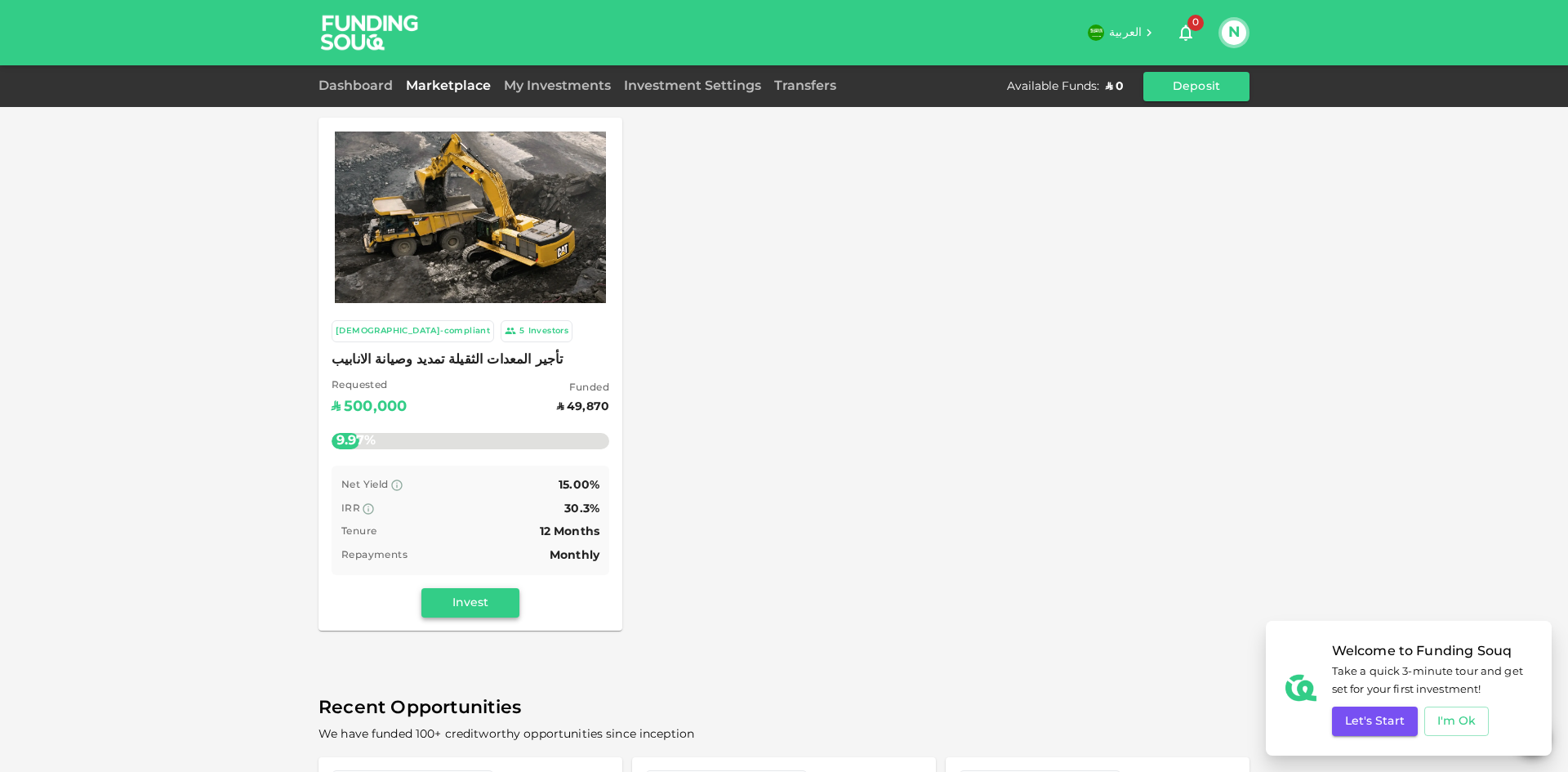
click at [487, 607] on button "Invest" at bounding box center [471, 602] width 98 height 29
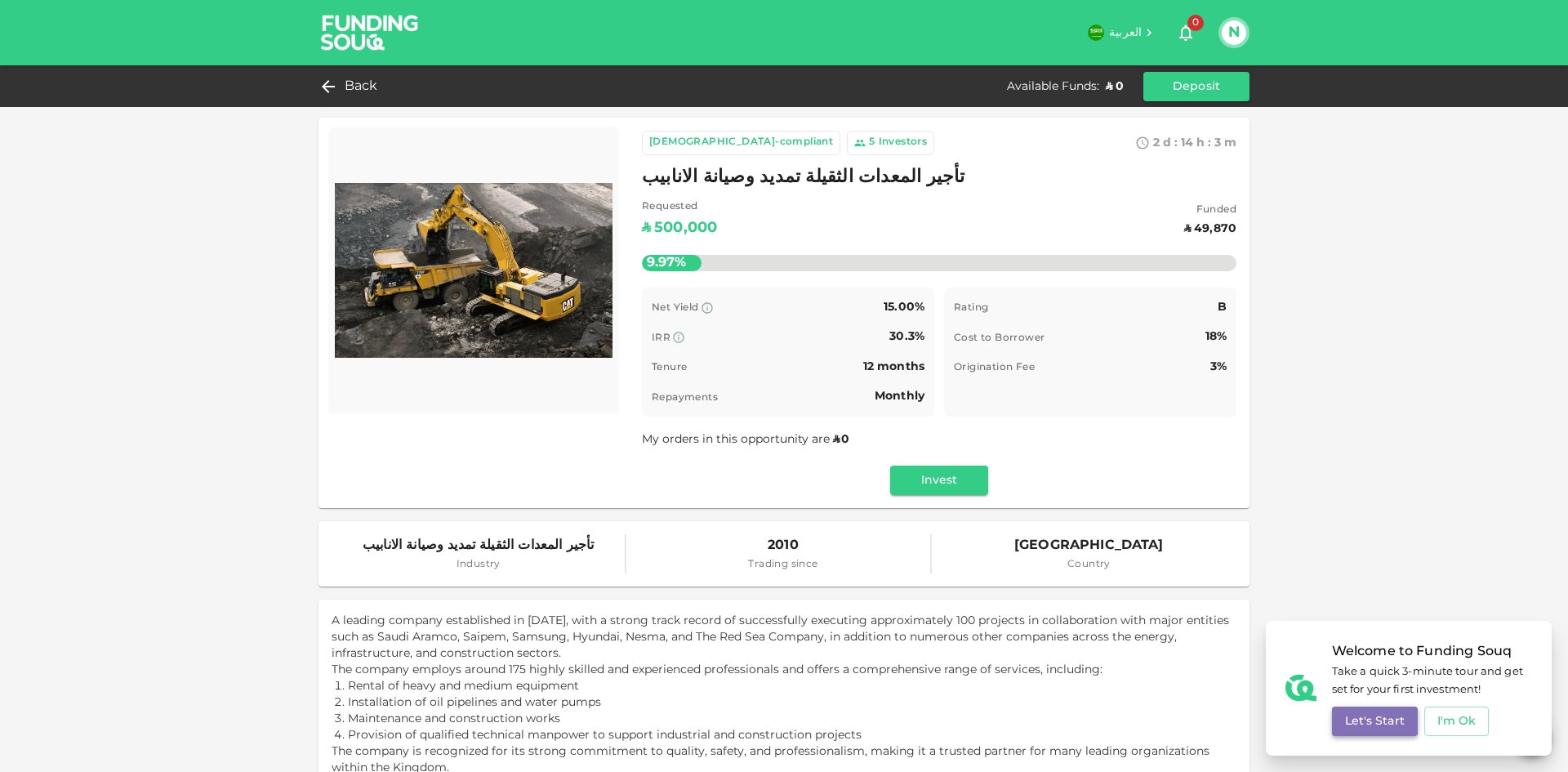
click at [1357, 721] on button "Let's Start" at bounding box center [1375, 721] width 85 height 29
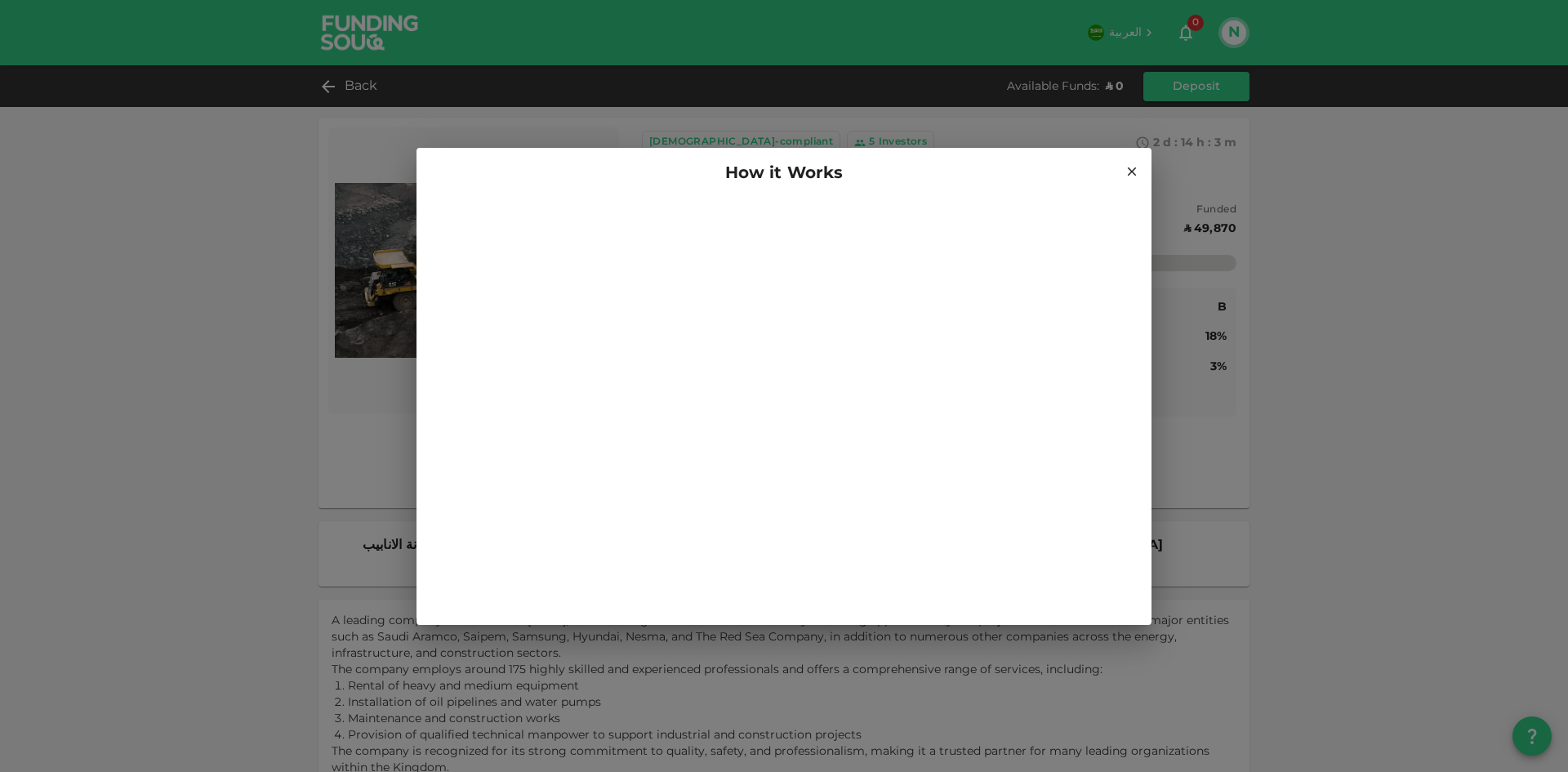
click at [1131, 173] on icon at bounding box center [1132, 171] width 9 height 9
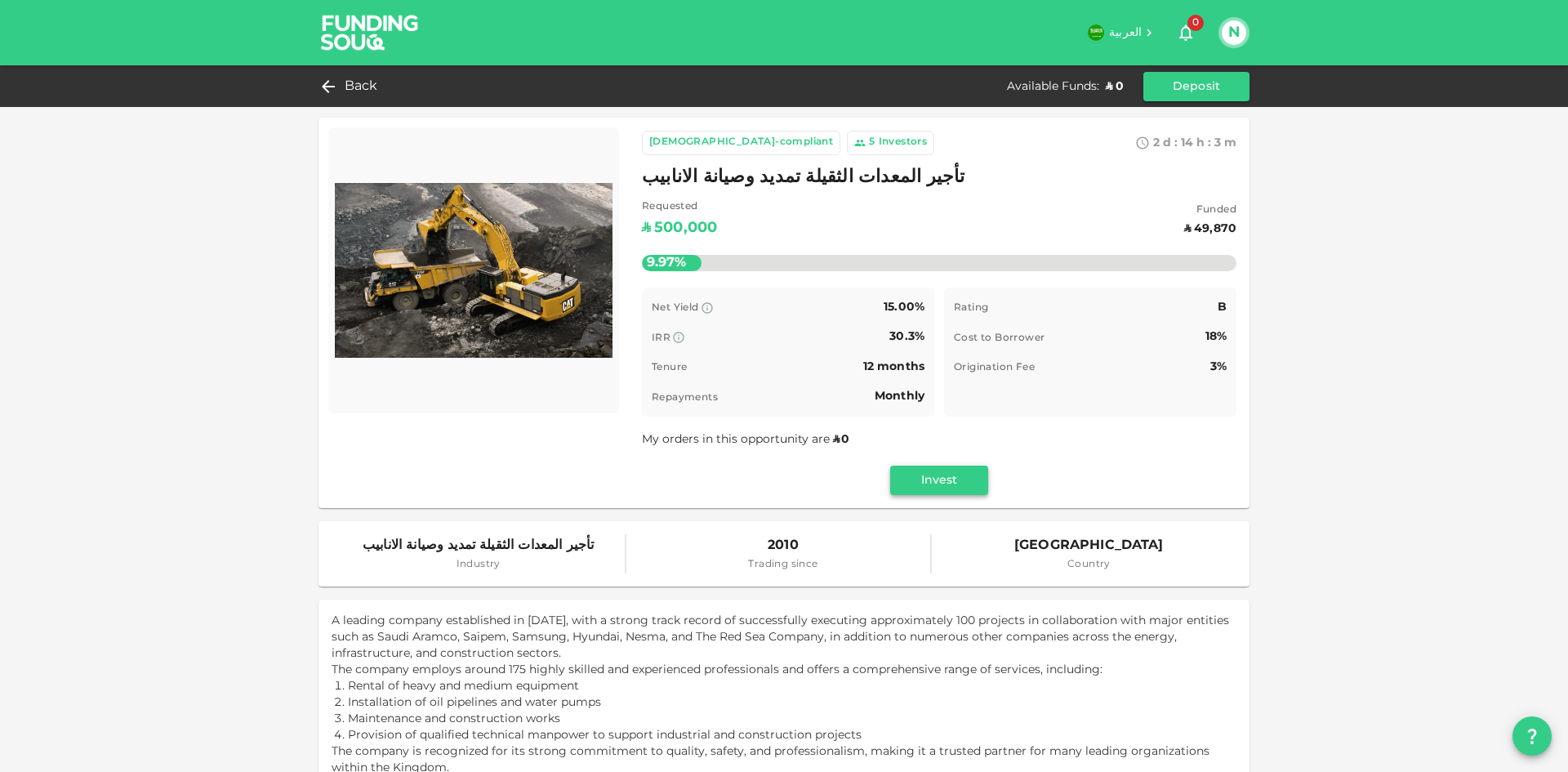
click at [911, 479] on button "Invest" at bounding box center [939, 480] width 98 height 29
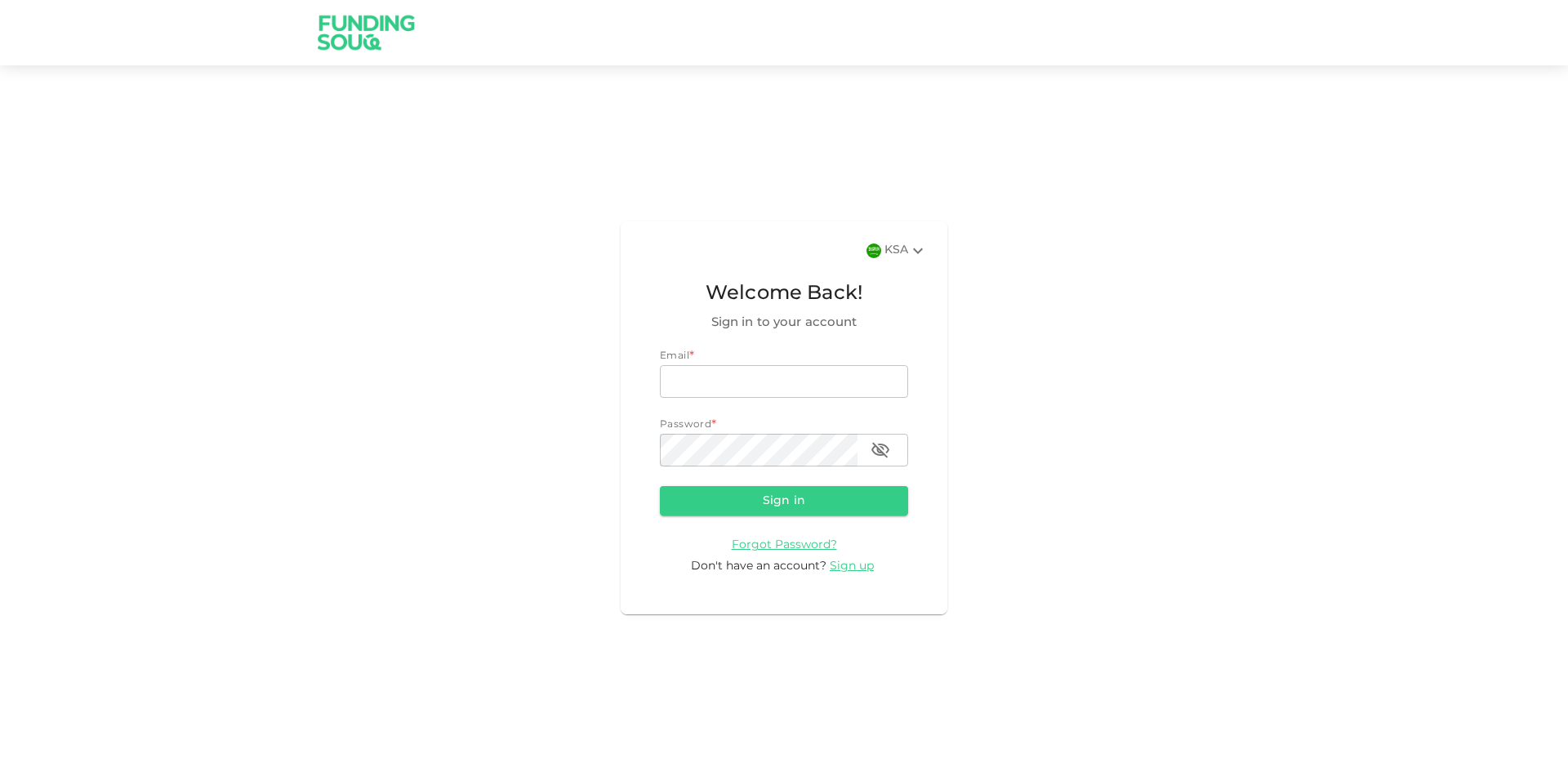
scroll to position [2554, 0]
type input "[EMAIL_ADDRESS][DOMAIN_NAME]"
click at [799, 508] on button "Sign in" at bounding box center [784, 500] width 248 height 29
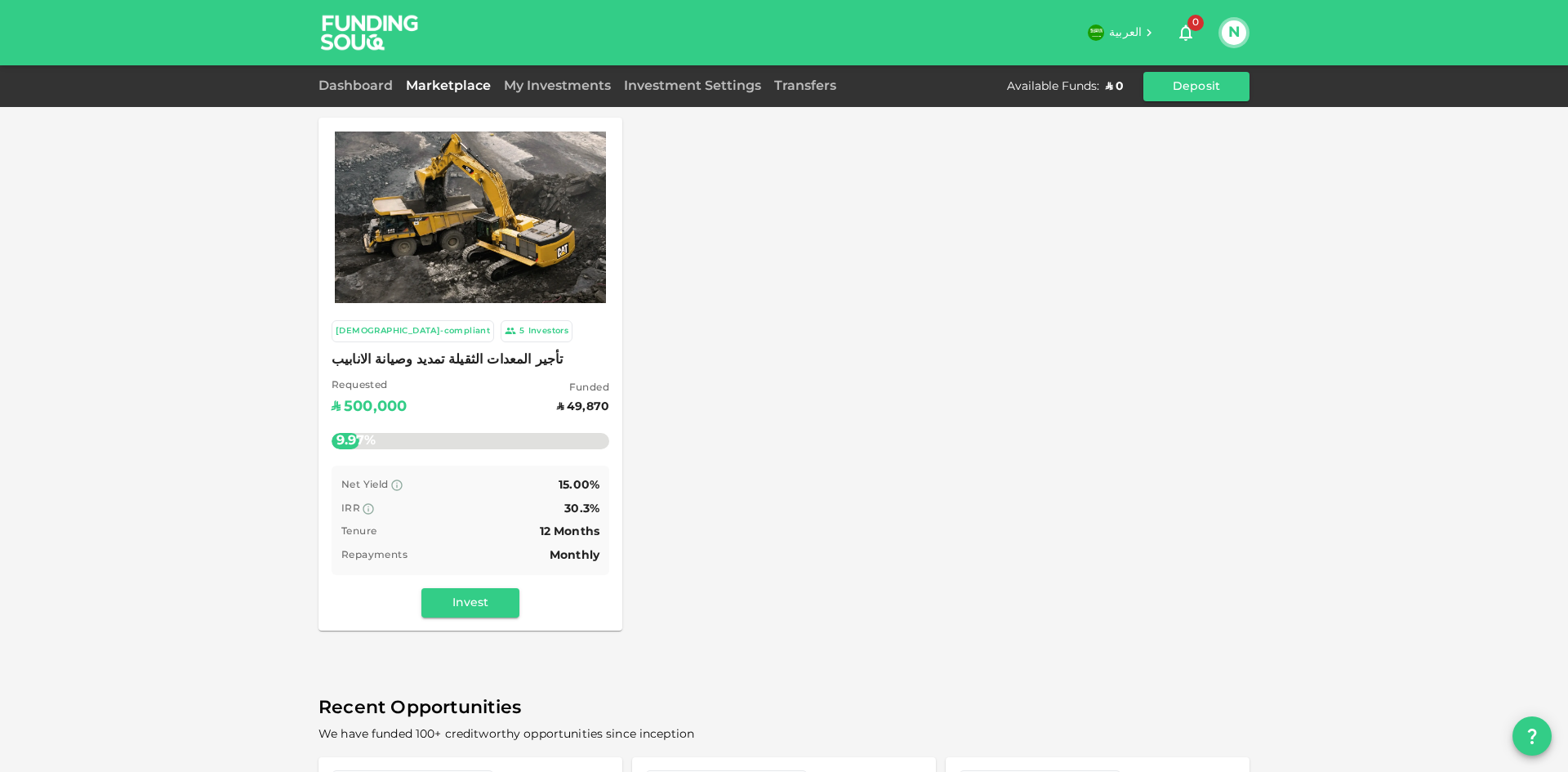
drag, startPoint x: 488, startPoint y: 604, endPoint x: 637, endPoint y: 527, distance: 167.7
click at [488, 604] on button "Invest" at bounding box center [471, 602] width 98 height 29
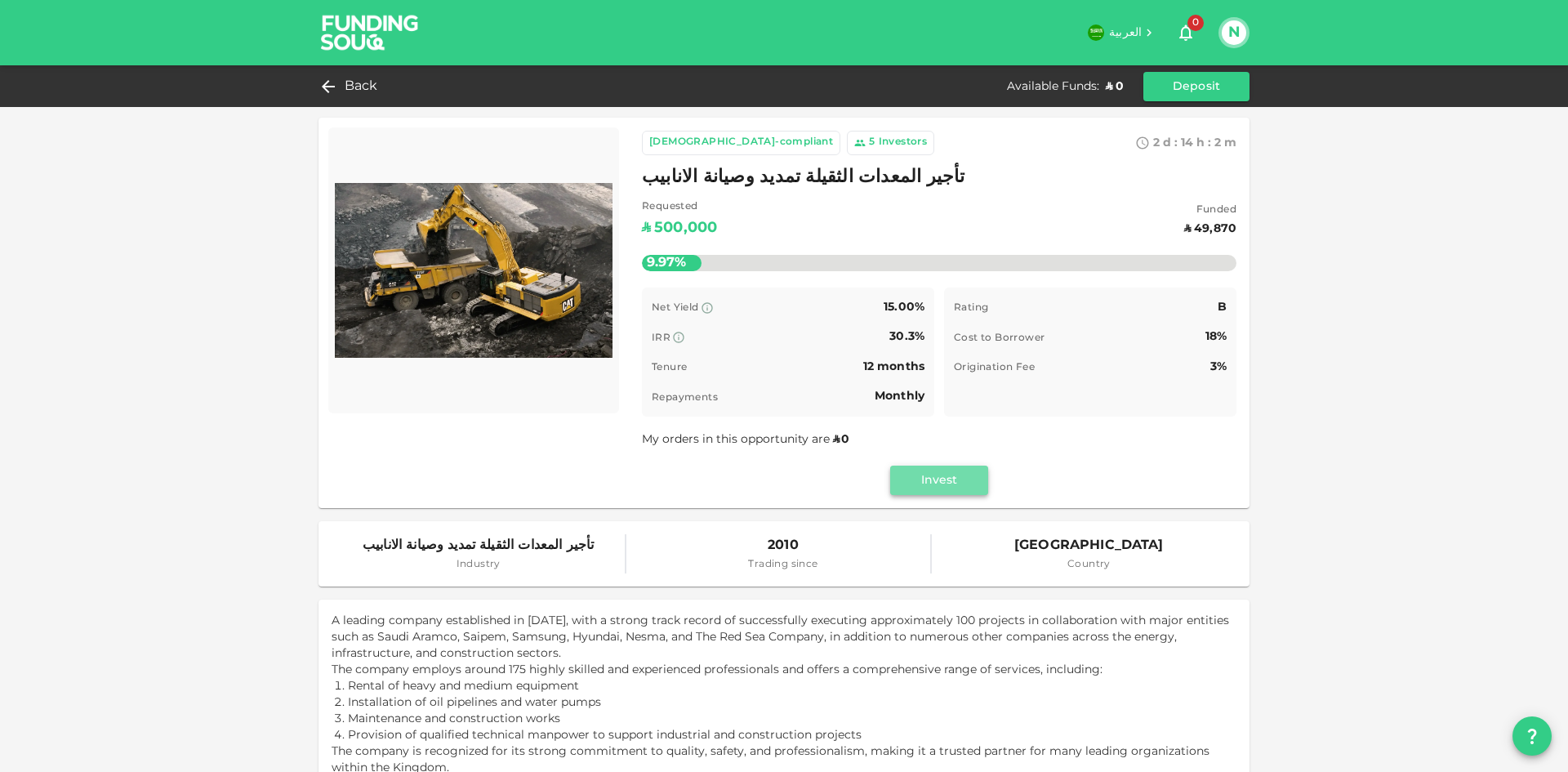
click at [931, 484] on button "Invest" at bounding box center [939, 480] width 98 height 29
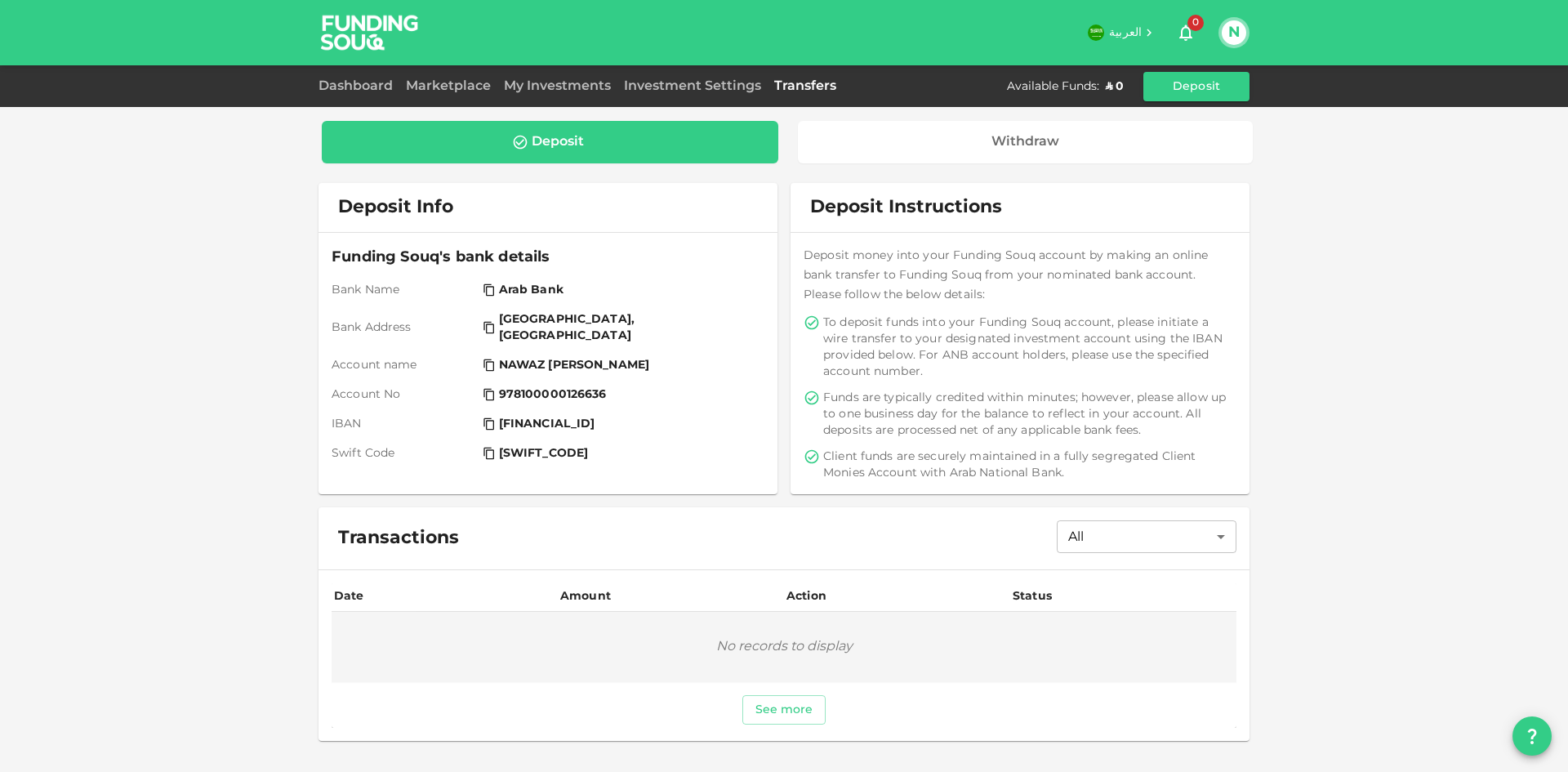
click at [575, 142] on div "Deposit" at bounding box center [557, 142] width 52 height 17
click at [533, 137] on div "Deposit" at bounding box center [557, 142] width 52 height 17
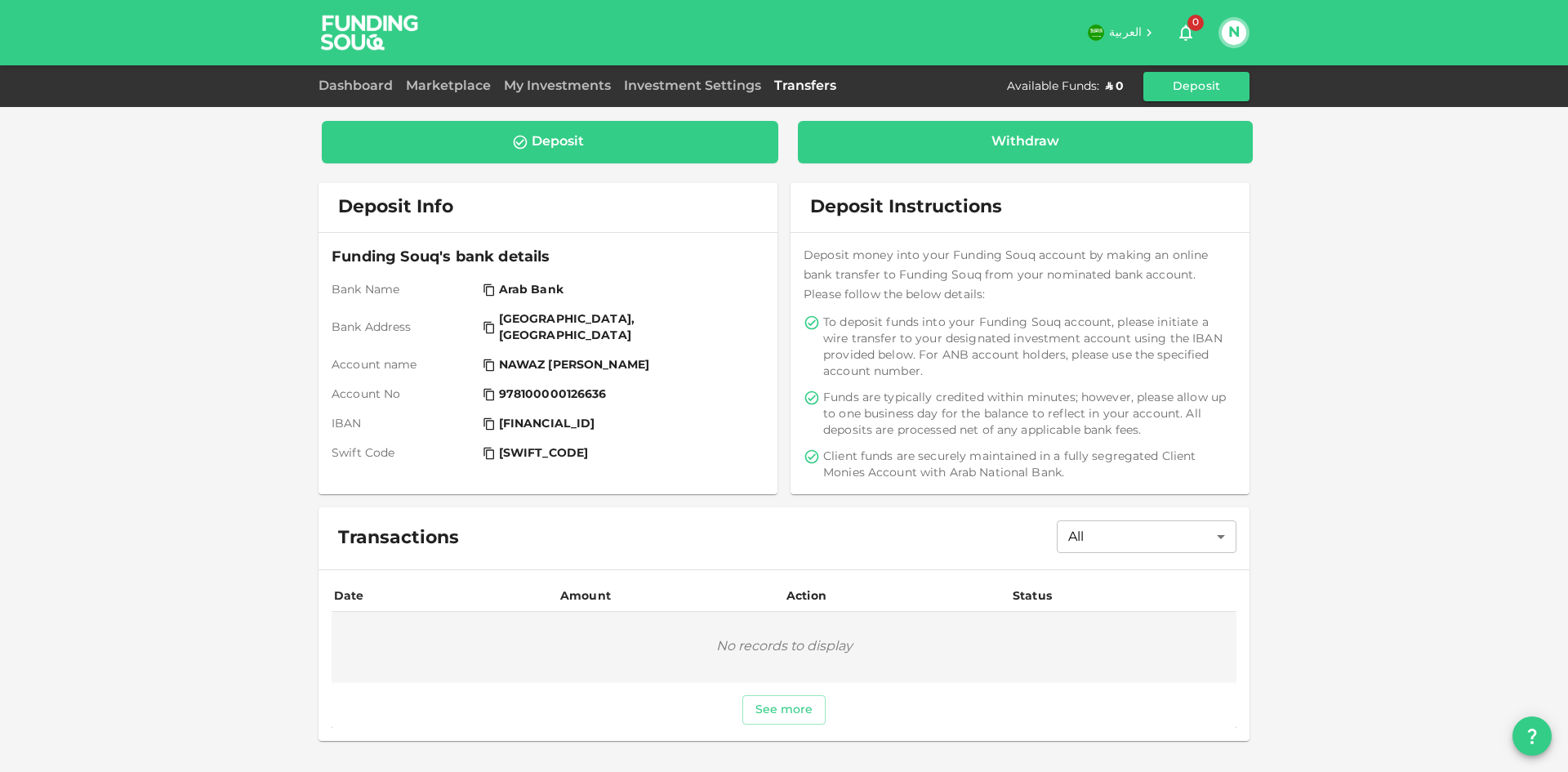
click at [905, 148] on div "Withdraw" at bounding box center [1025, 142] width 429 height 17
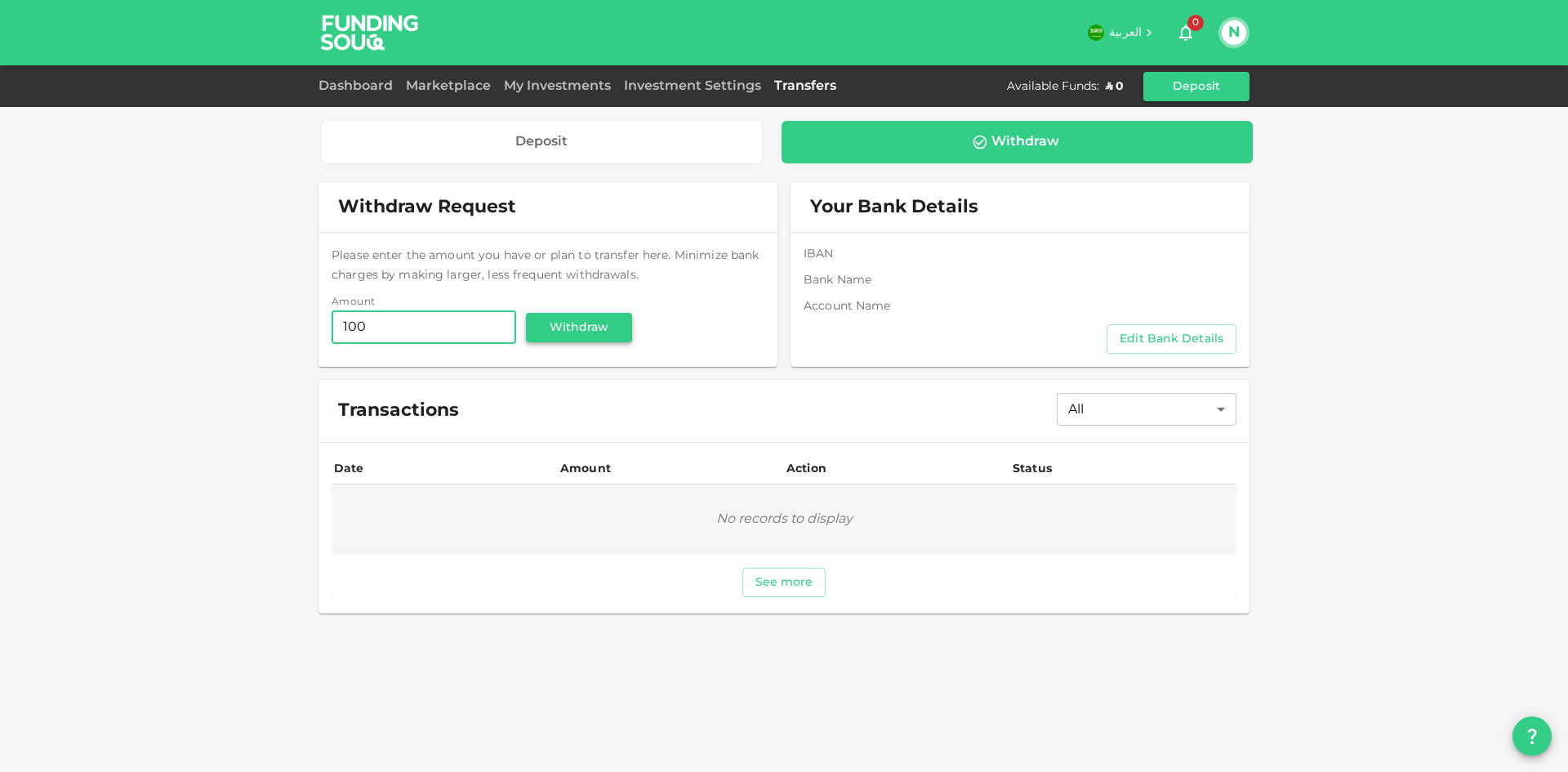
type input "100"
click at [577, 330] on button "Withdraw" at bounding box center [579, 327] width 106 height 29
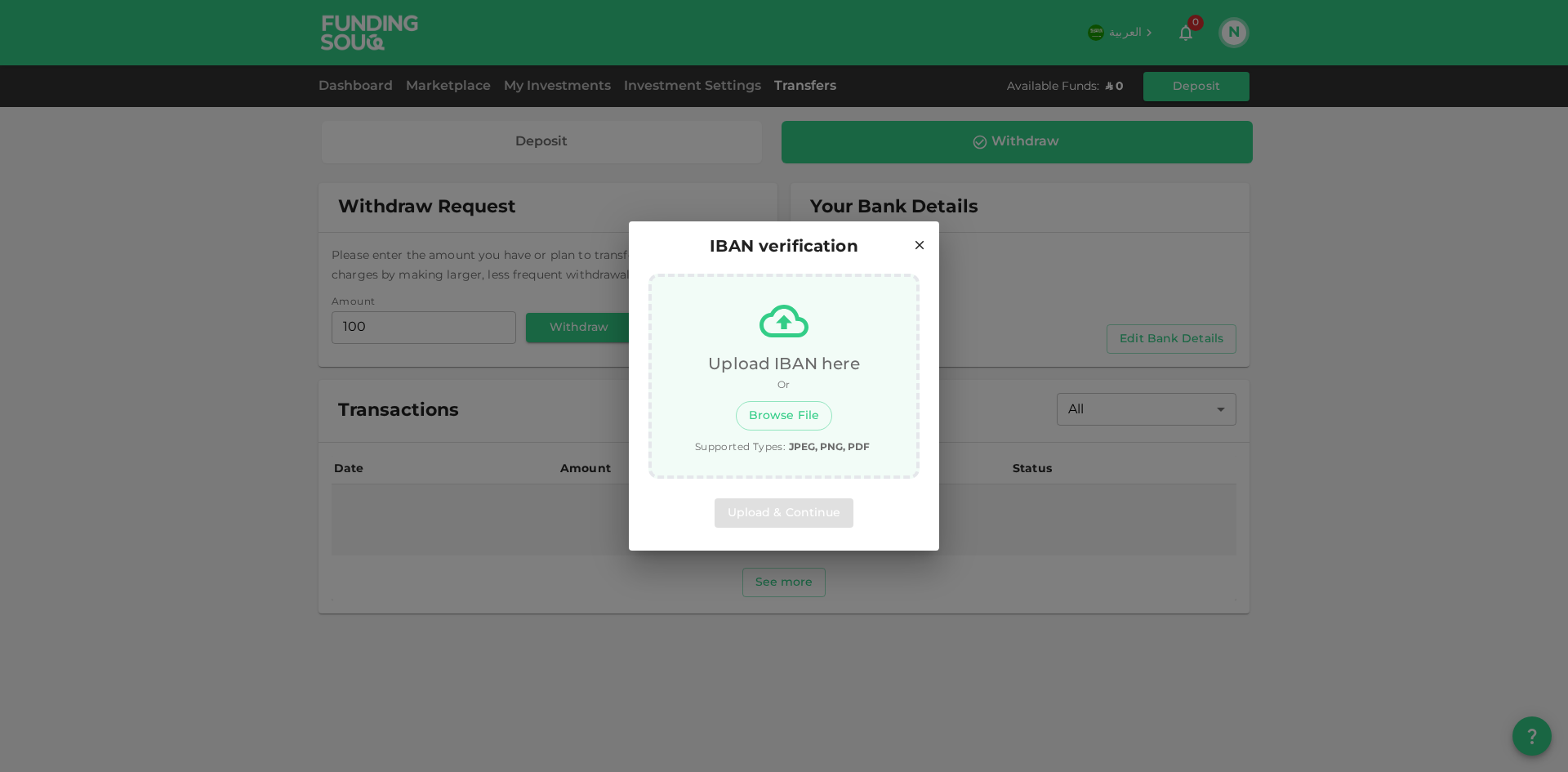
click at [920, 243] on icon at bounding box center [920, 245] width 15 height 15
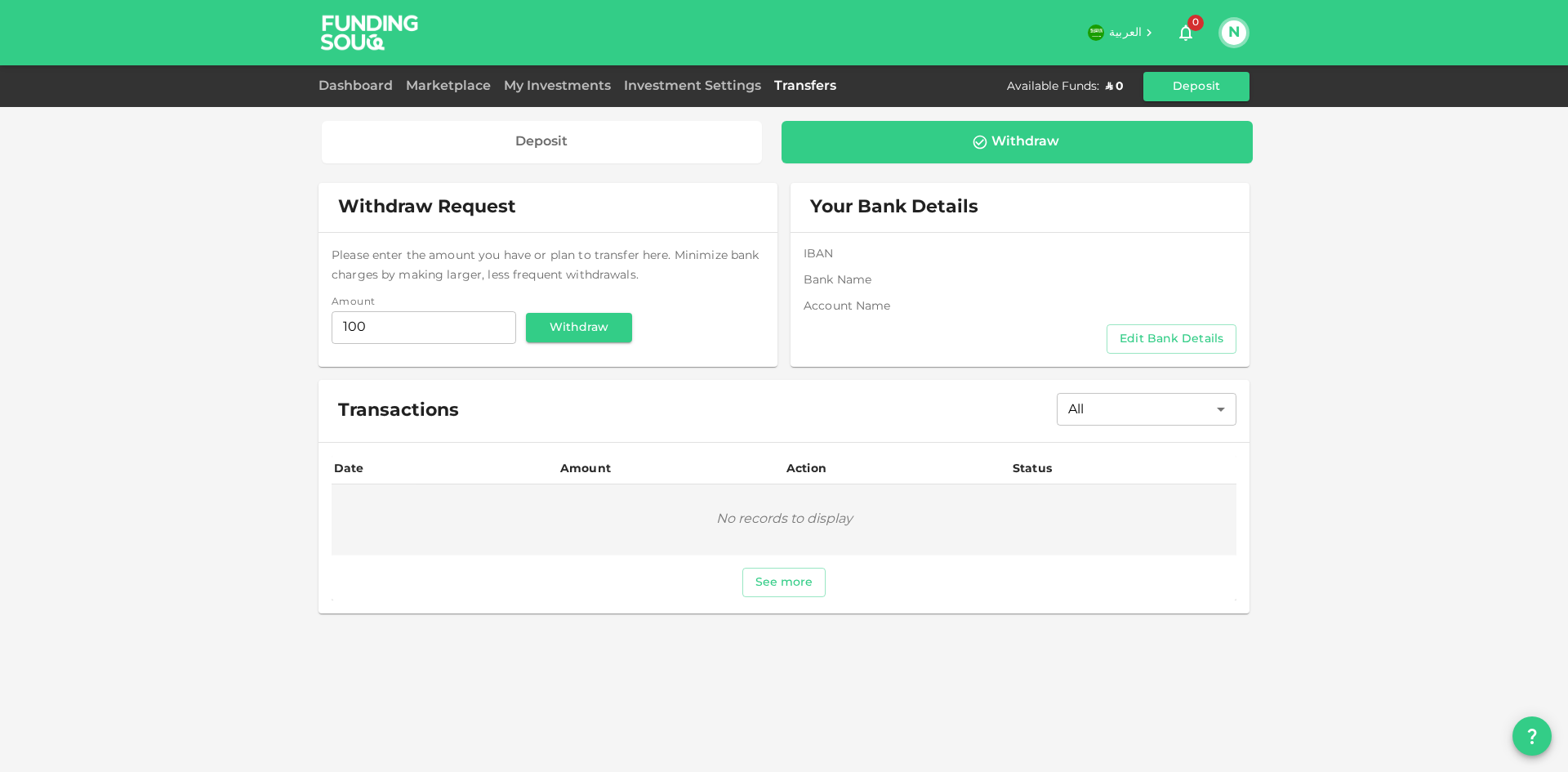
drag, startPoint x: 1159, startPoint y: 92, endPoint x: 955, endPoint y: 148, distance: 211.5
click at [1159, 92] on button "Deposit" at bounding box center [1196, 86] width 106 height 29
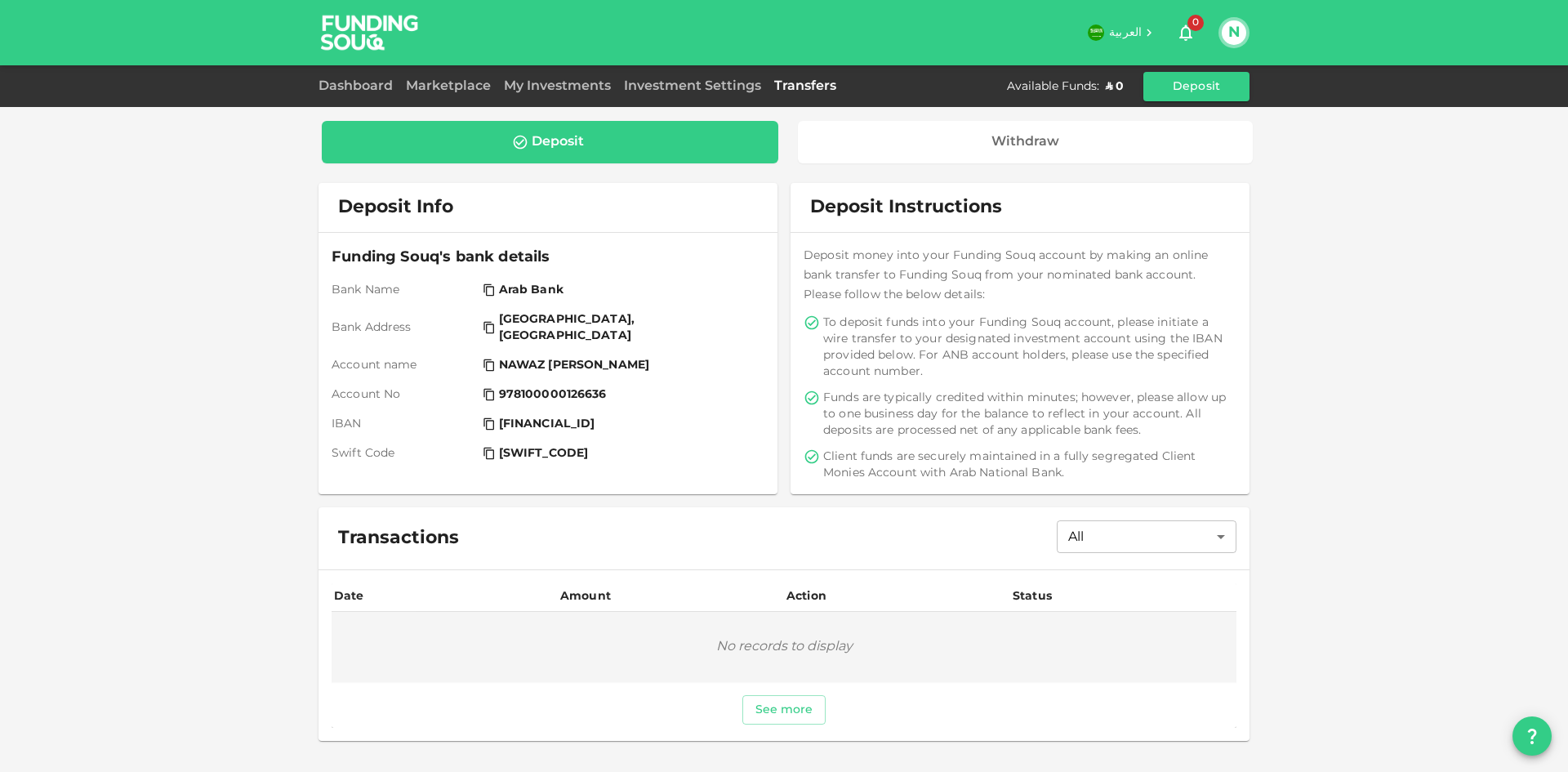
click at [611, 144] on div "Deposit" at bounding box center [550, 142] width 430 height 17
click at [1233, 32] on button "N" at bounding box center [1234, 33] width 25 height 25
click at [1124, 122] on div "My Profile" at bounding box center [1131, 123] width 60 height 17
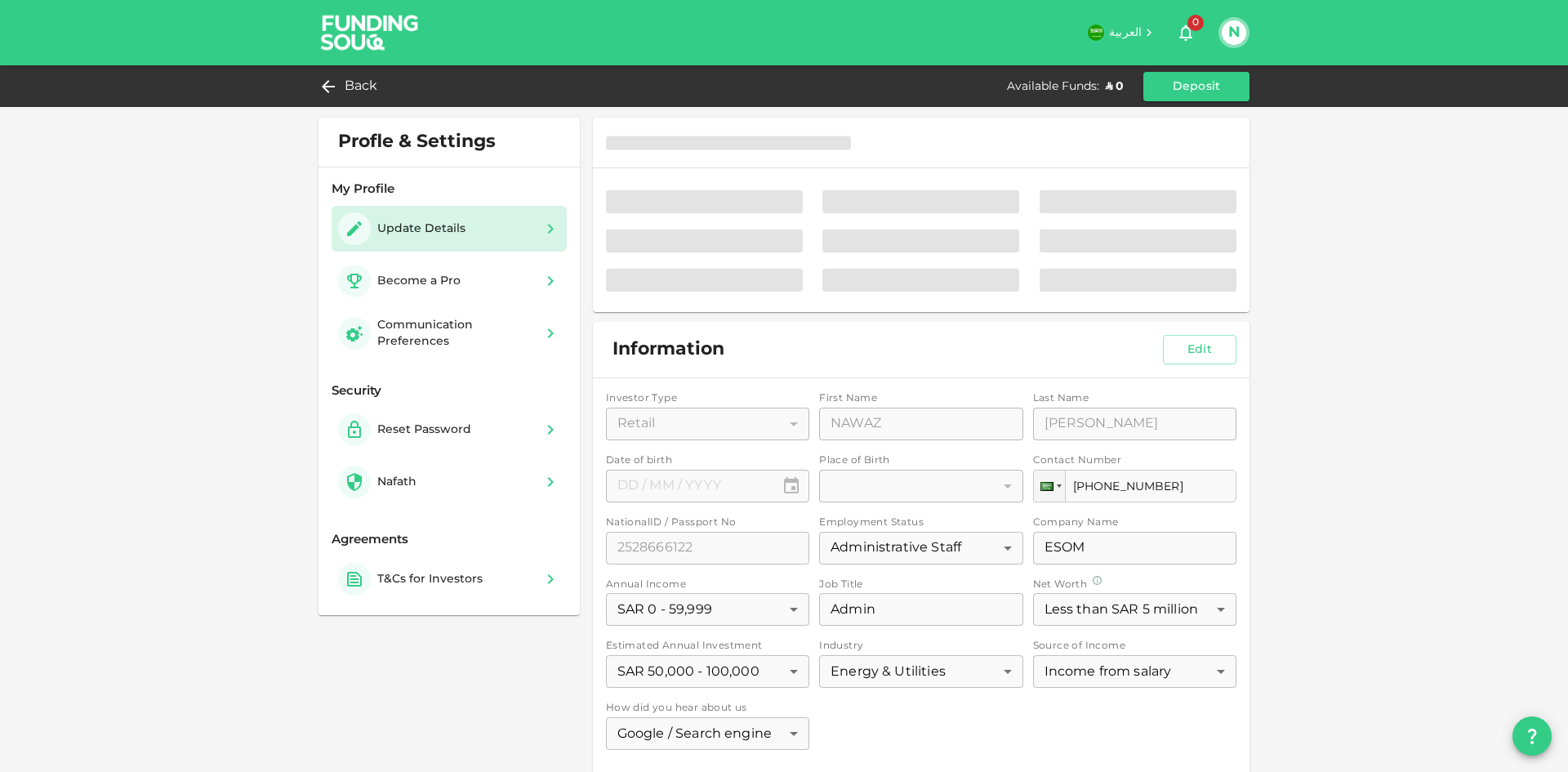
type input "⁦⁨07⁩ / ⁨10⁩ / ⁨1983⁩⁩"
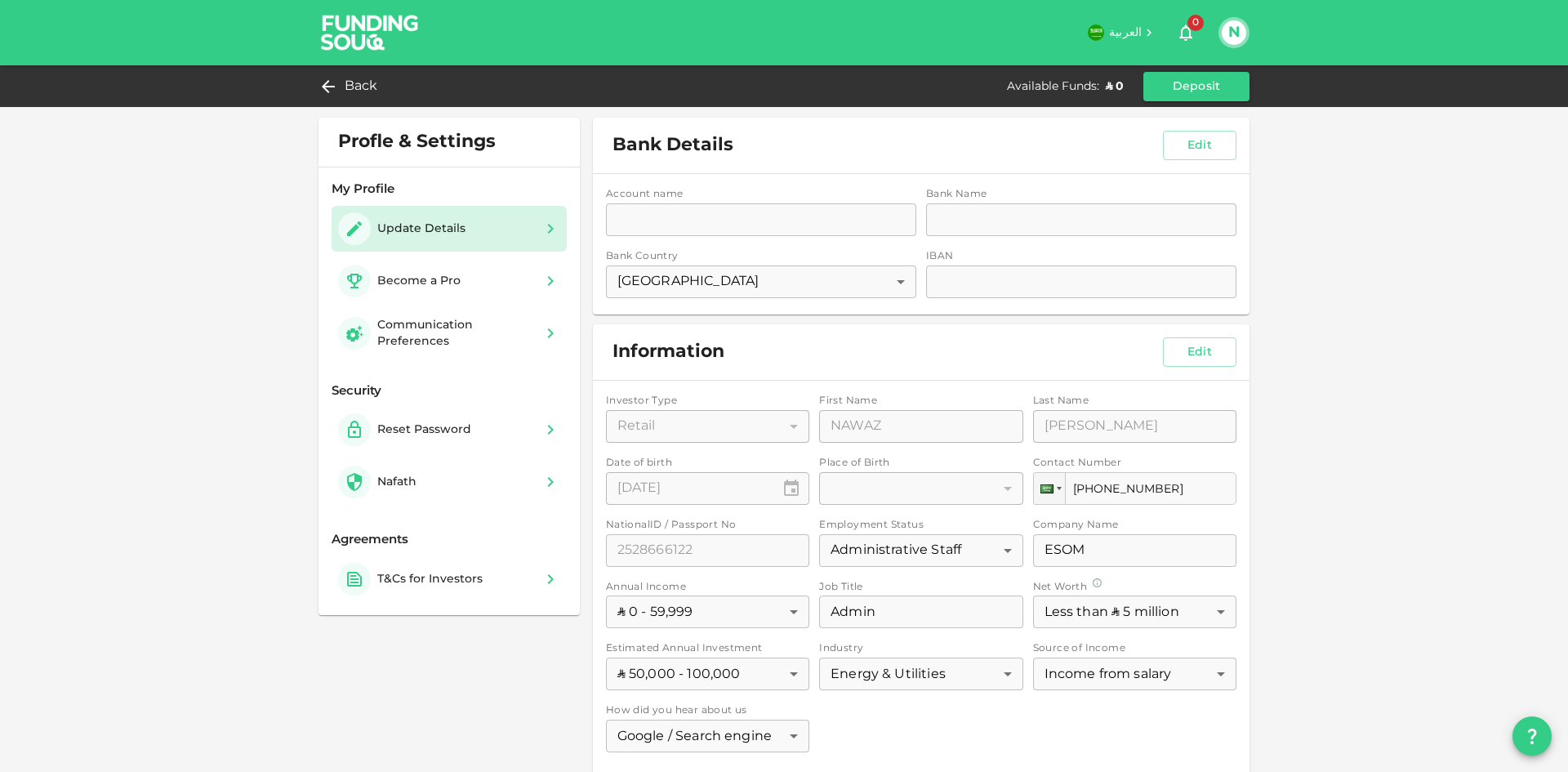
click at [734, 274] on div "Account name accountName accountName Bank Name bankName bankName Bank Country S…" at bounding box center [921, 244] width 657 height 140
click at [728, 230] on div "Account name accountName accountName Bank Name bankName bankName Bank Country S…" at bounding box center [921, 244] width 657 height 140
click at [492, 331] on div "Communication Preferences" at bounding box center [456, 333] width 157 height 32
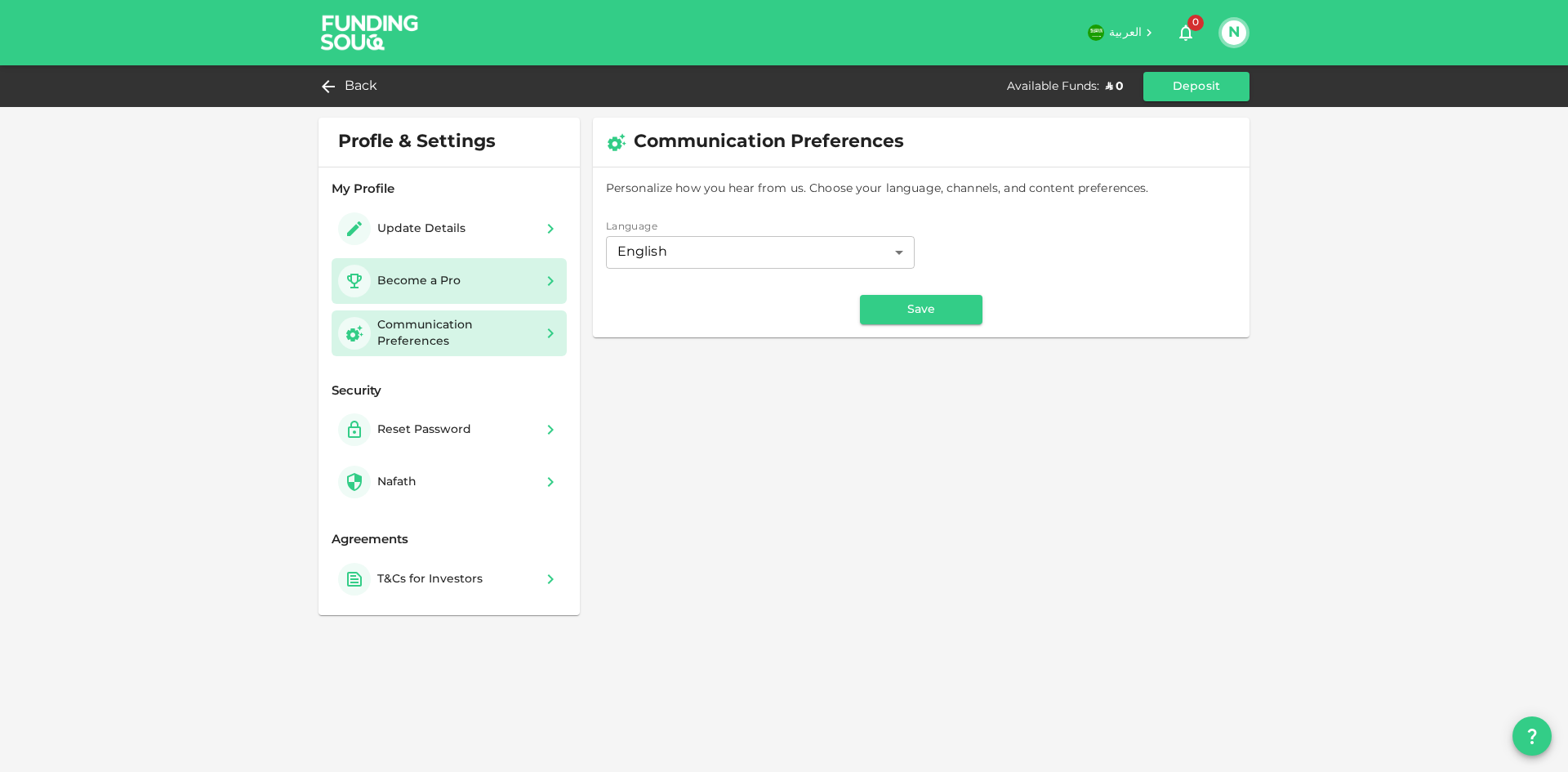
click at [485, 292] on div "Become a Pro" at bounding box center [449, 281] width 222 height 32
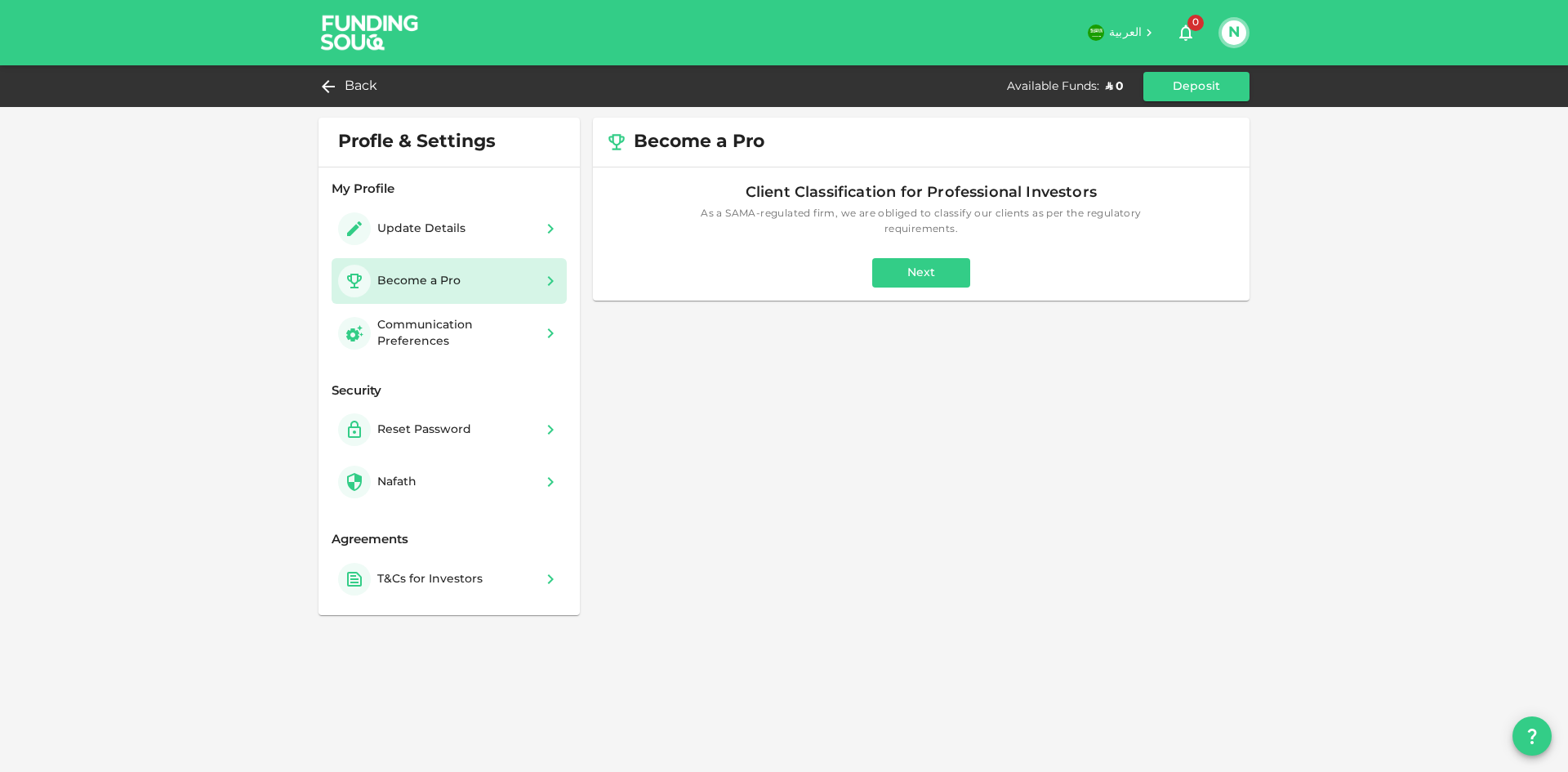
click at [926, 270] on button "Next" at bounding box center [921, 272] width 98 height 29
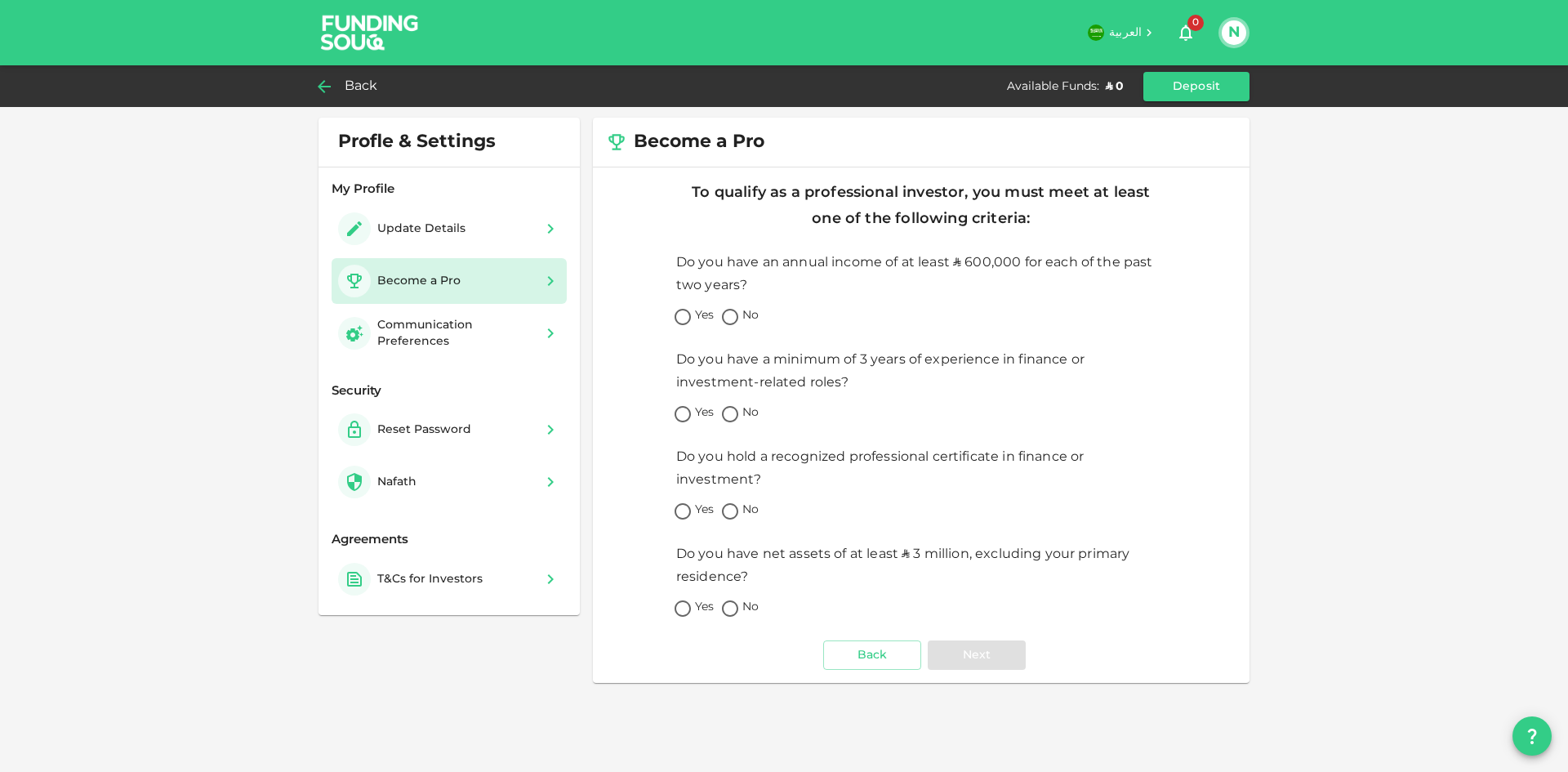
click at [351, 84] on span "Back" at bounding box center [361, 87] width 33 height 23
